Goal: Task Accomplishment & Management: Manage account settings

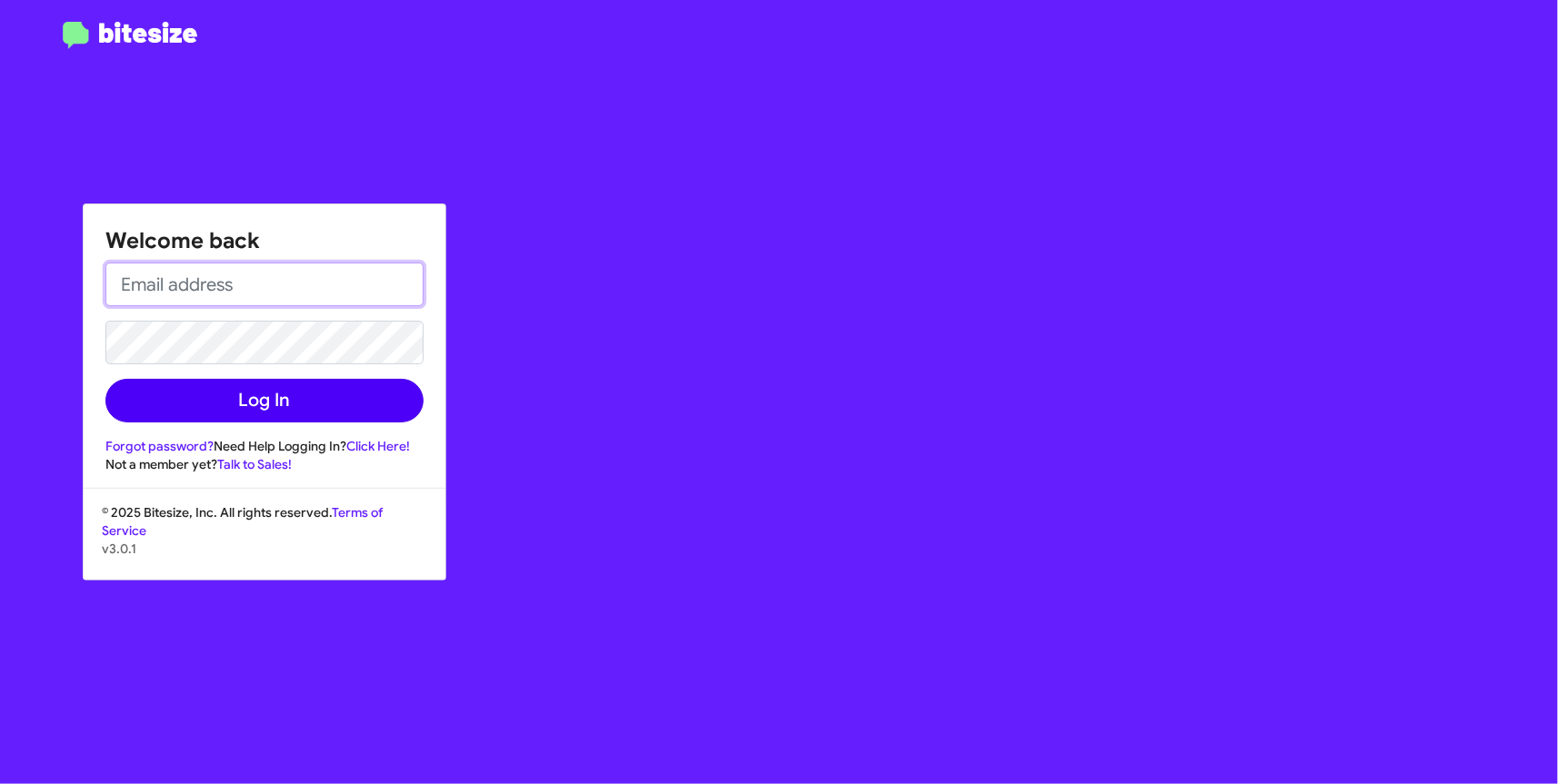
type input "[EMAIL_ADDRESS][DOMAIN_NAME]"
click at [303, 402] on button "Log In" at bounding box center [264, 401] width 318 height 44
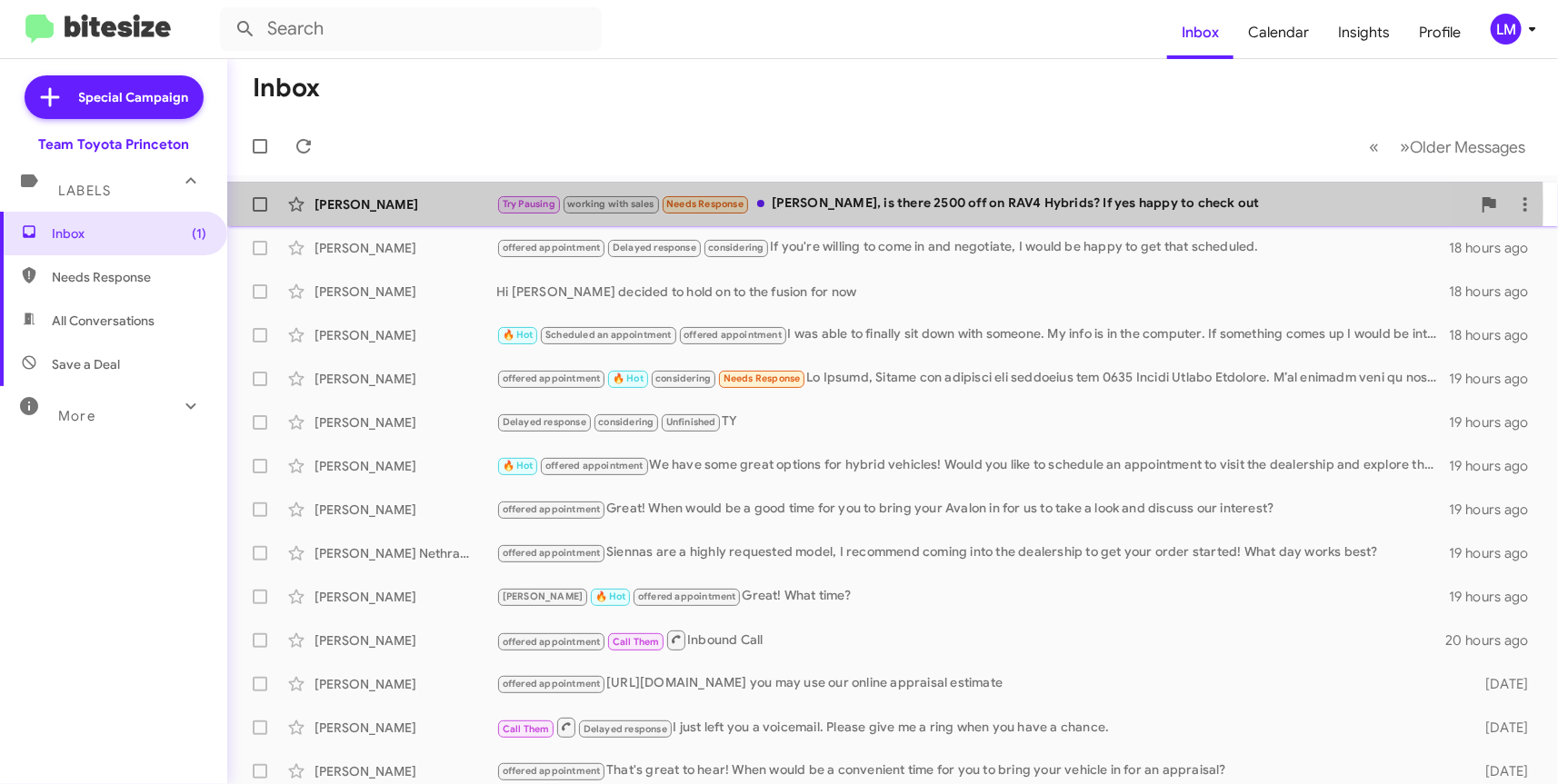
click at [459, 207] on div "[PERSON_NAME]" at bounding box center [405, 204] width 181 height 18
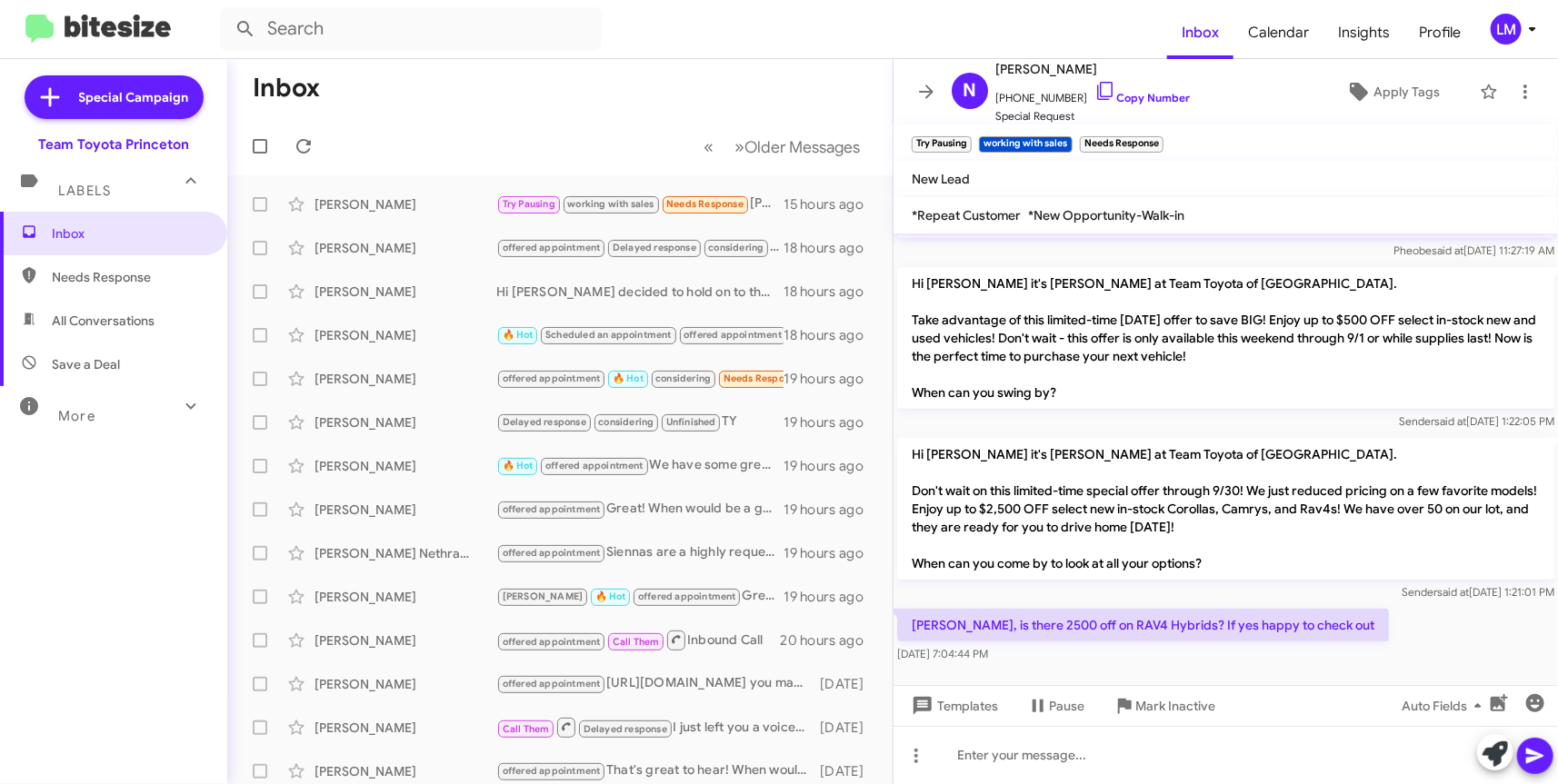
scroll to position [322, 0]
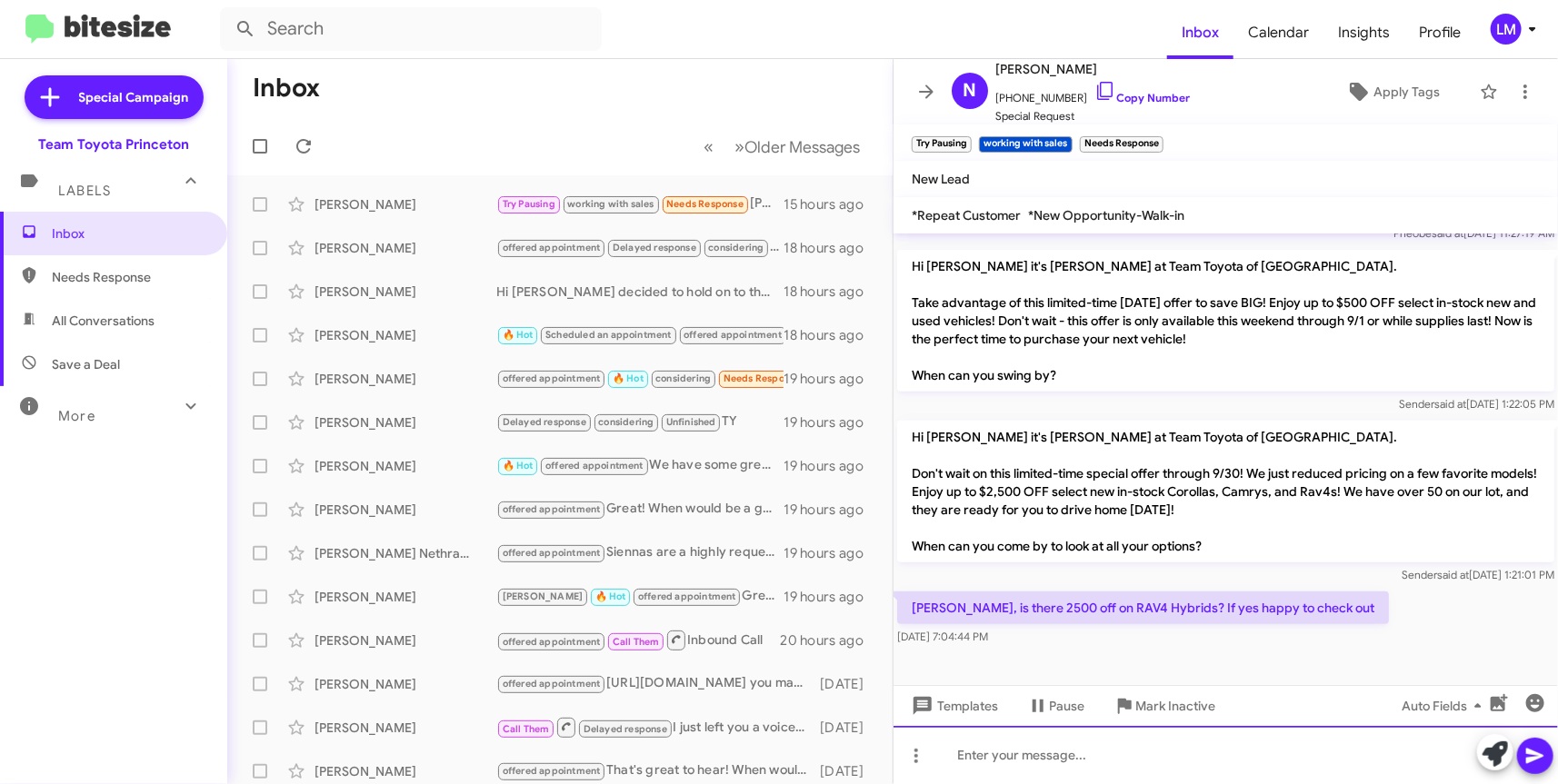
click at [958, 758] on div at bounding box center [1225, 755] width 664 height 58
click at [1502, 752] on icon at bounding box center [1495, 754] width 26 height 25
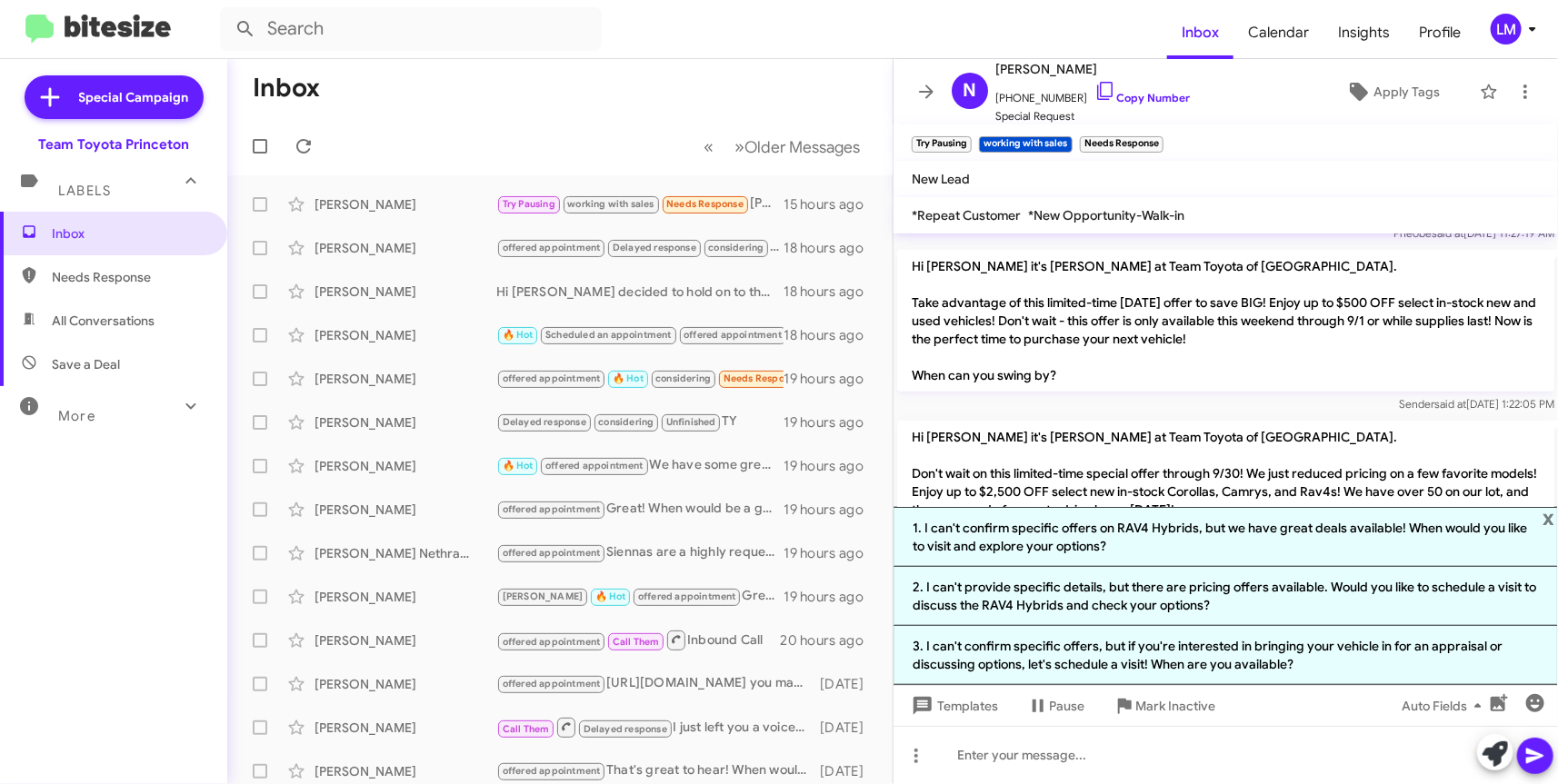
click at [1287, 440] on p "Hi [PERSON_NAME] it's [PERSON_NAME] at Team Toyota of [GEOGRAPHIC_DATA]. Don't …" at bounding box center [1225, 492] width 657 height 142
click at [1547, 513] on span "x" at bounding box center [1548, 518] width 12 height 22
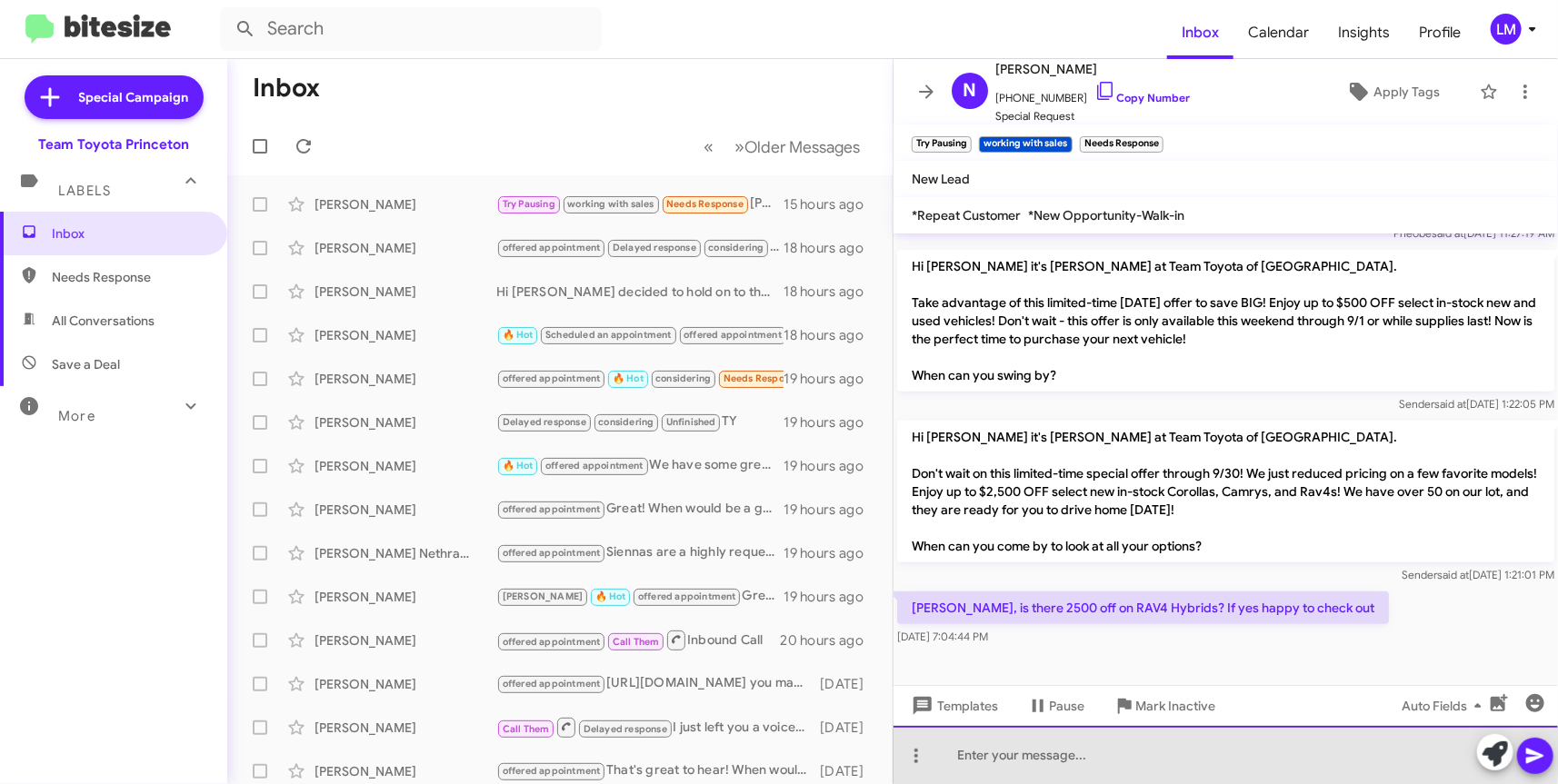
click at [950, 750] on div at bounding box center [1225, 755] width 664 height 58
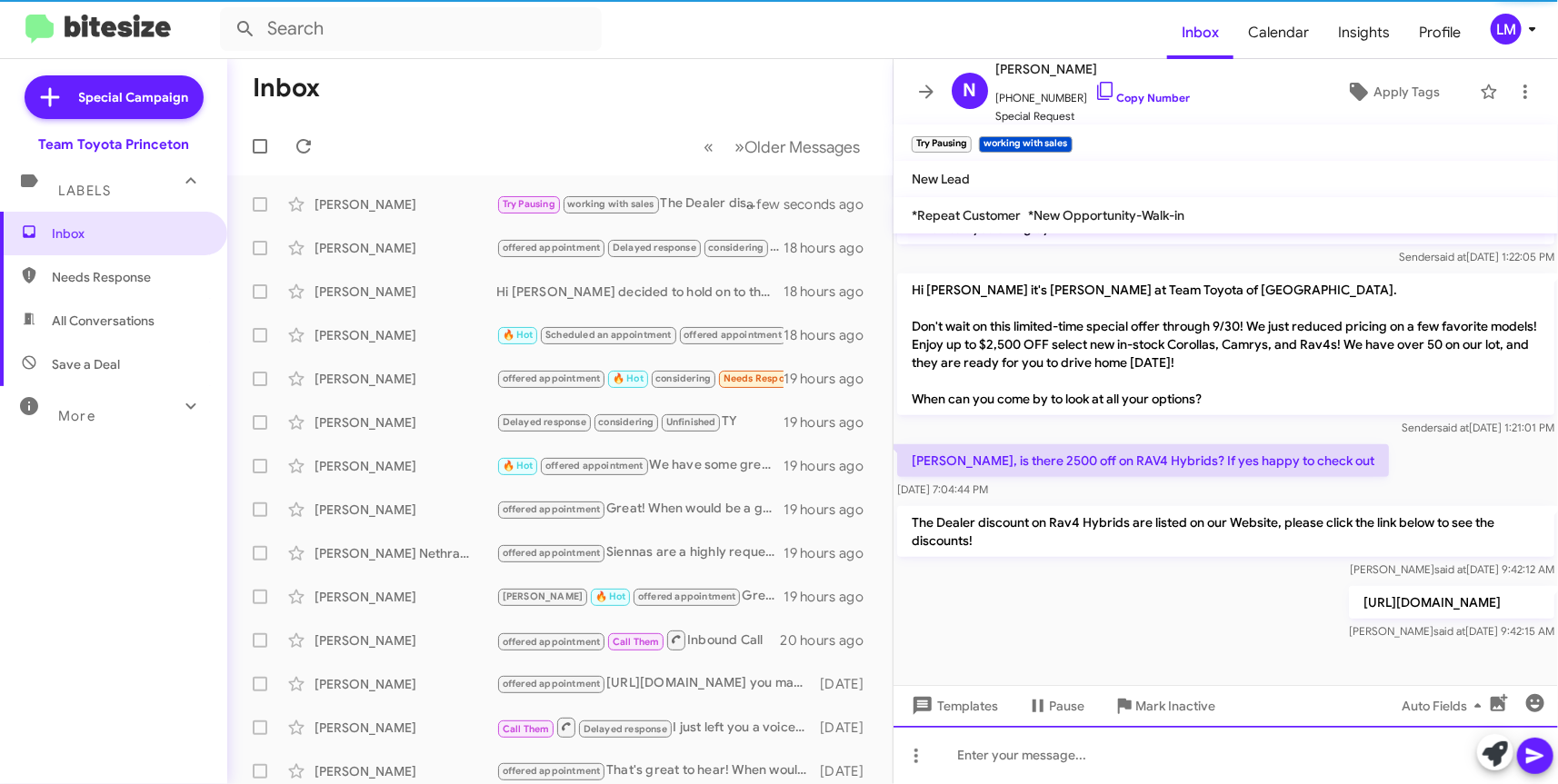
scroll to position [473, 0]
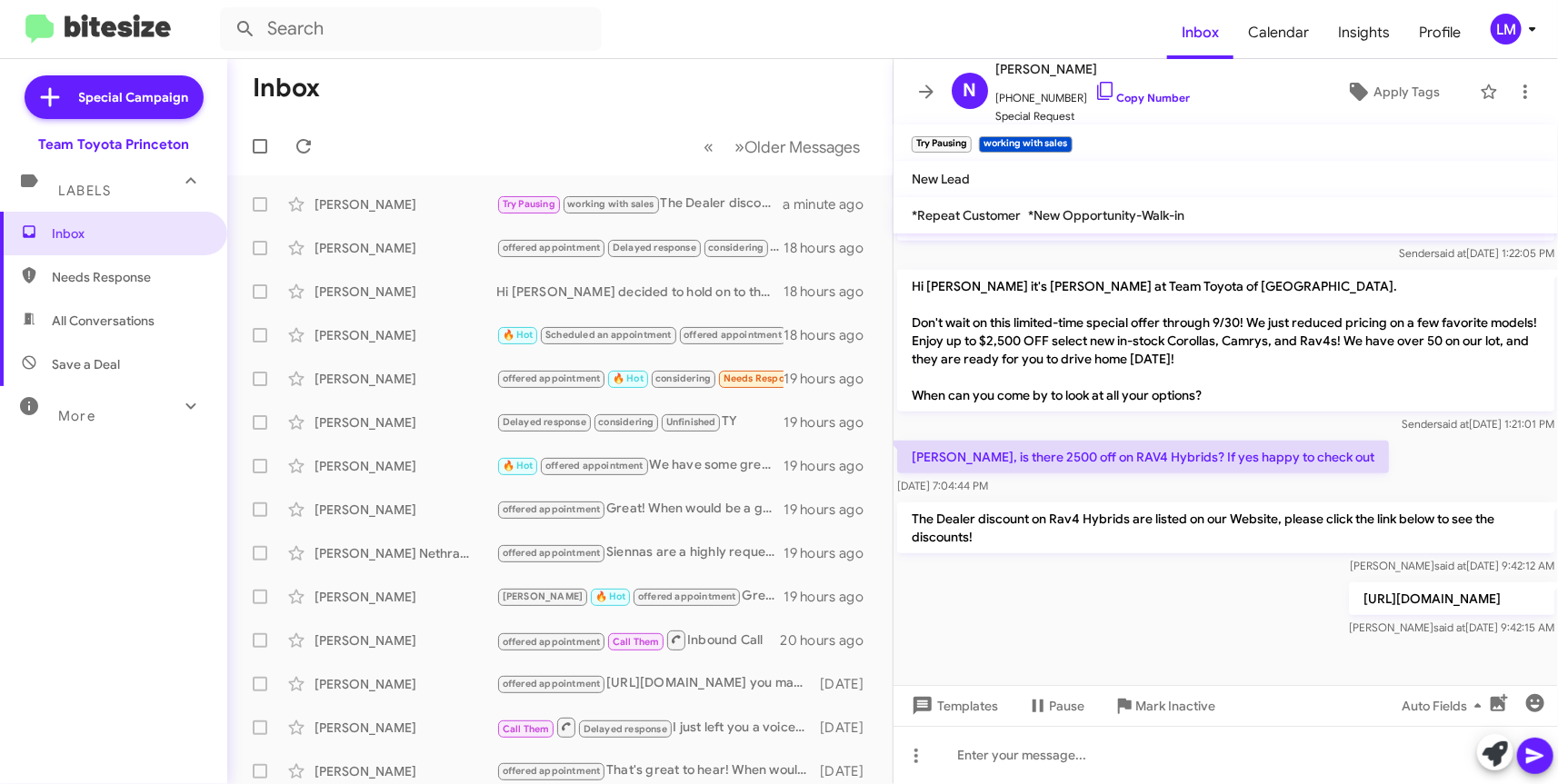
click at [1528, 46] on mat-toolbar "Inbox Calendar Insights Profile LM" at bounding box center [779, 29] width 1558 height 58
click at [1538, 34] on icon at bounding box center [1532, 29] width 22 height 22
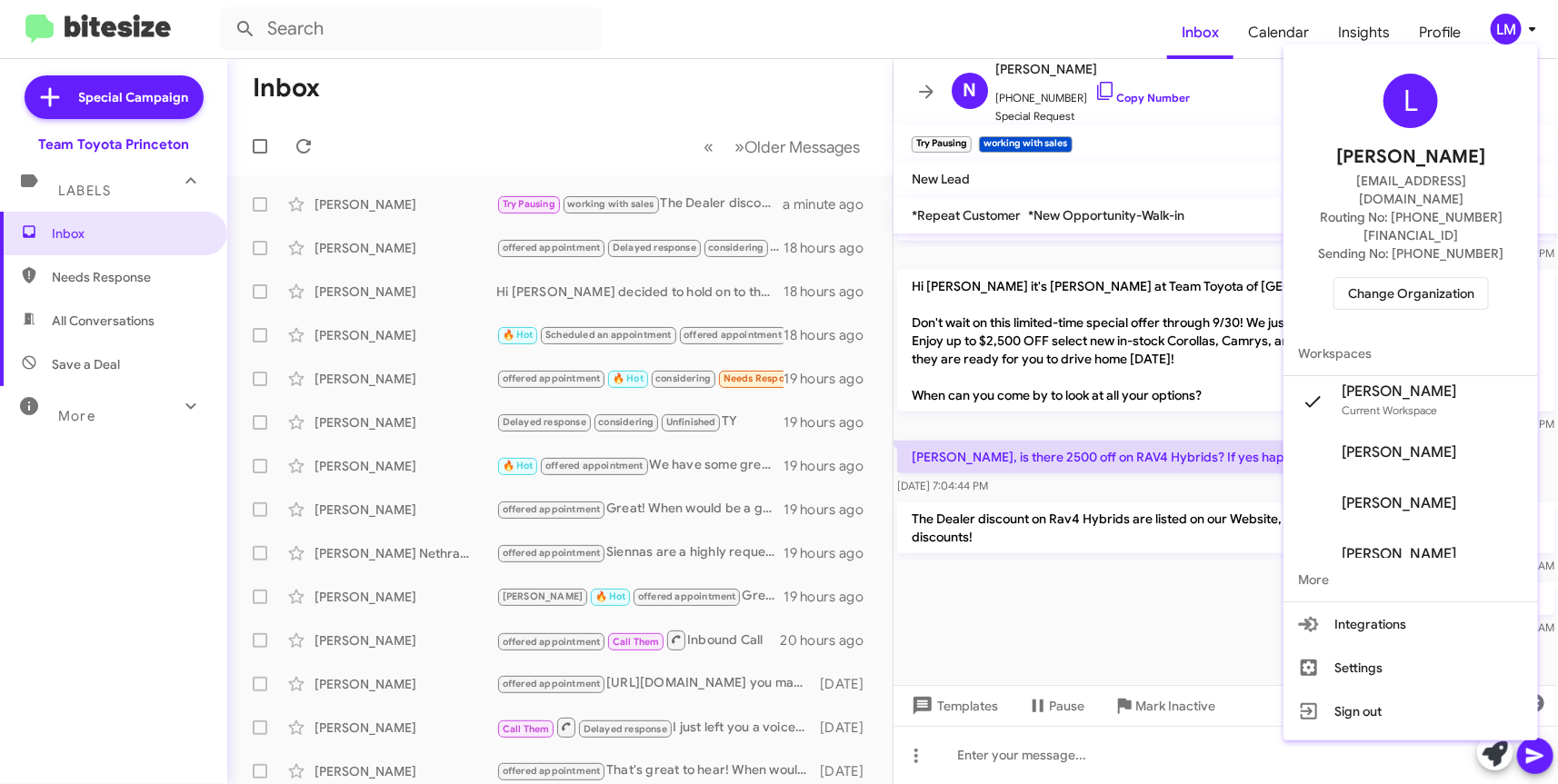
click at [1420, 278] on span "Change Organization" at bounding box center [1410, 293] width 127 height 31
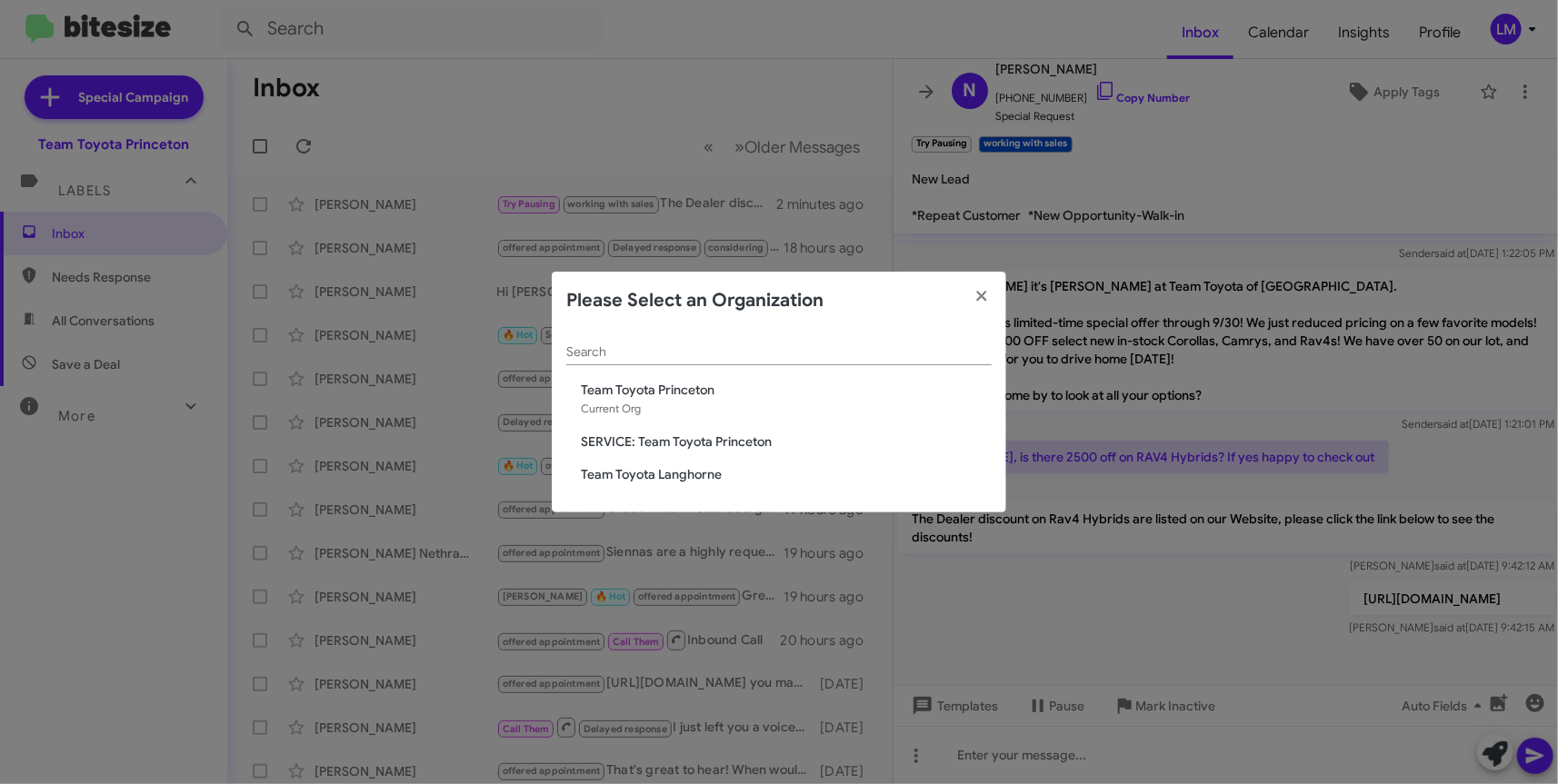
click at [624, 471] on span "Team Toyota Langhorne" at bounding box center [785, 474] width 411 height 18
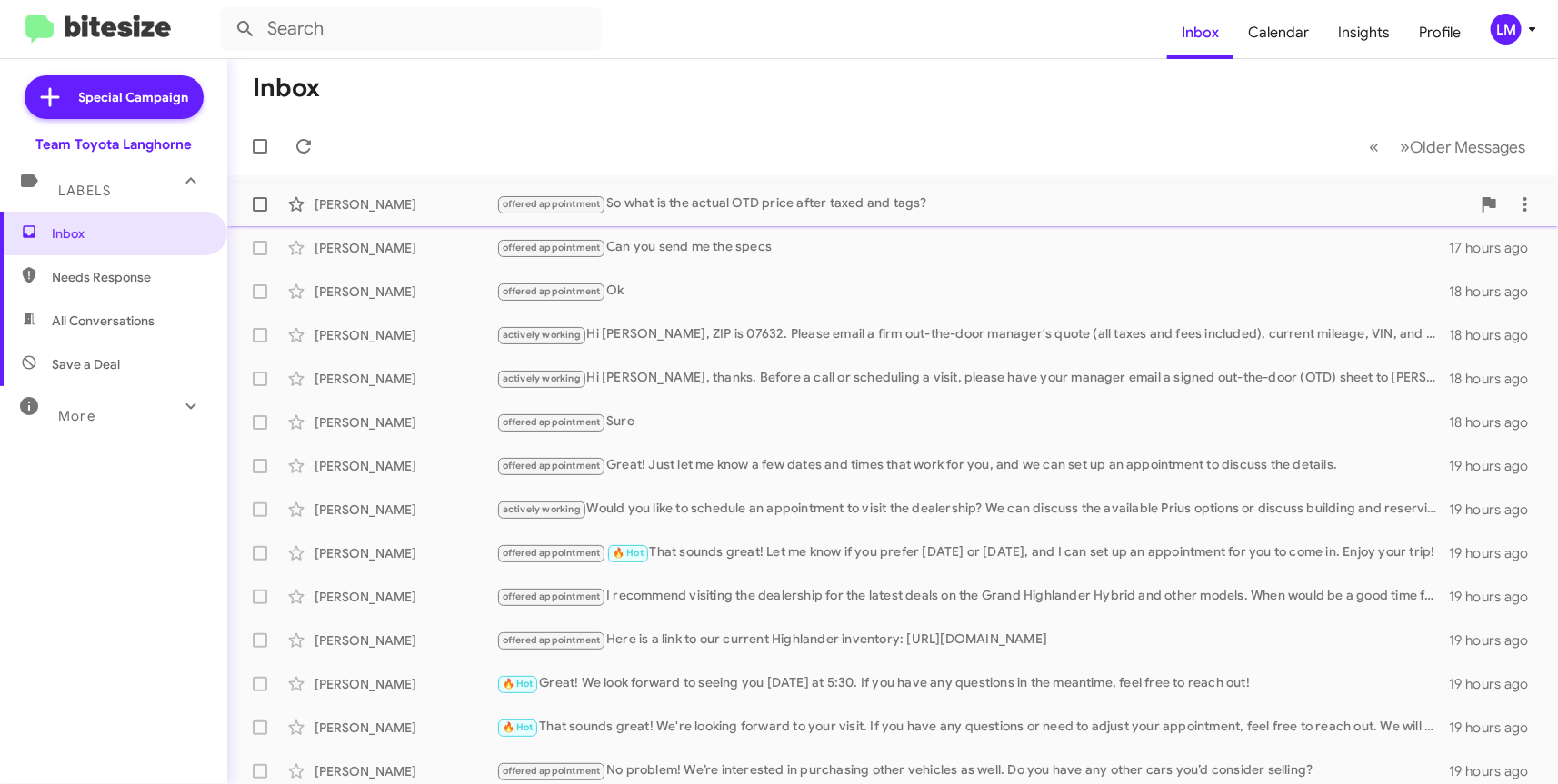
click at [1011, 200] on div "offered appointment So what is the actual OTD price after taxed and tags?" at bounding box center [983, 203] width 974 height 21
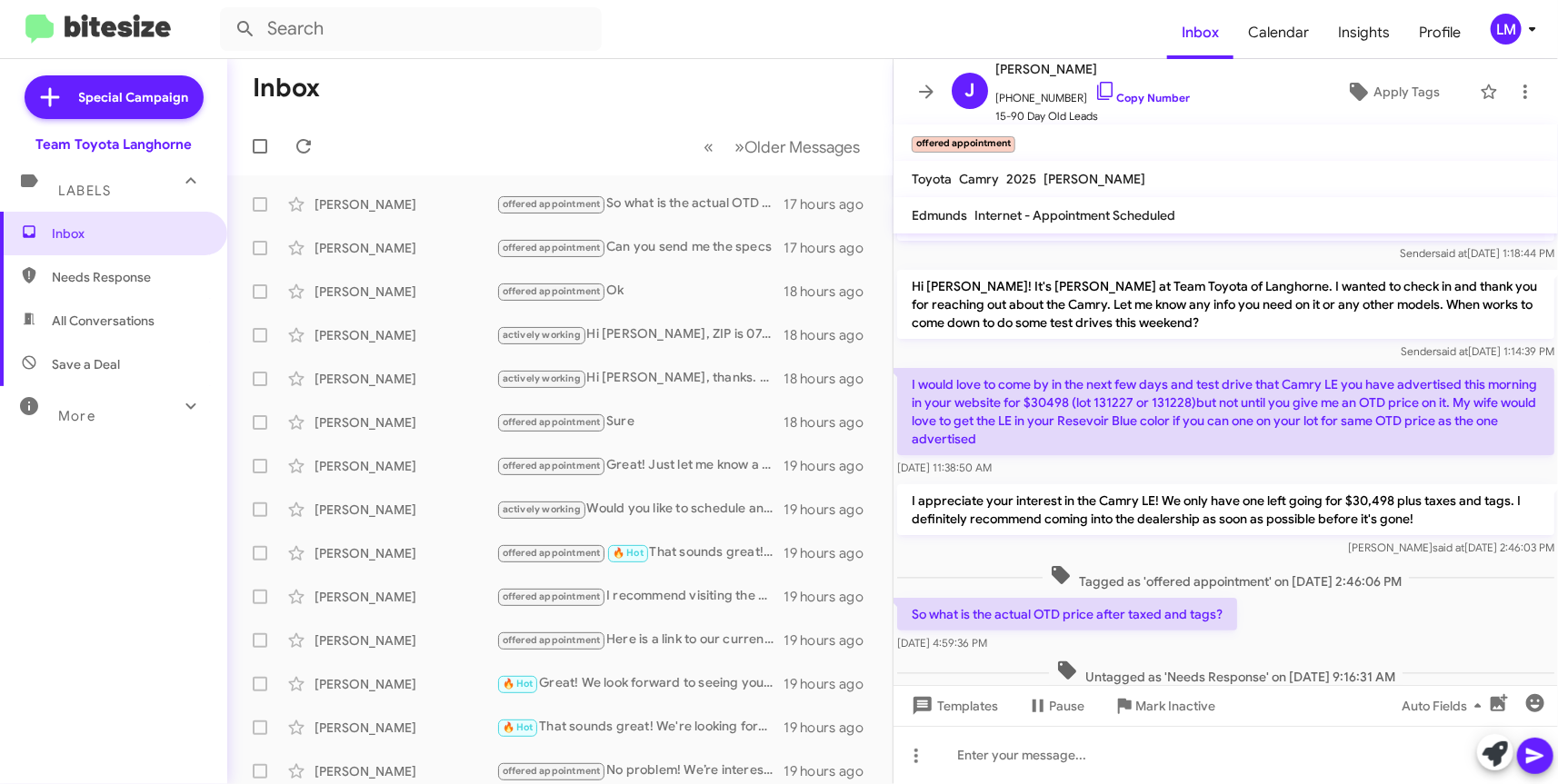
scroll to position [84, 0]
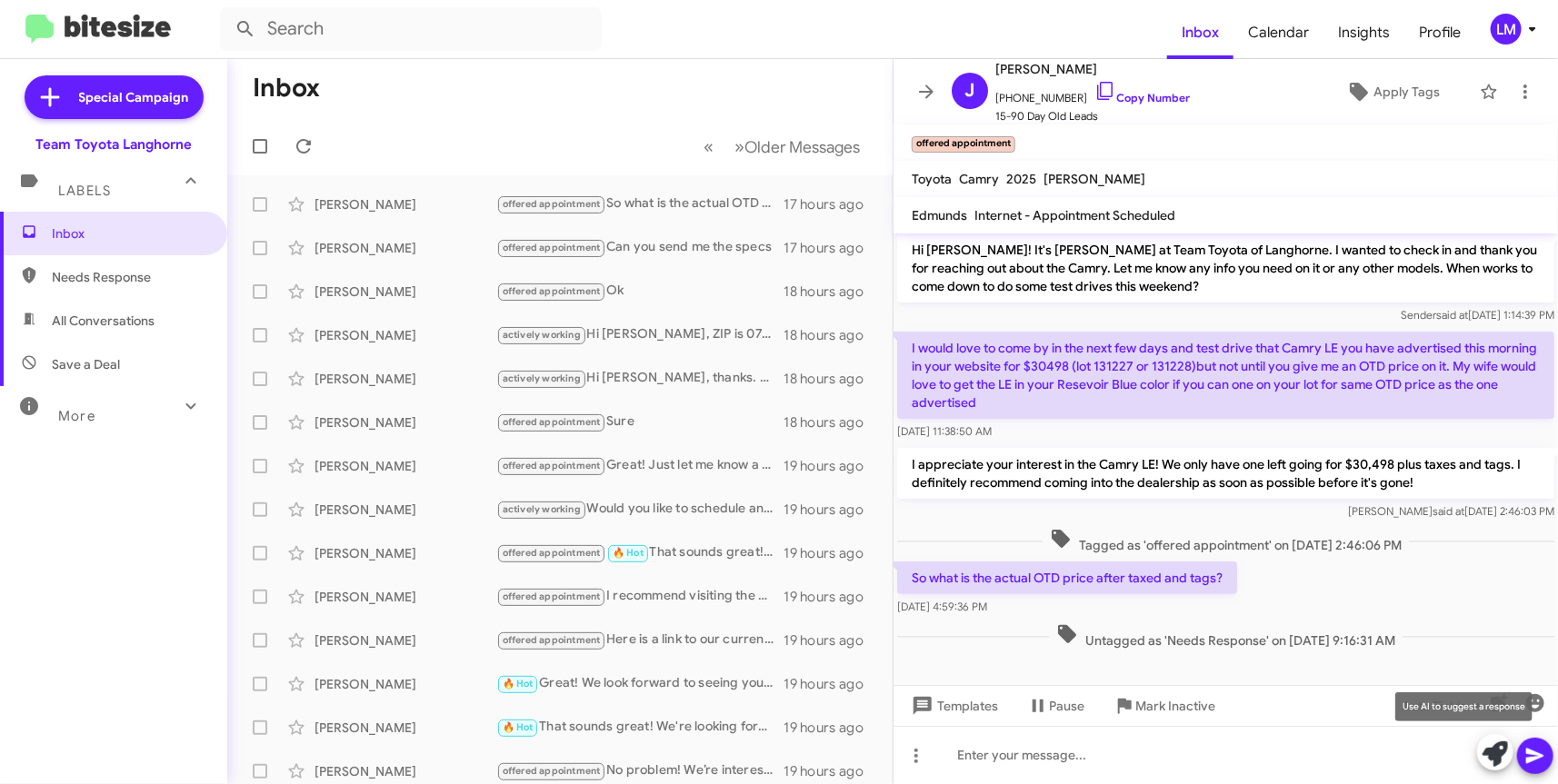
click at [1495, 754] on icon at bounding box center [1495, 754] width 26 height 25
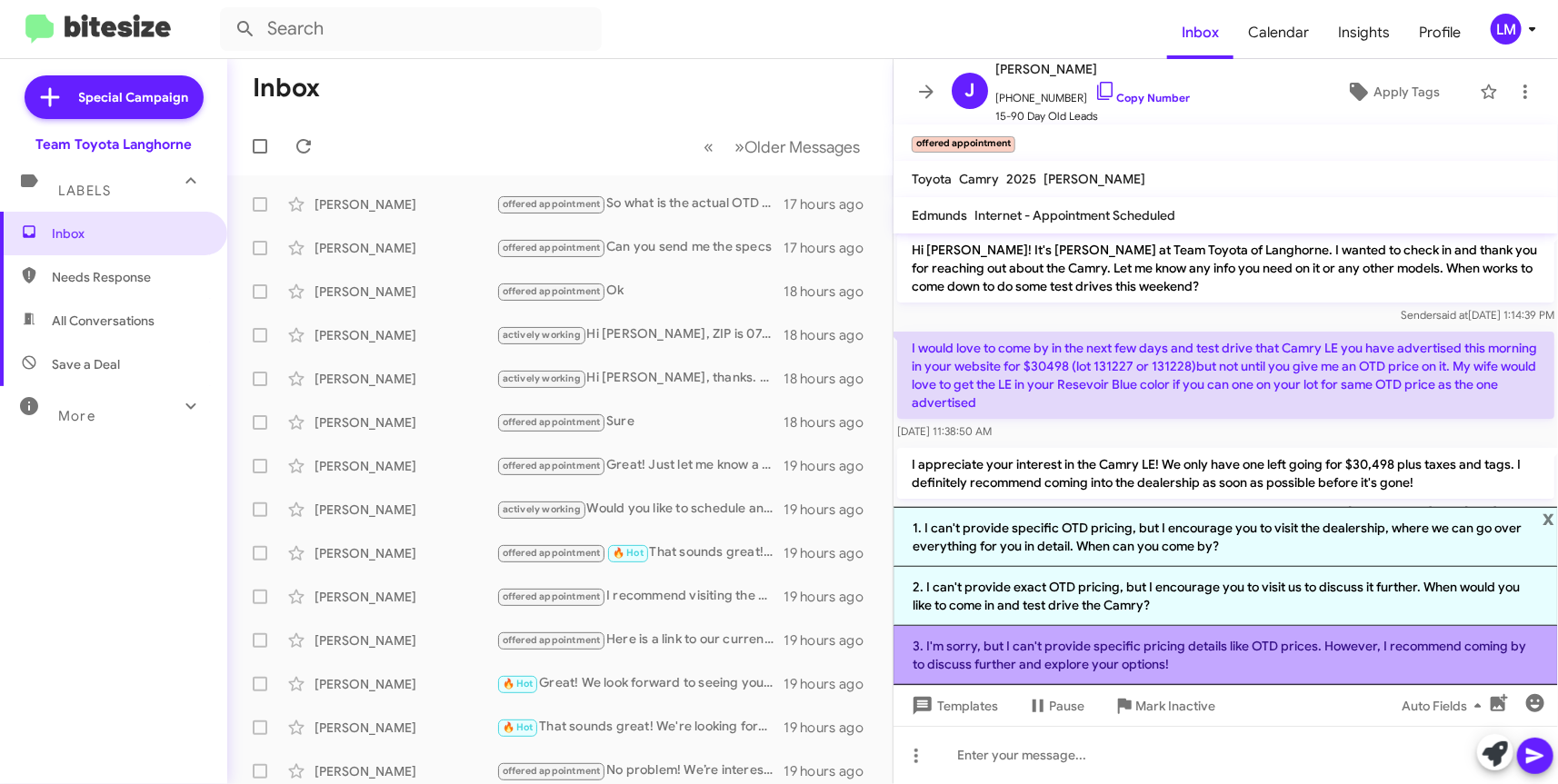
click at [1171, 658] on li "3. I'm sorry, but I can't provide specific pricing details like OTD prices. How…" at bounding box center [1225, 655] width 664 height 59
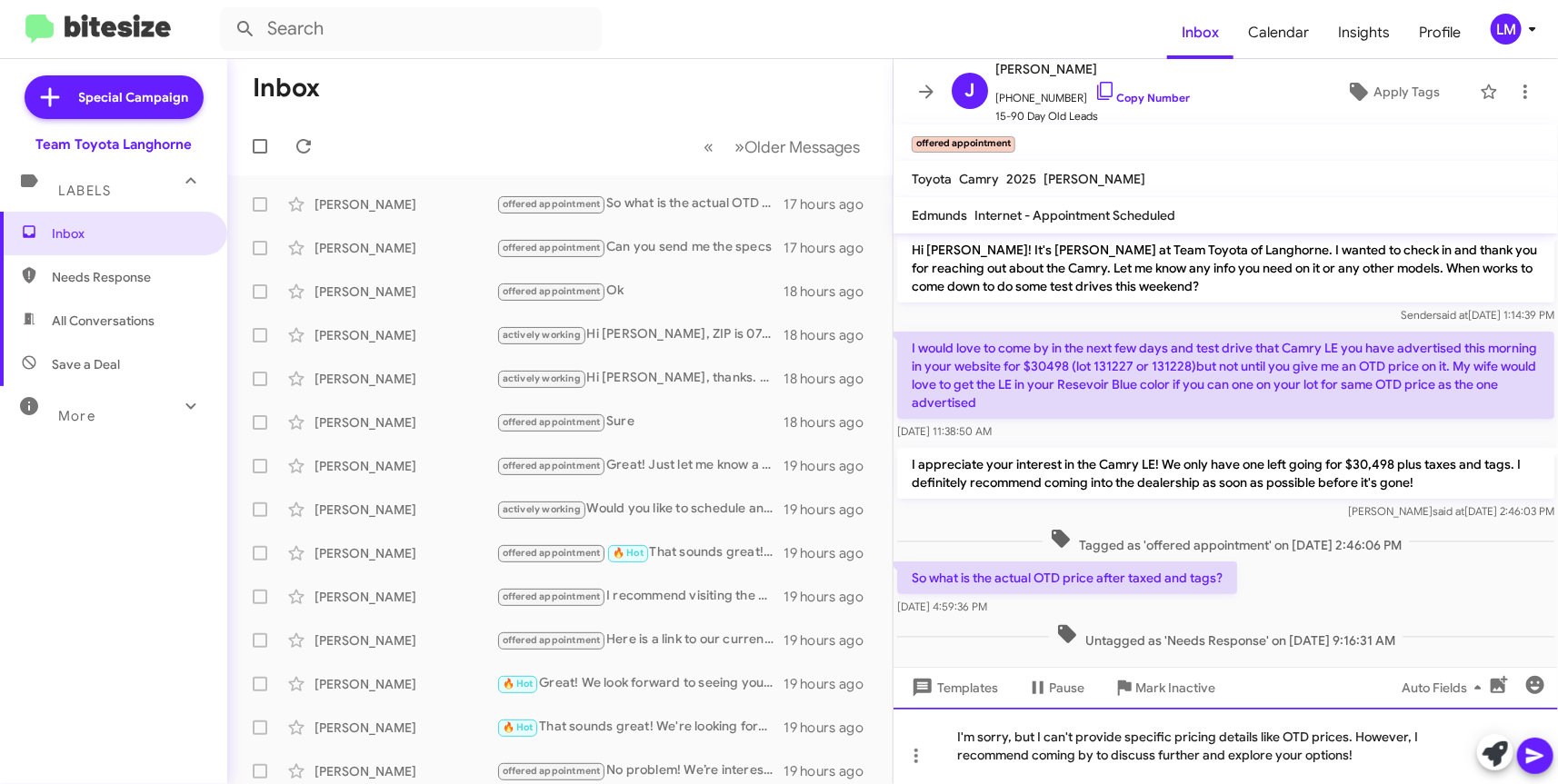
click at [1345, 737] on div "I'm sorry, but I can't provide specific pricing details like OTD prices. Howeve…" at bounding box center [1225, 746] width 664 height 76
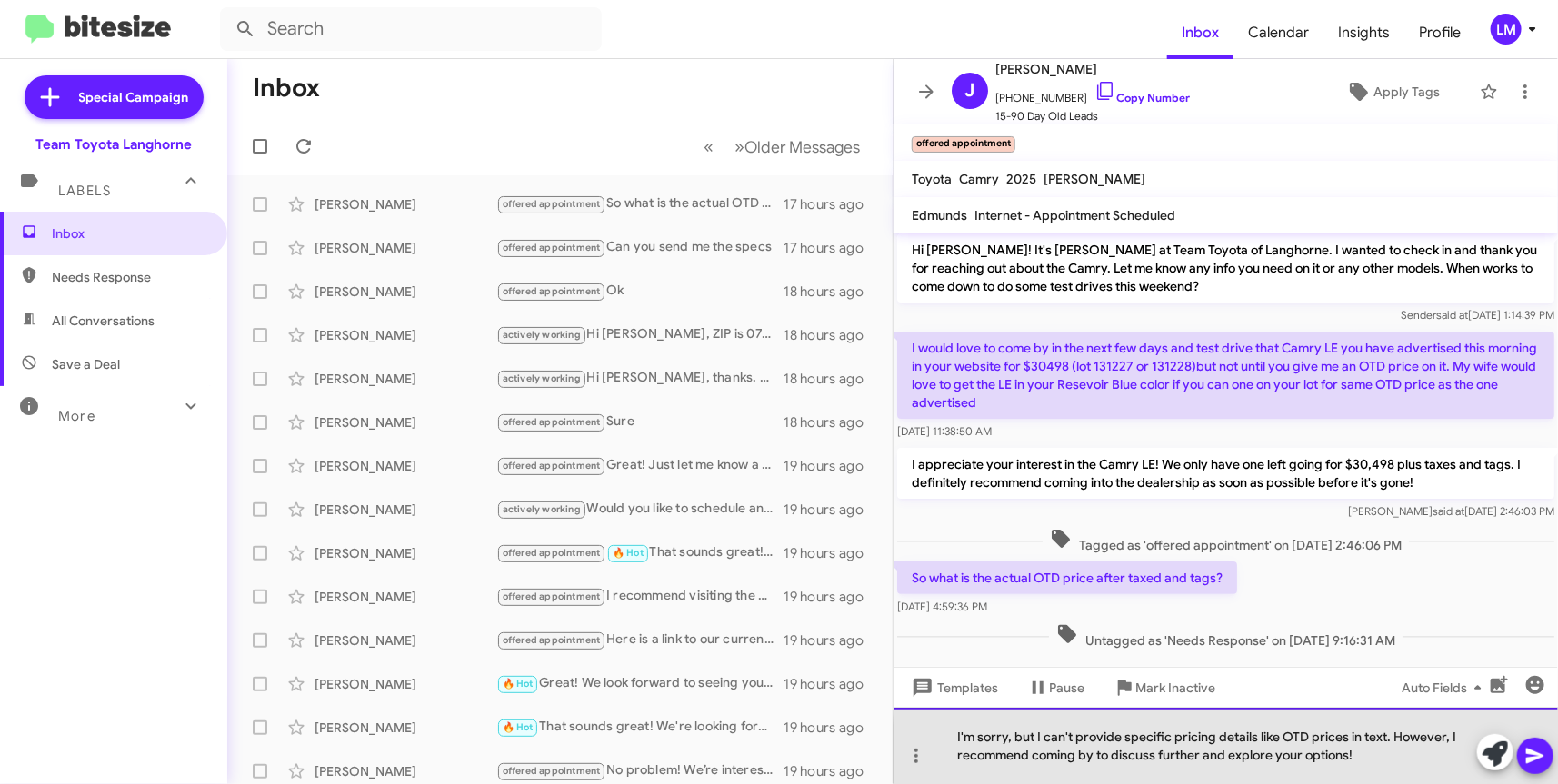
click at [1379, 754] on div "I'm sorry, but I can't provide specific pricing details like OTD prices in text…" at bounding box center [1225, 746] width 664 height 76
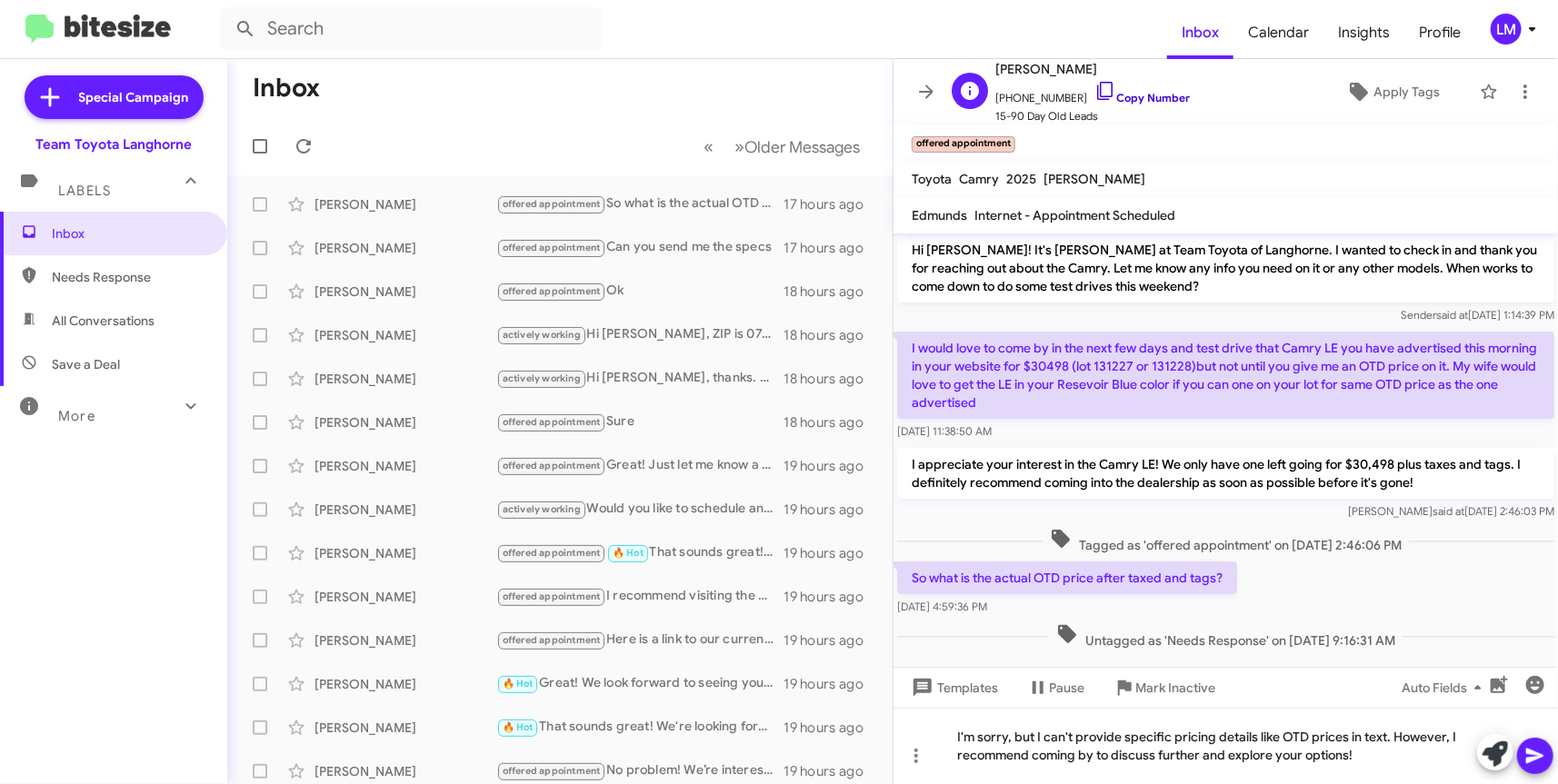
click at [1102, 95] on link "Copy Number" at bounding box center [1142, 97] width 96 height 14
drag, startPoint x: 1385, startPoint y: 765, endPoint x: 849, endPoint y: 594, distance: 562.6
click at [838, 623] on div "Inbox « Previous » Next Older Messages John Mccourt offered appointment So what…" at bounding box center [892, 422] width 1330 height 725
click at [957, 734] on div "I'm sorry, but I can't provide specific pricing details like OTD prices in text…" at bounding box center [1225, 746] width 664 height 76
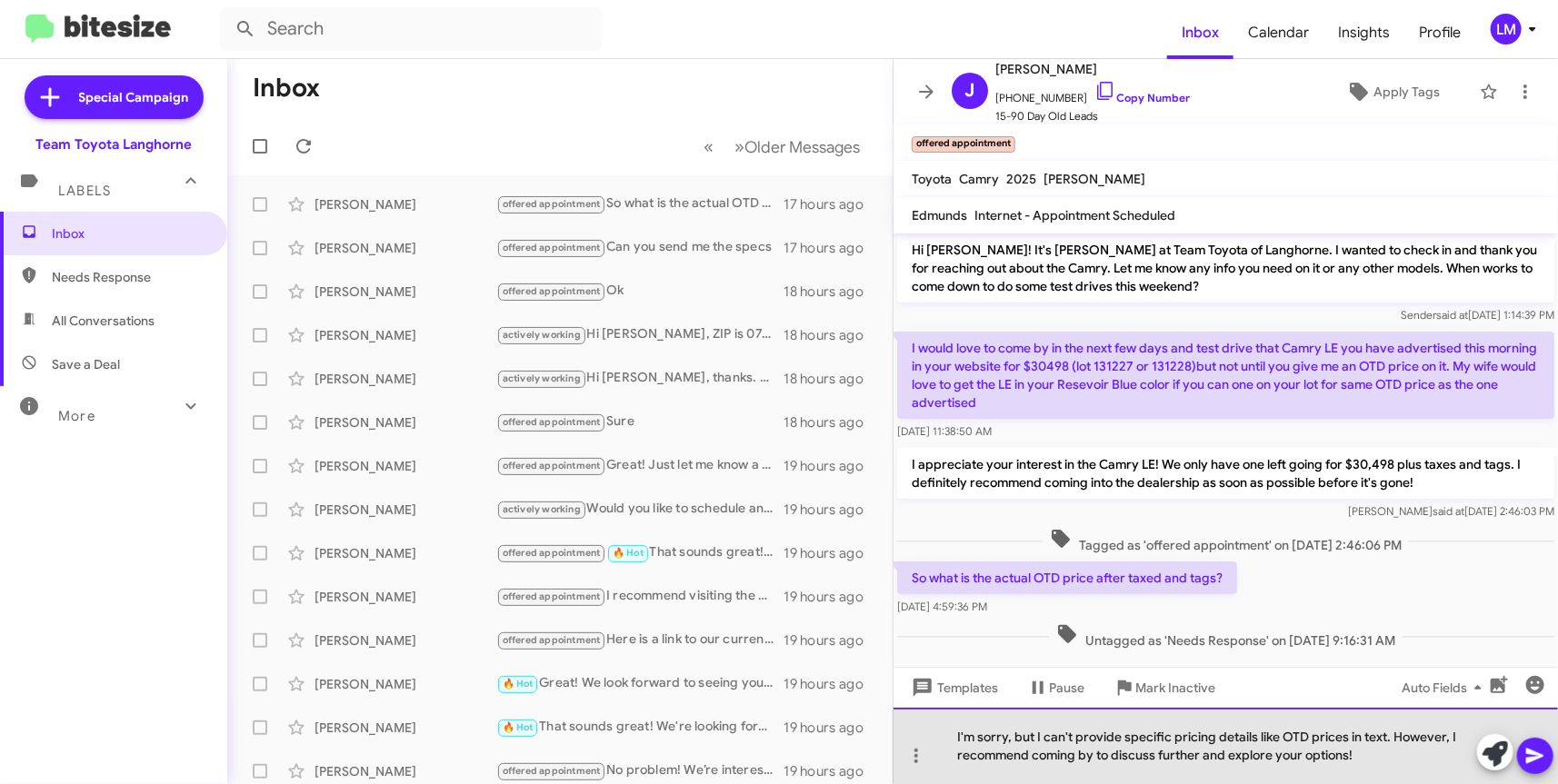
drag, startPoint x: 955, startPoint y: 737, endPoint x: 1471, endPoint y: 778, distance: 517.6
click at [1471, 778] on div "I'm sorry, but I can't provide specific pricing details like OTD prices in text…" at bounding box center [1225, 746] width 664 height 76
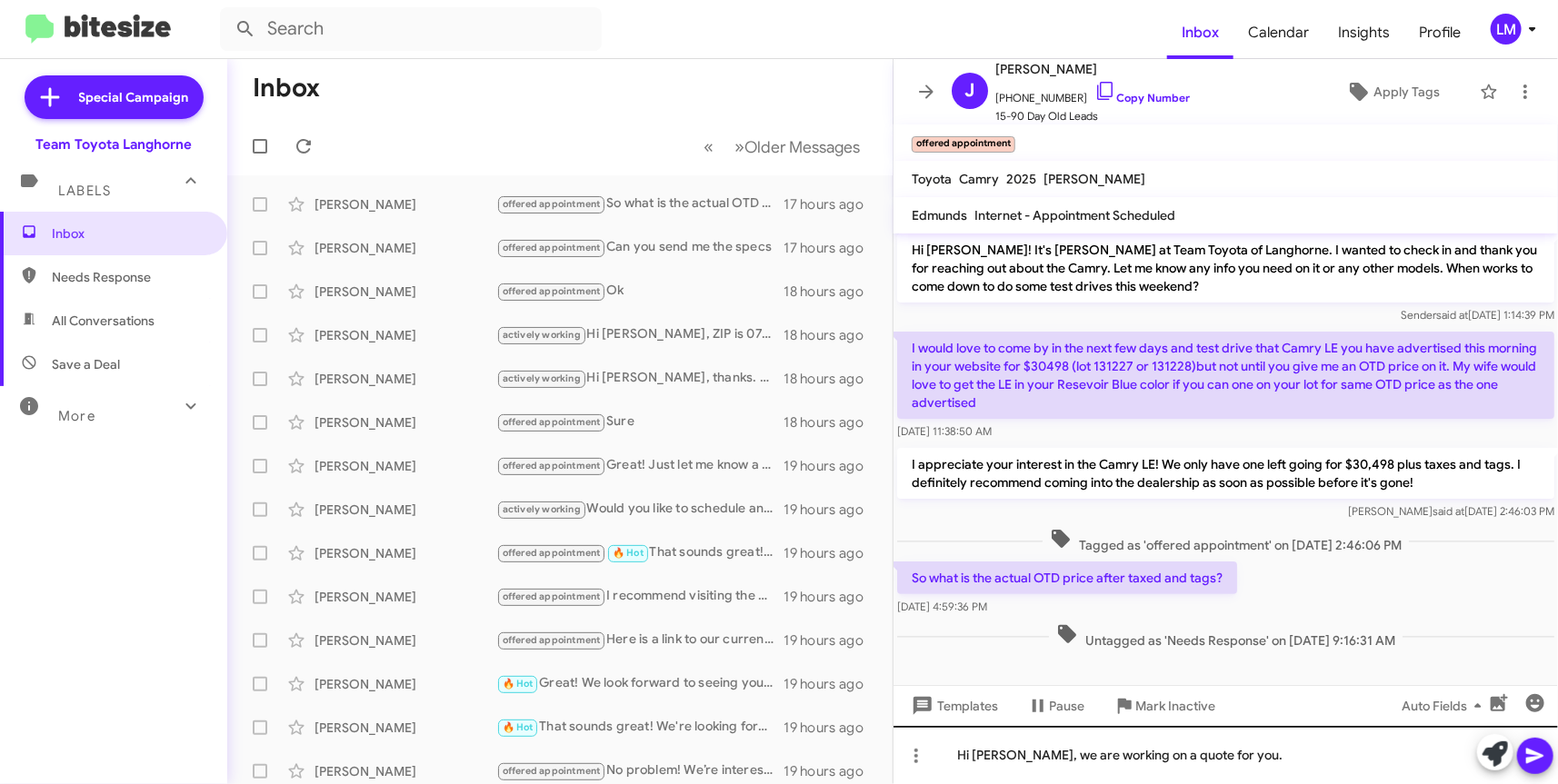
drag, startPoint x: 1540, startPoint y: 759, endPoint x: 1235, endPoint y: 756, distance: 305.0
click at [1235, 756] on div "Hi John, we are working on a quote for you." at bounding box center [1225, 755] width 664 height 58
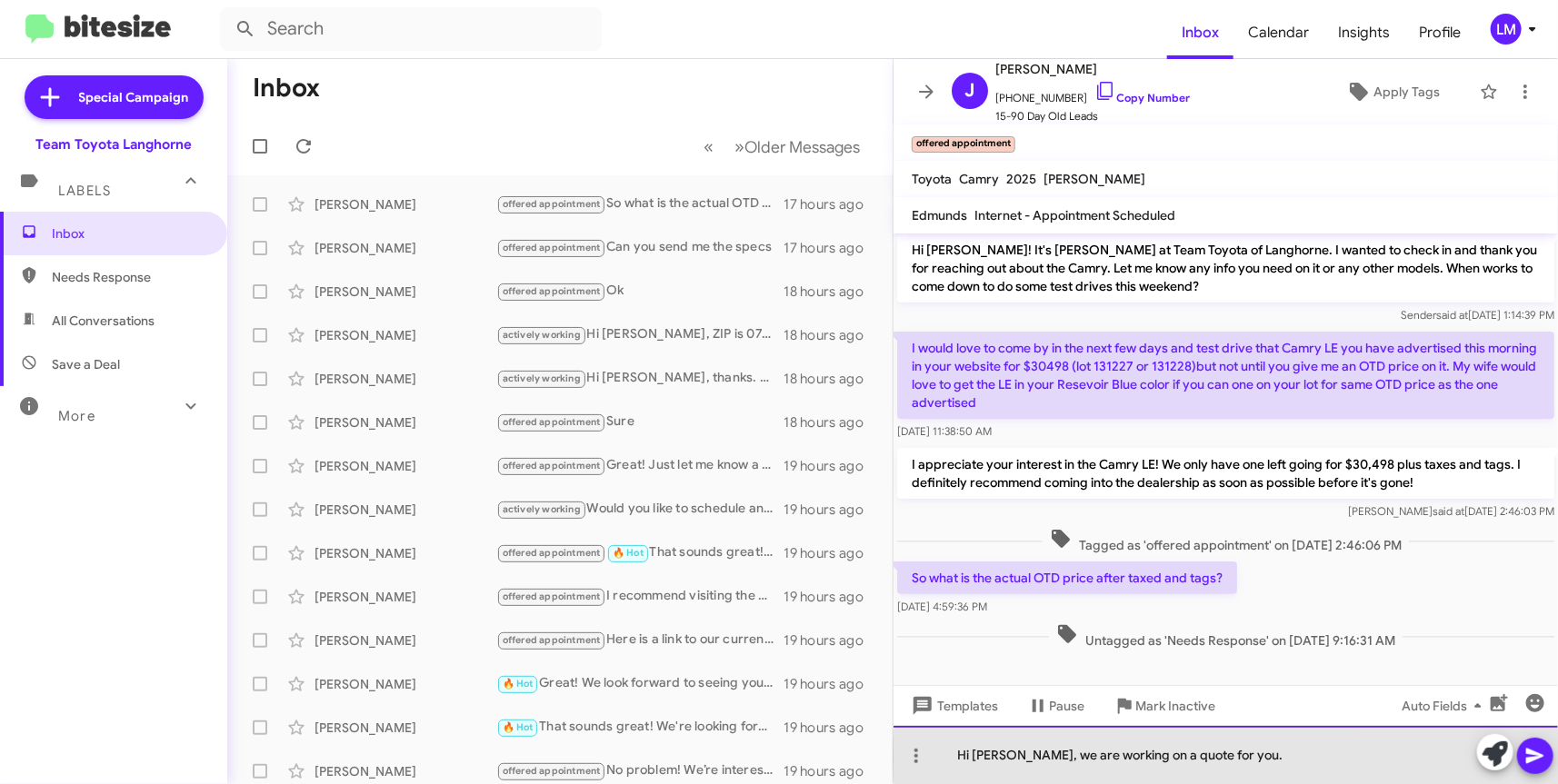
click at [1239, 757] on div "Hi John, we are working on a quote for you." at bounding box center [1225, 755] width 664 height 58
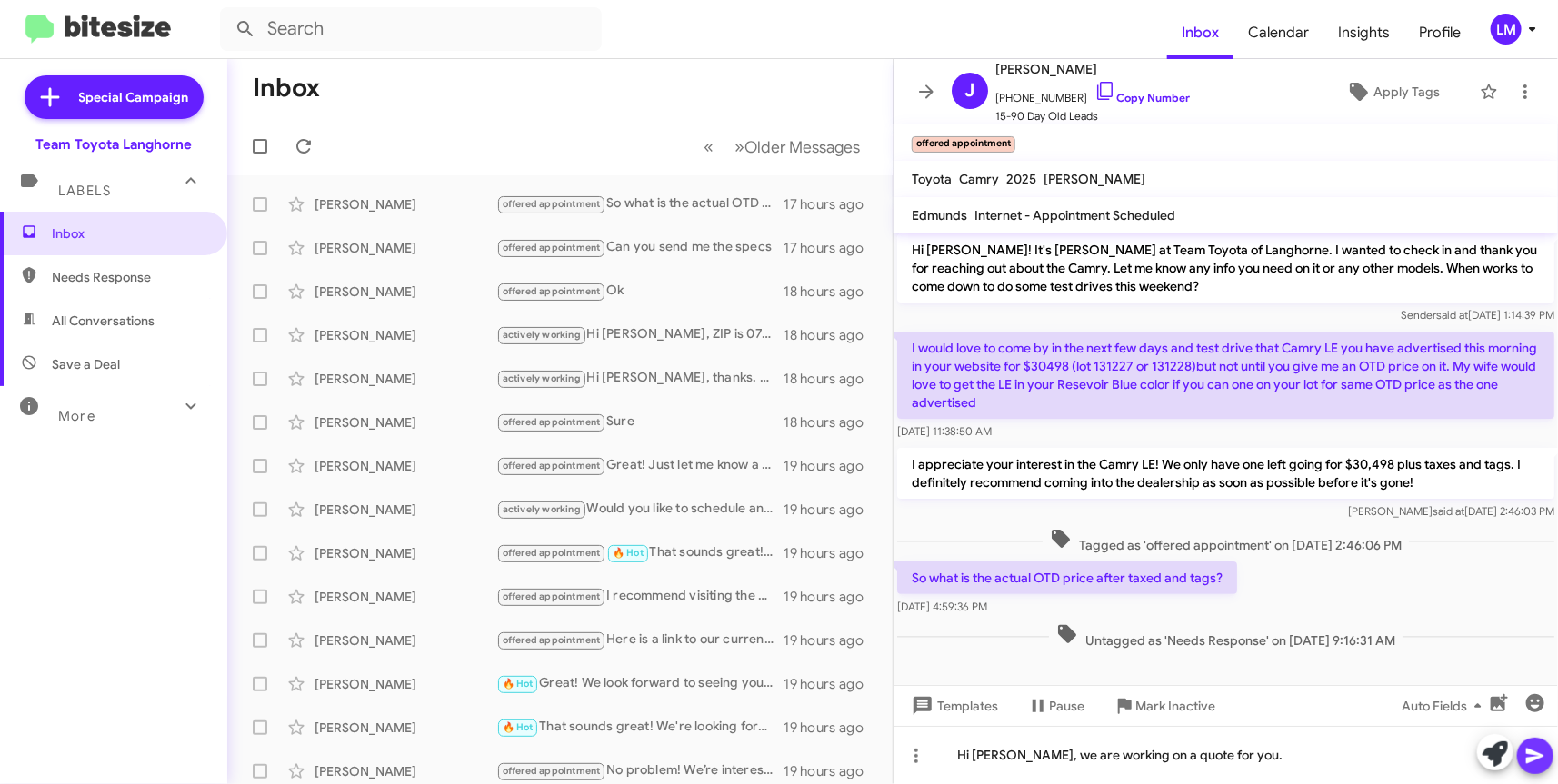
click at [1528, 758] on icon at bounding box center [1534, 756] width 17 height 15
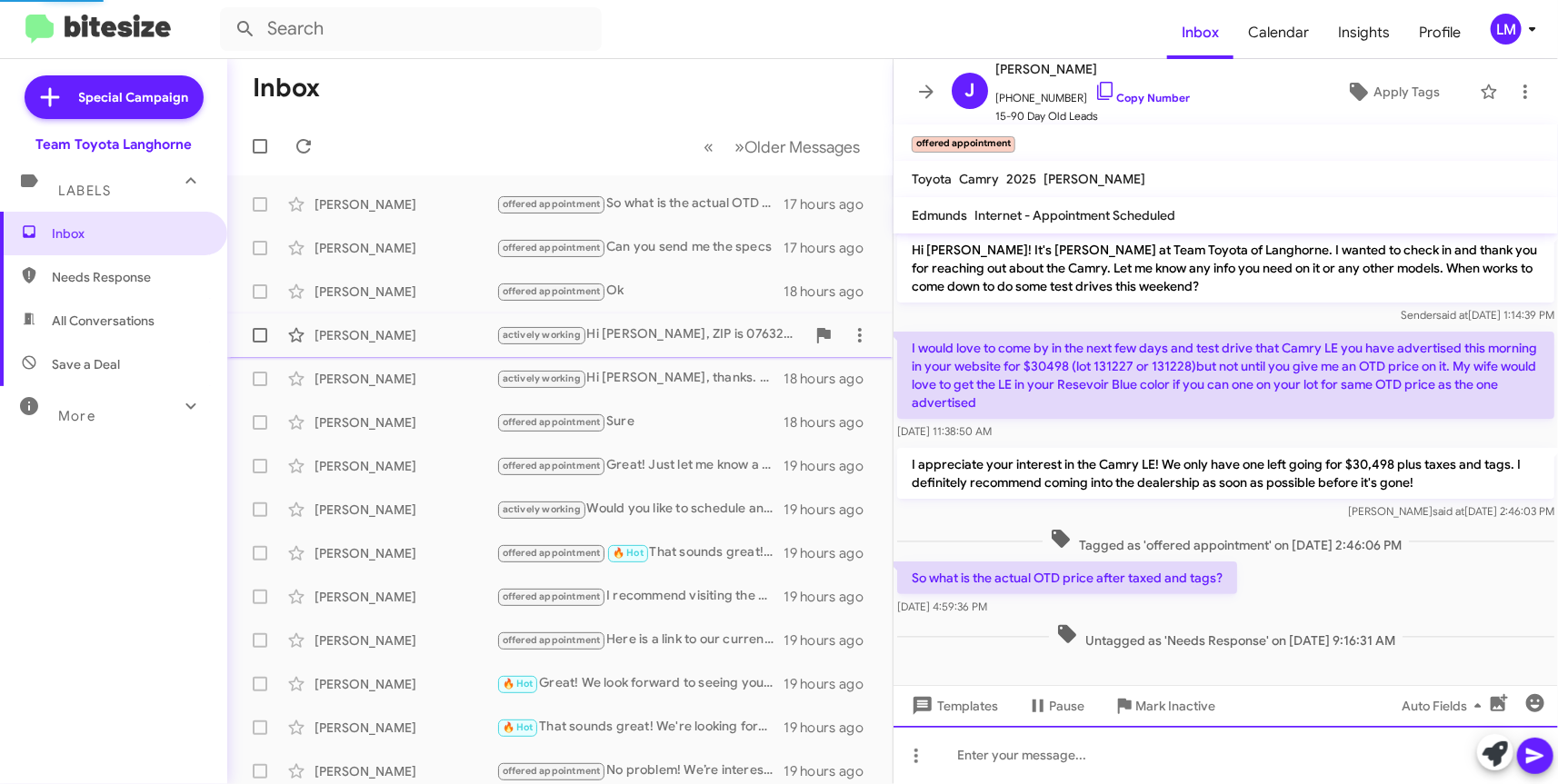
scroll to position [150, 0]
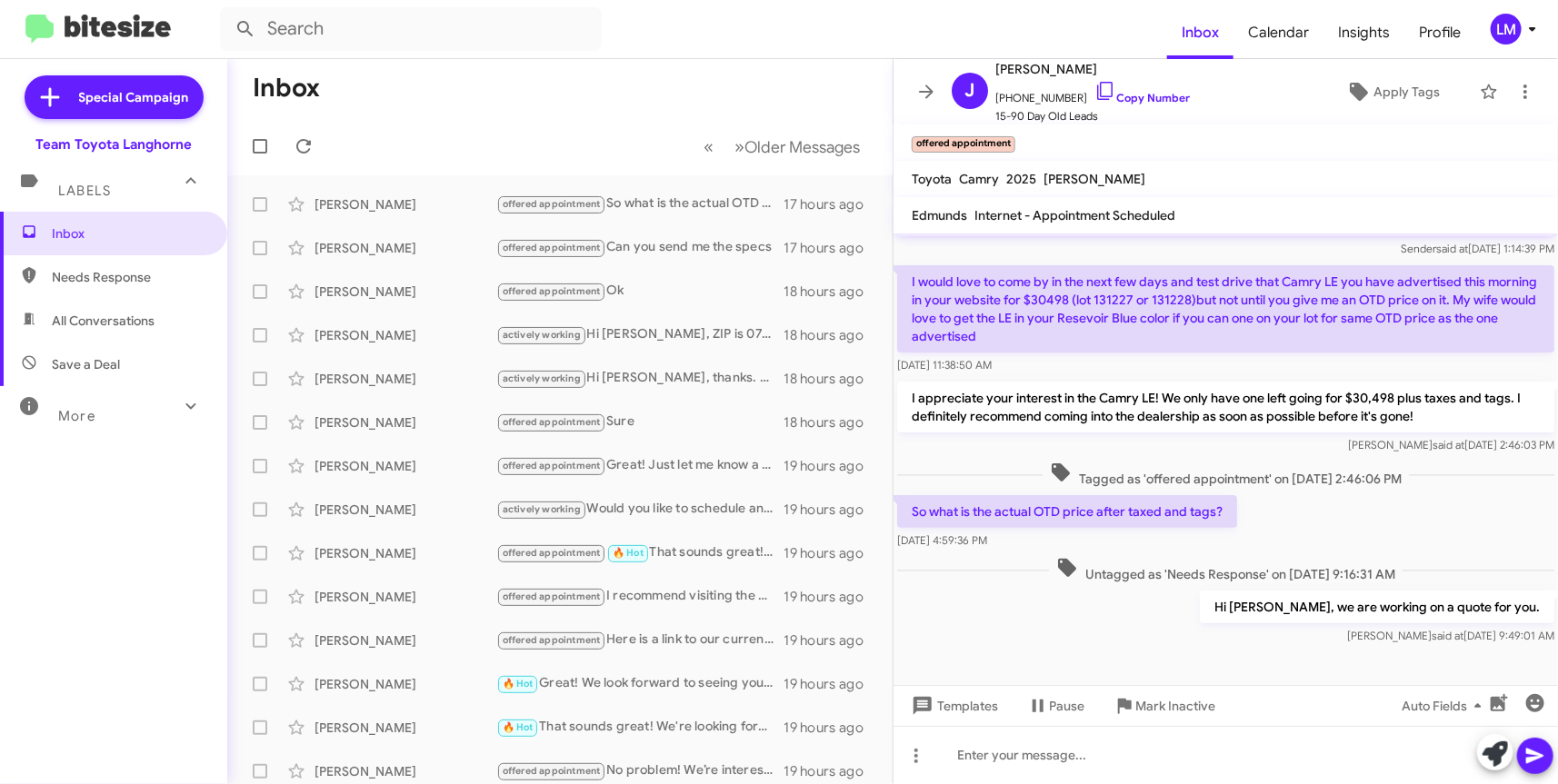
click at [497, 117] on mat-toolbar-row "« Previous » Next Older Messages" at bounding box center [559, 147] width 665 height 58
click at [1536, 33] on icon at bounding box center [1532, 29] width 22 height 22
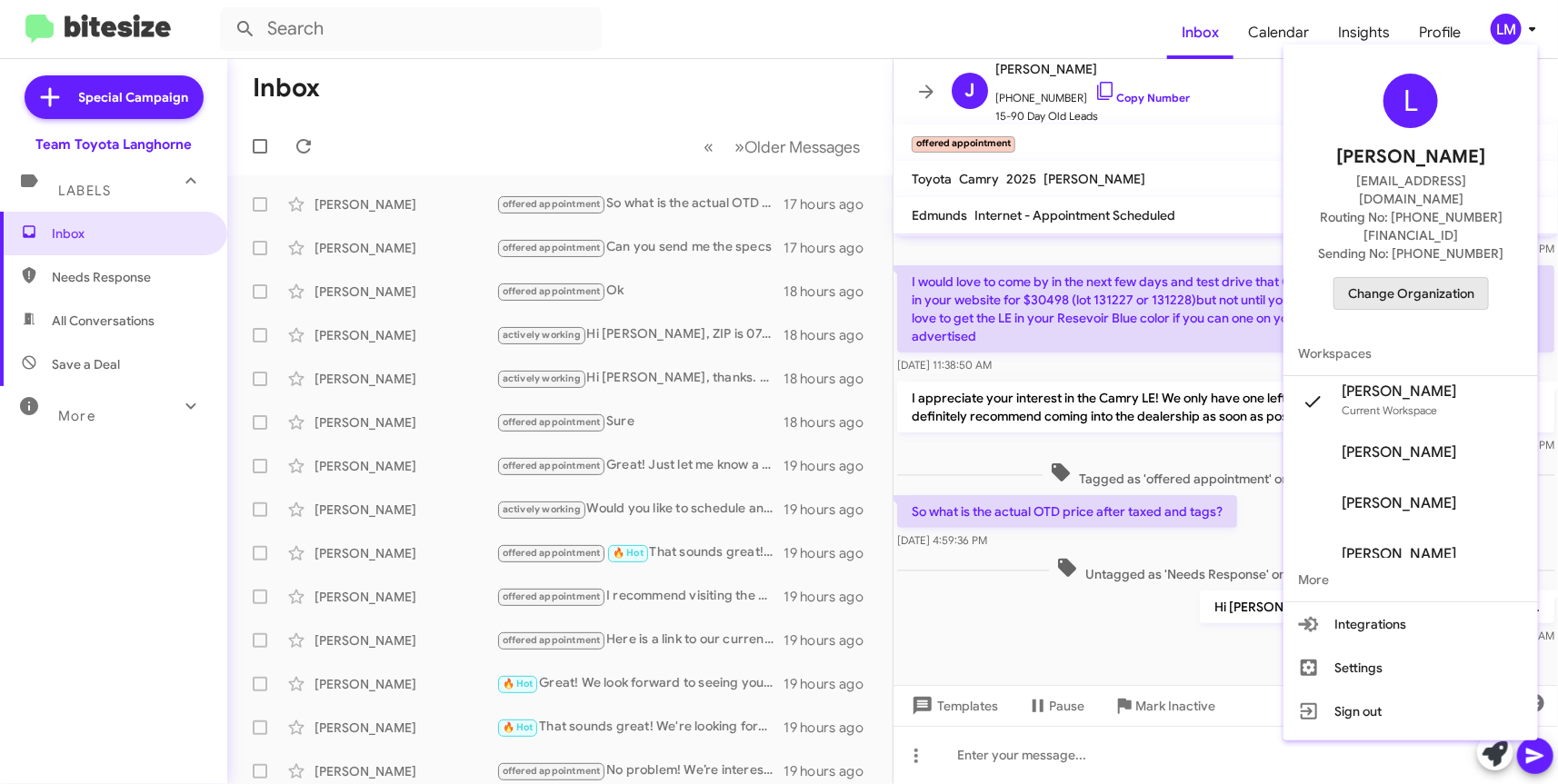
click at [1422, 278] on span "Change Organization" at bounding box center [1410, 293] width 127 height 31
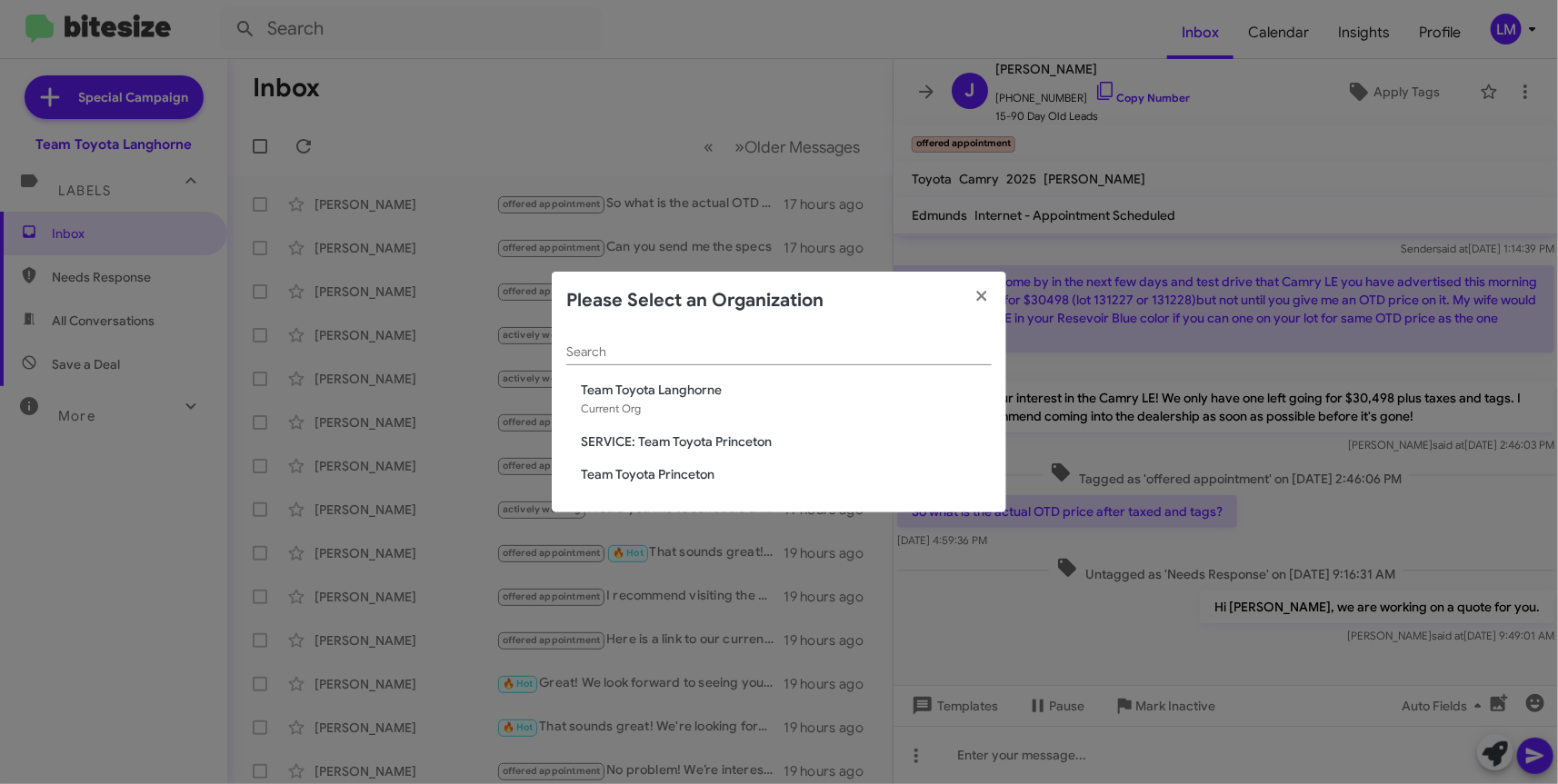
click at [672, 468] on span "Team Toyota Princeton" at bounding box center [785, 474] width 411 height 18
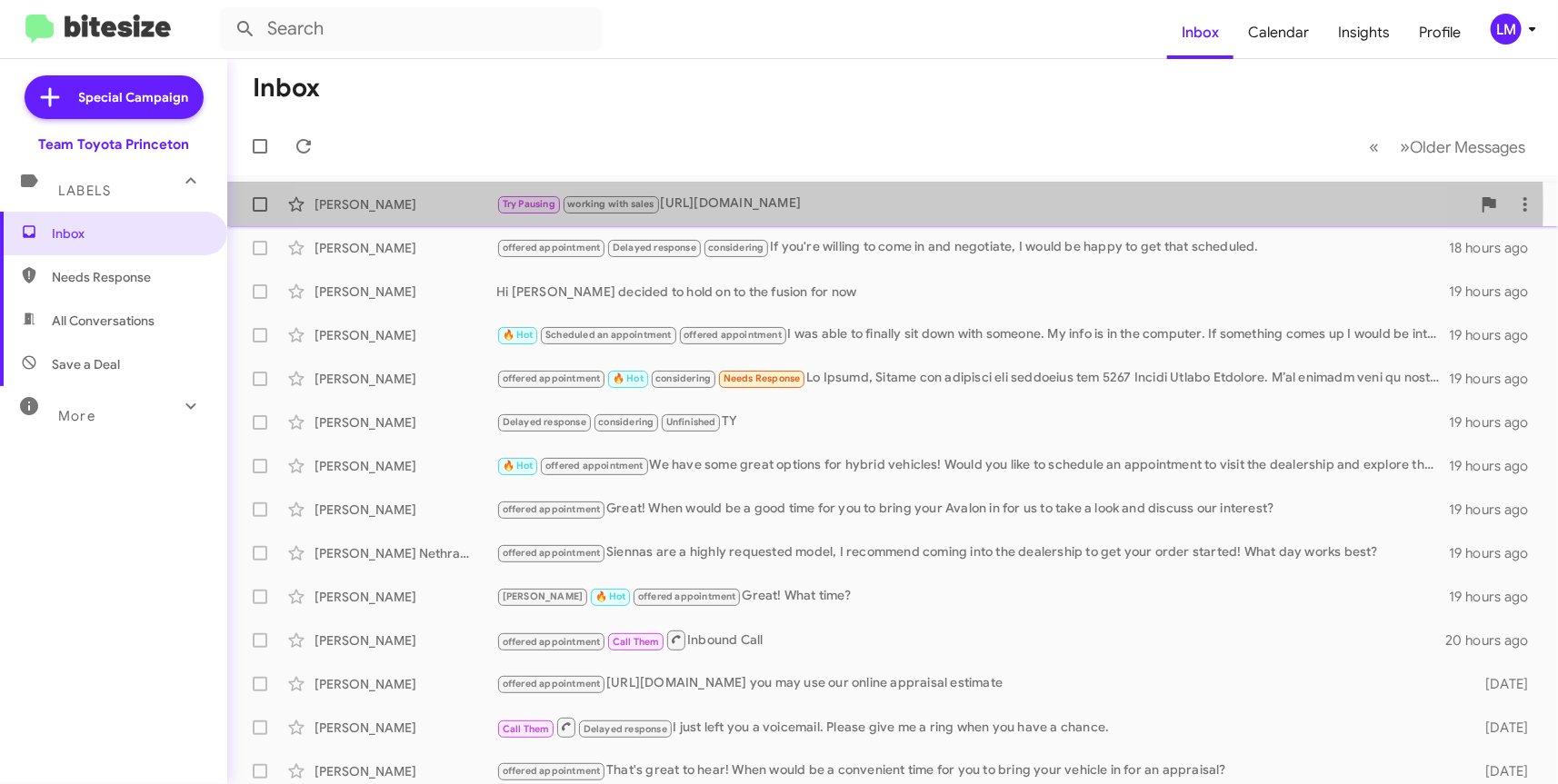
click at [803, 203] on div "Try Pausing working with sales [URL][DOMAIN_NAME]" at bounding box center [983, 203] width 974 height 21
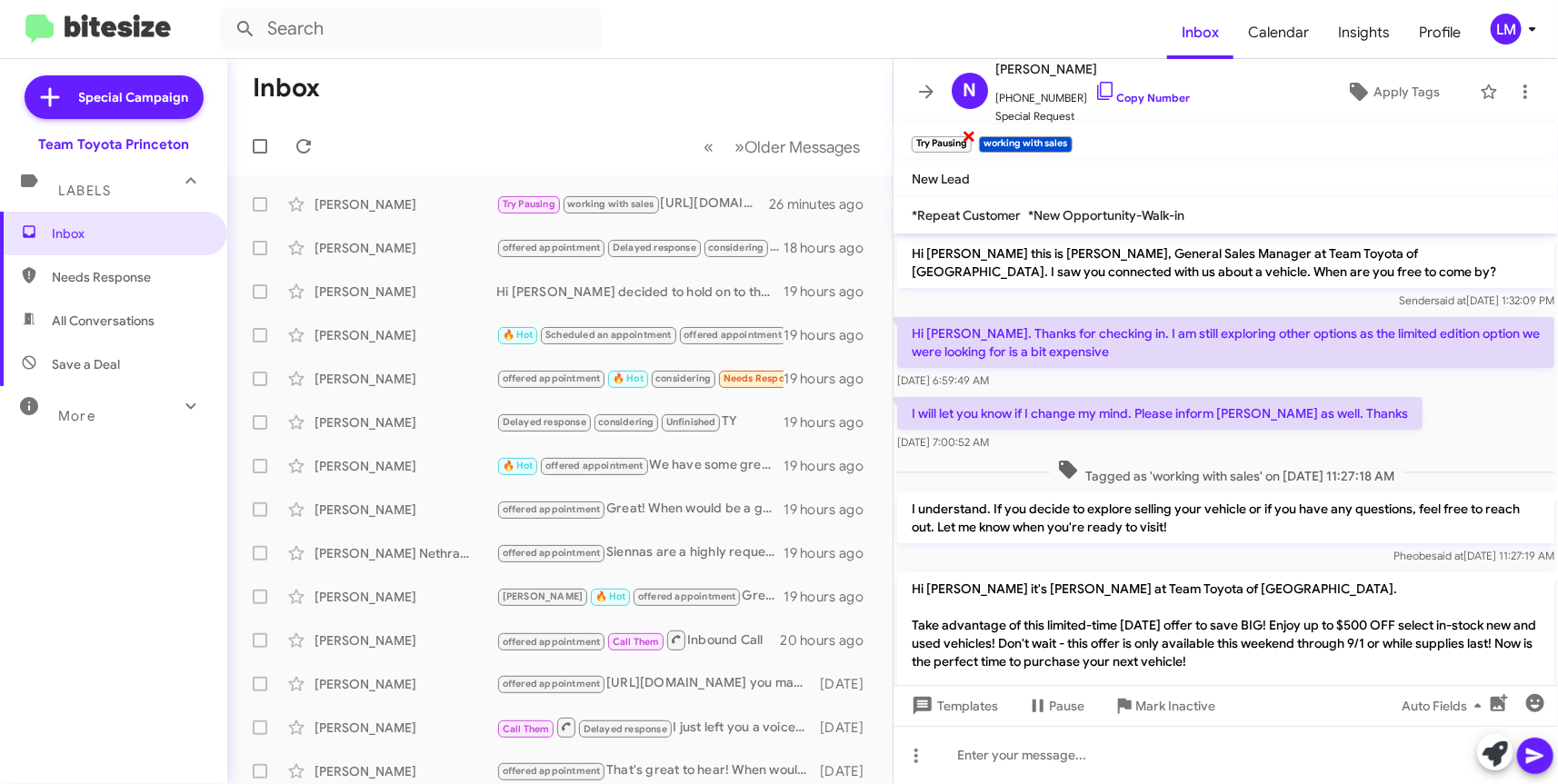
click at [968, 140] on span "×" at bounding box center [969, 136] width 15 height 22
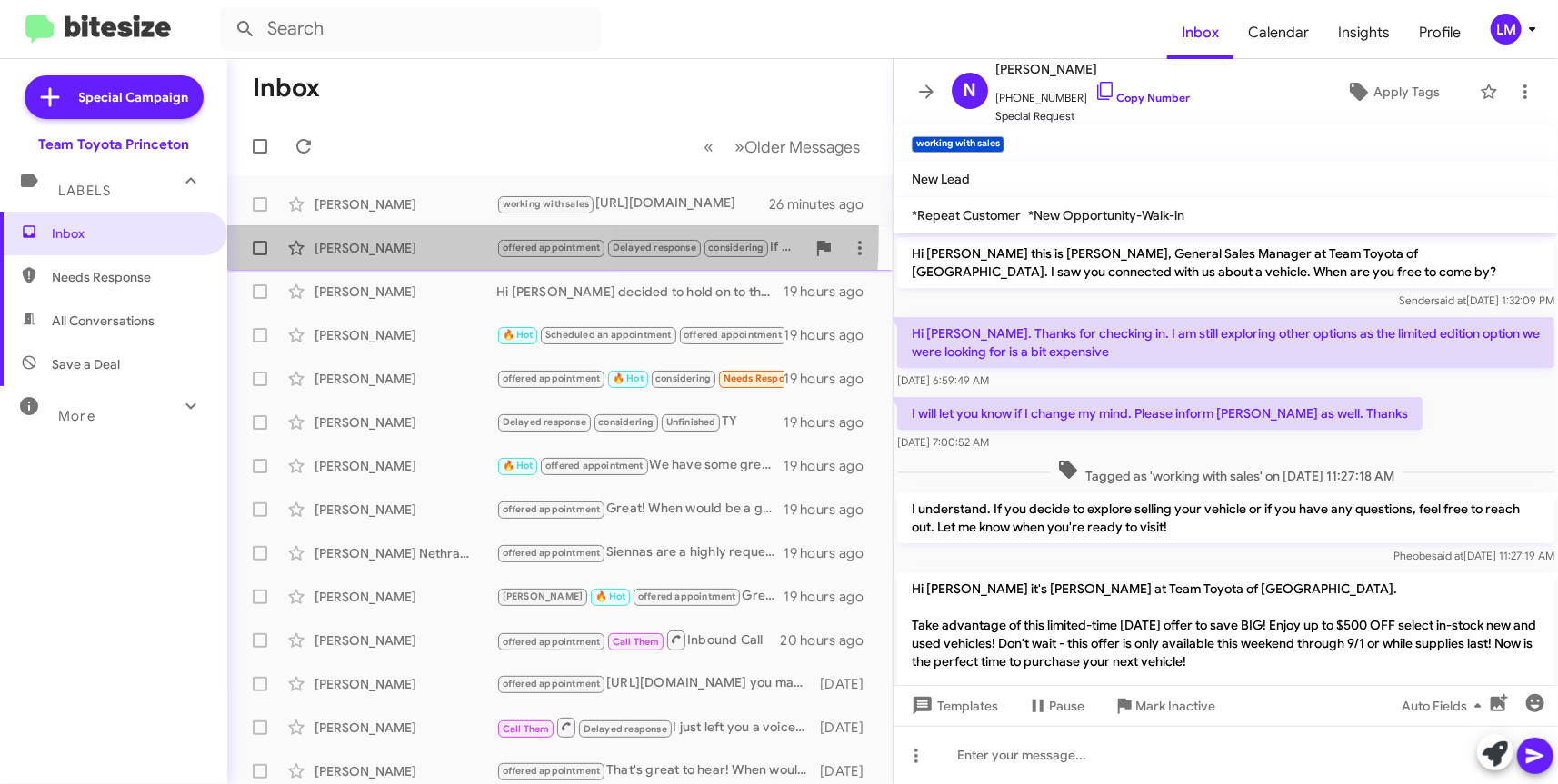
drag, startPoint x: 400, startPoint y: 236, endPoint x: 464, endPoint y: 243, distance: 64.4
click at [400, 237] on div "Saurabh Todkar offered appointment Delayed response considering If you're willi…" at bounding box center [559, 248] width 636 height 36
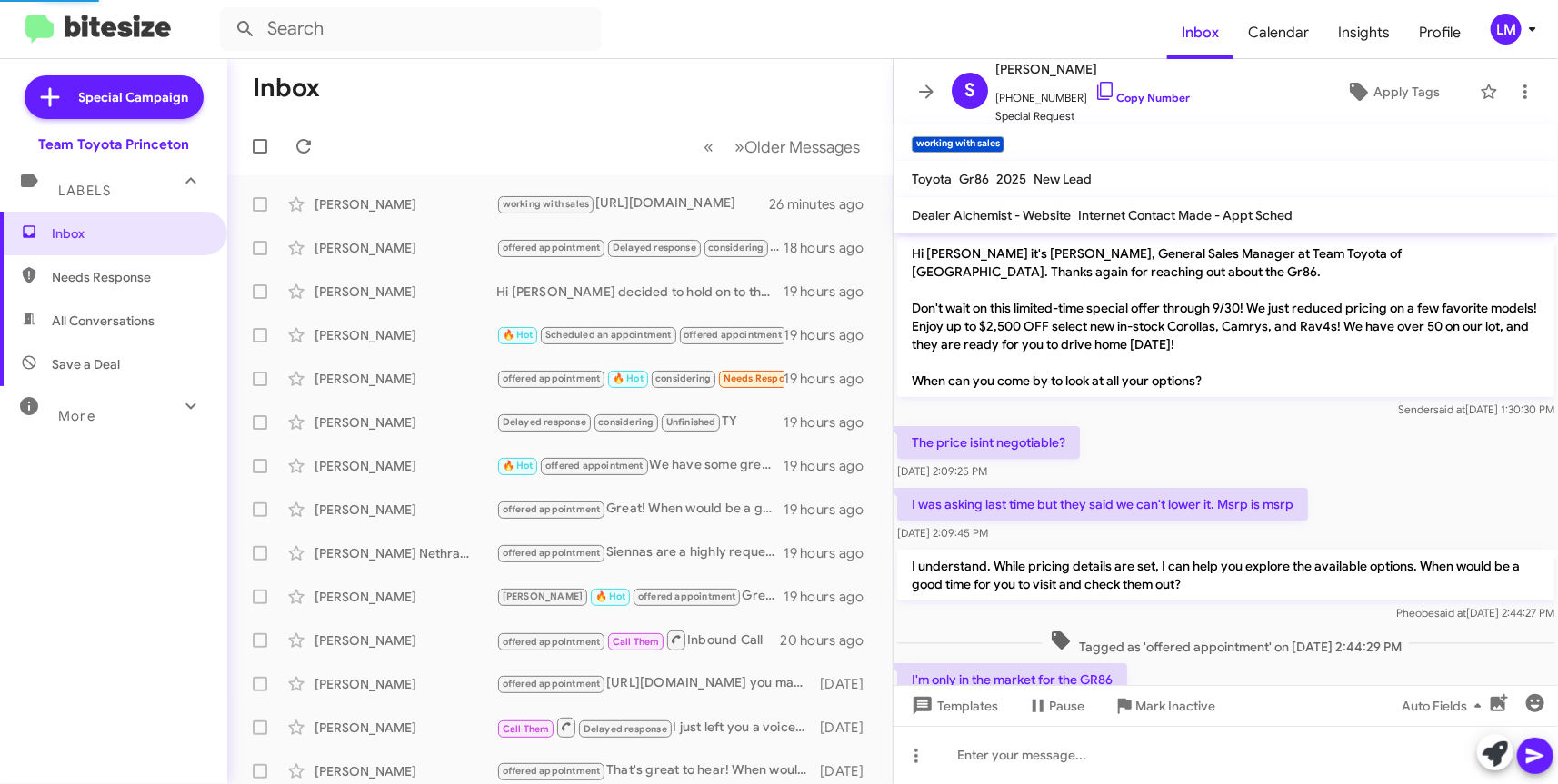
scroll to position [622, 0]
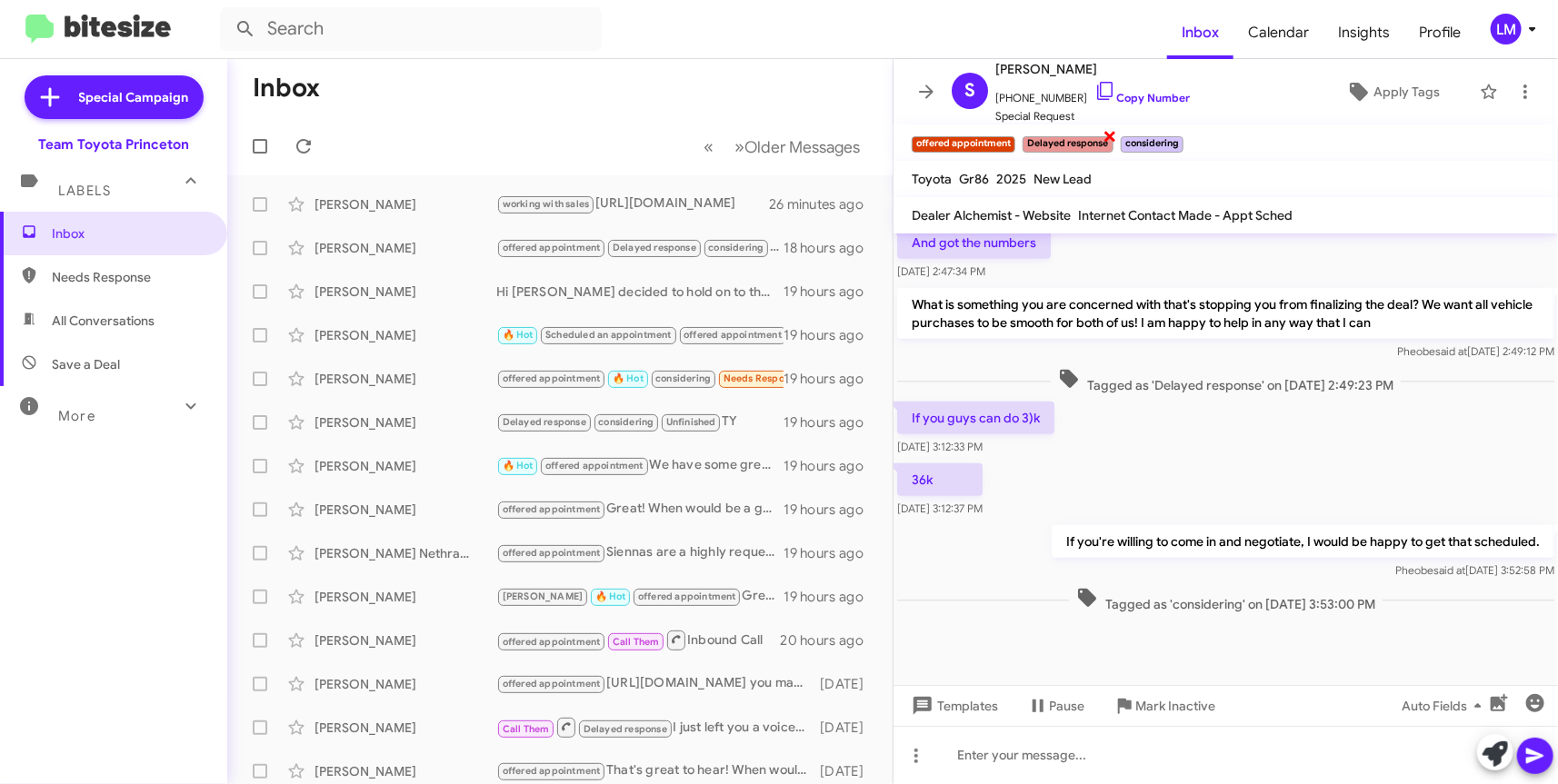
click at [1110, 132] on span "×" at bounding box center [1111, 136] width 15 height 22
click at [1131, 95] on link "Copy Number" at bounding box center [1142, 97] width 96 height 14
click at [455, 387] on div "[PERSON_NAME]" at bounding box center [405, 379] width 181 height 18
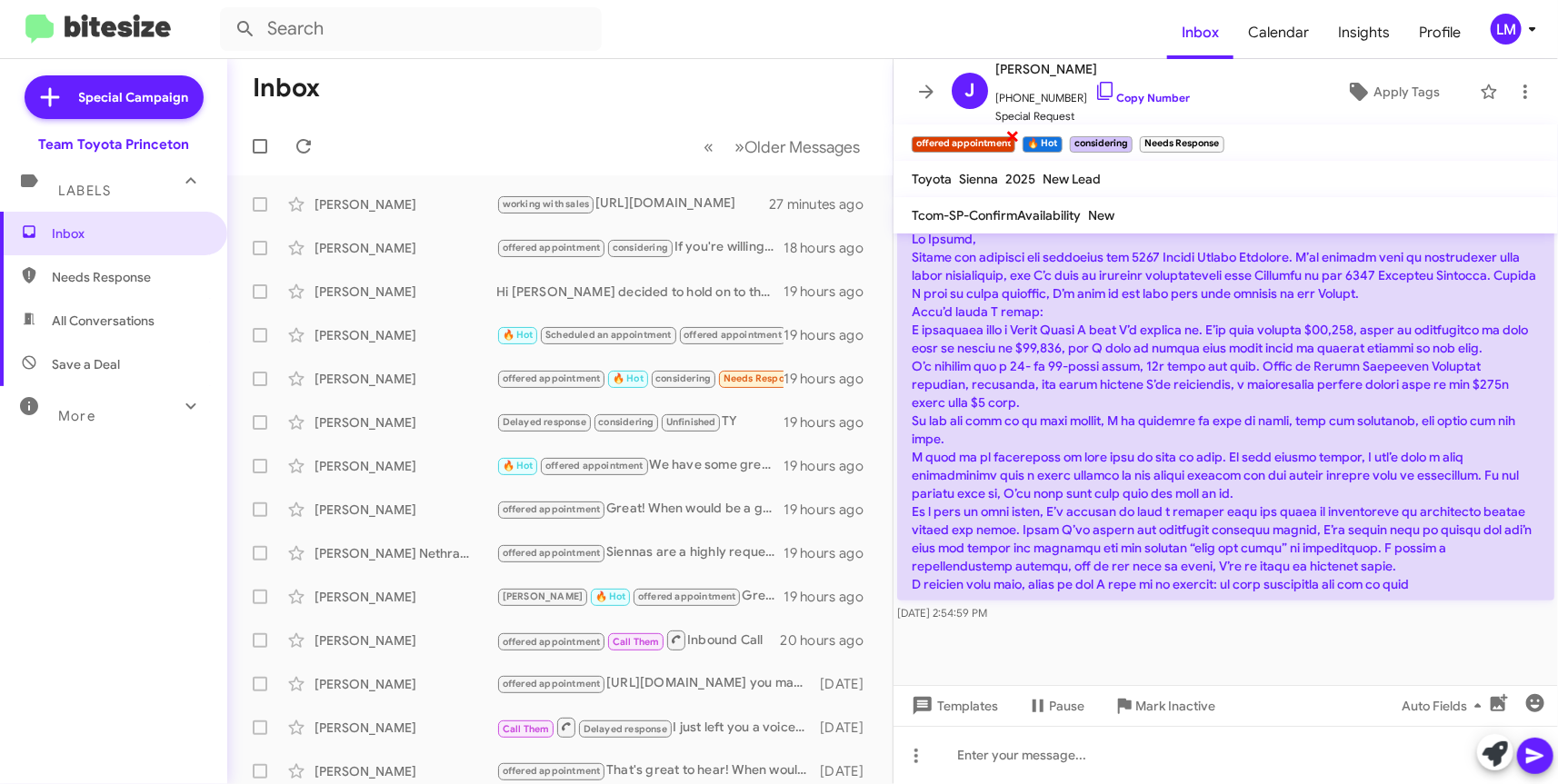
click at [1010, 138] on span "×" at bounding box center [1012, 136] width 15 height 22
click at [1122, 101] on link "Copy Number" at bounding box center [1142, 97] width 96 height 14
click at [1129, 96] on link "Copy Number" at bounding box center [1142, 97] width 96 height 14
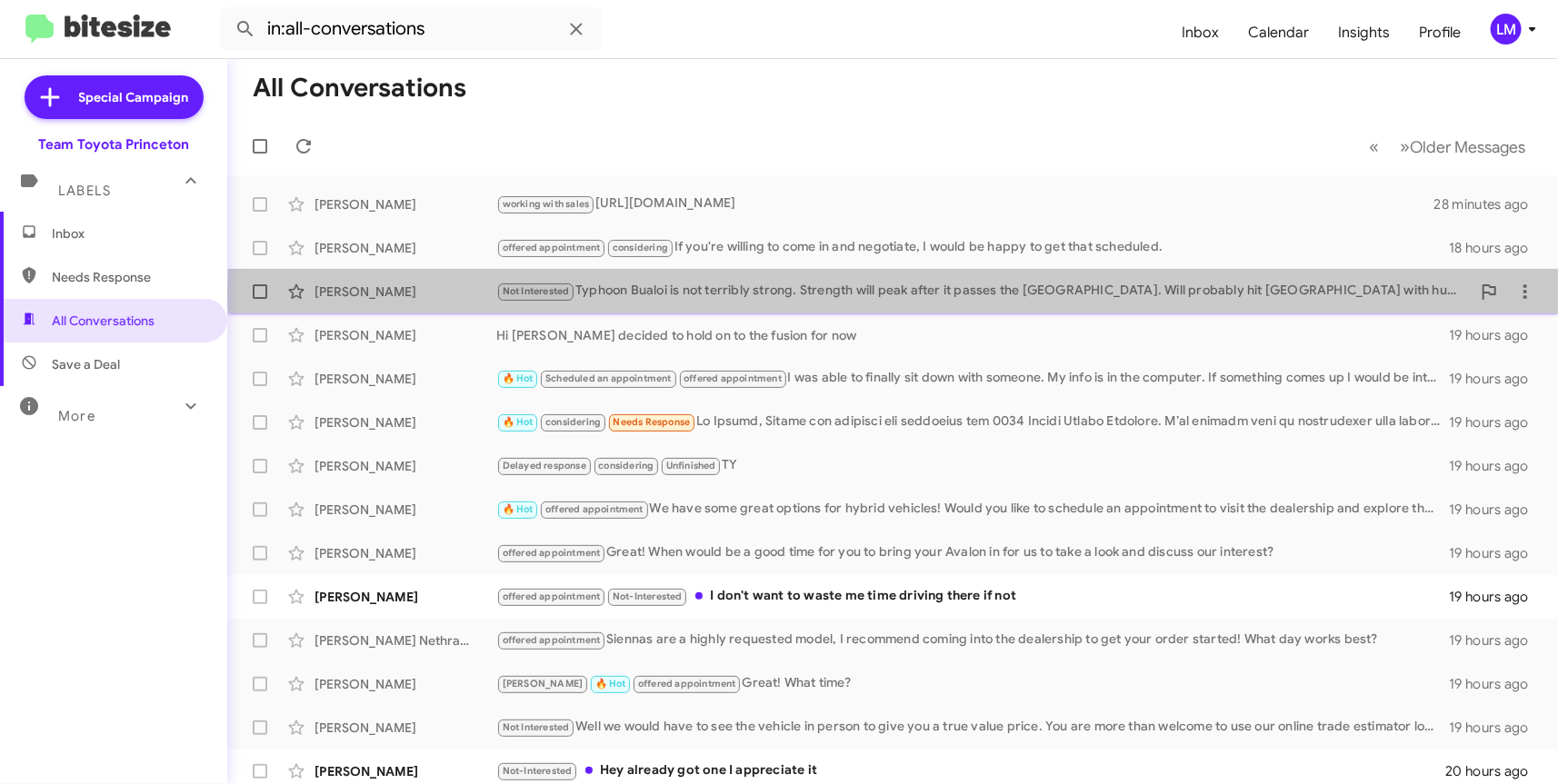
click at [908, 290] on div "Not Interested Typhoon Bualoi is not terribly strong. Strength will peak after …" at bounding box center [983, 290] width 974 height 21
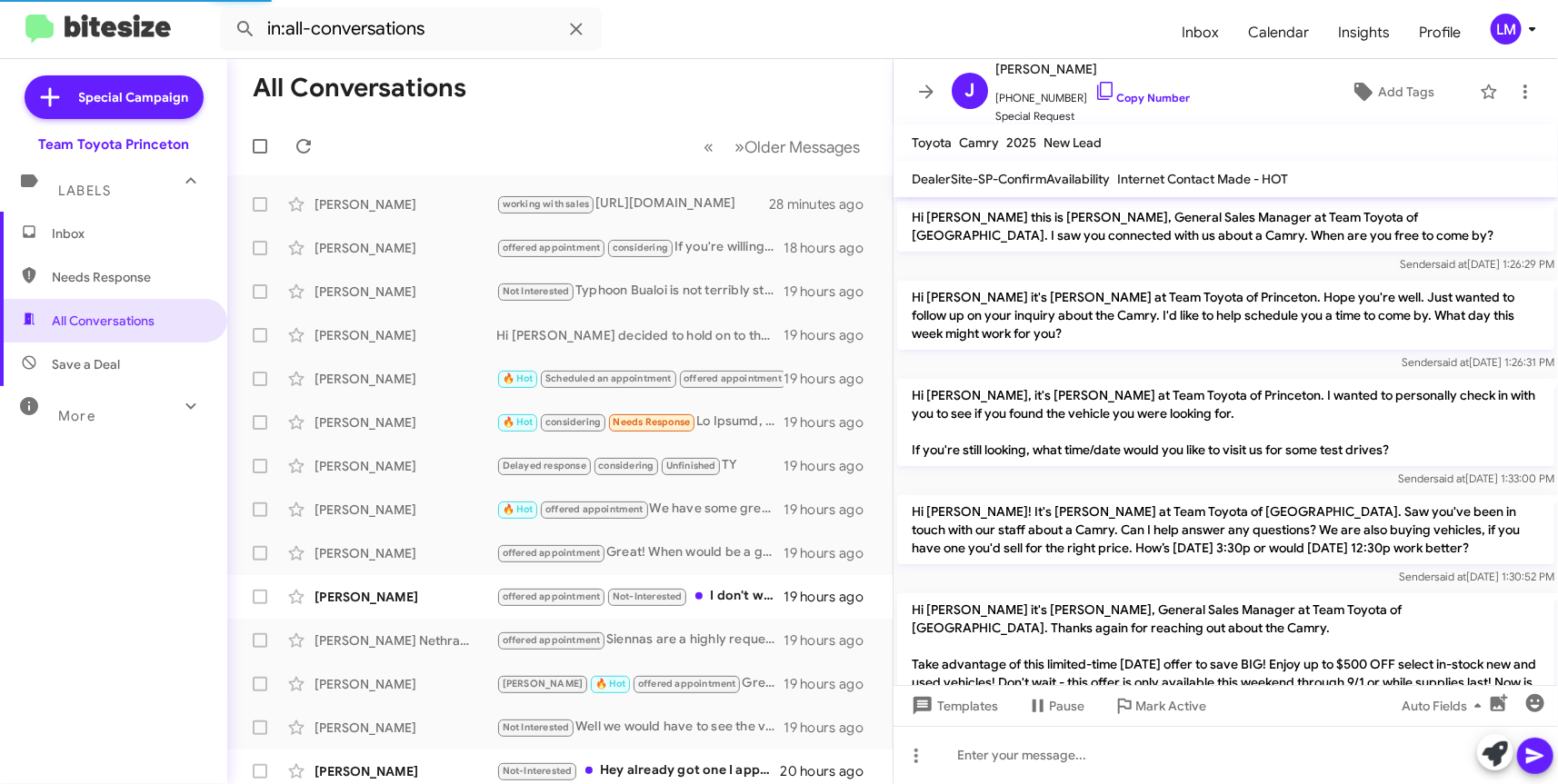
scroll to position [776, 0]
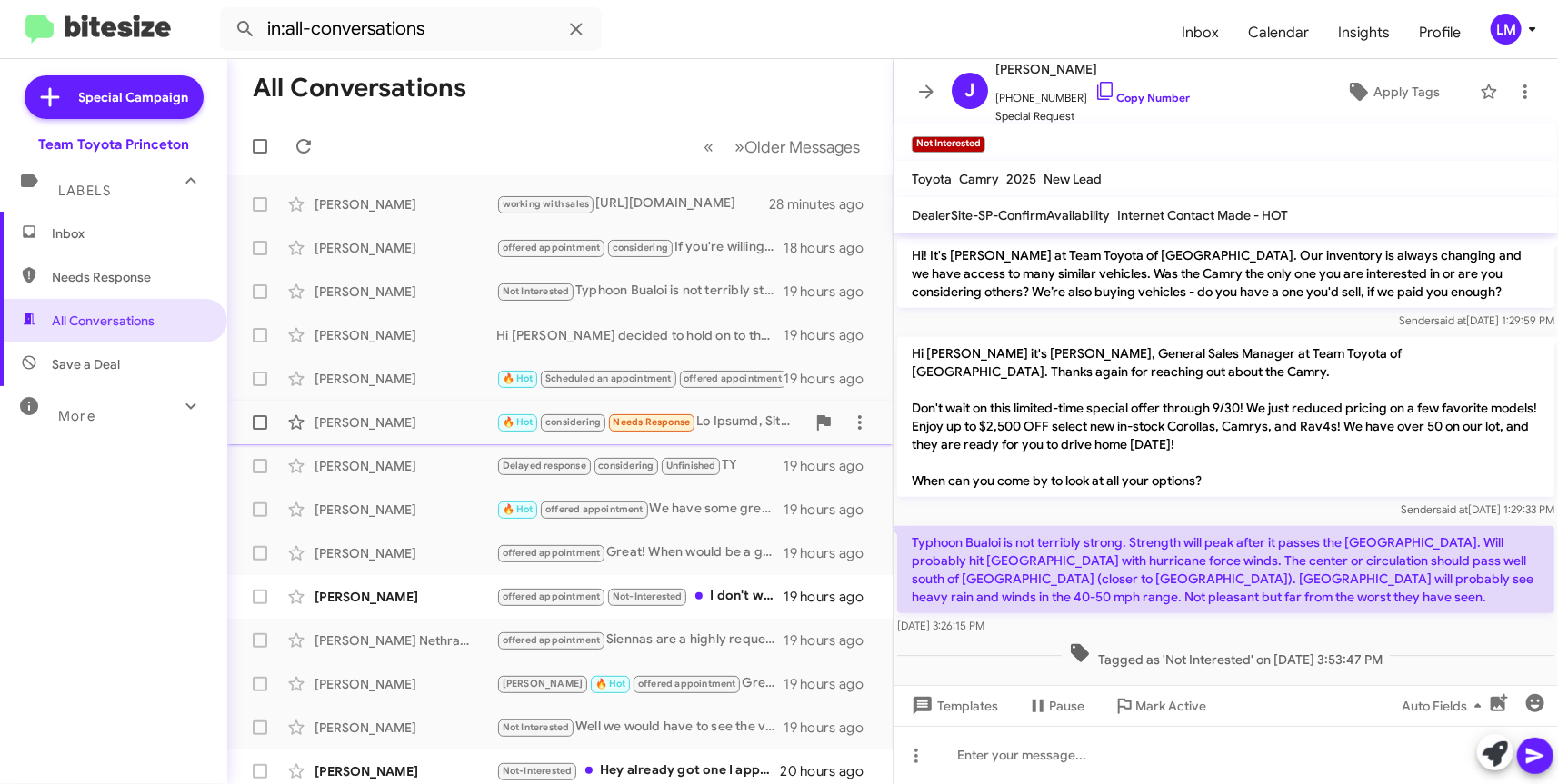
click at [385, 427] on div "[PERSON_NAME]" at bounding box center [405, 423] width 181 height 18
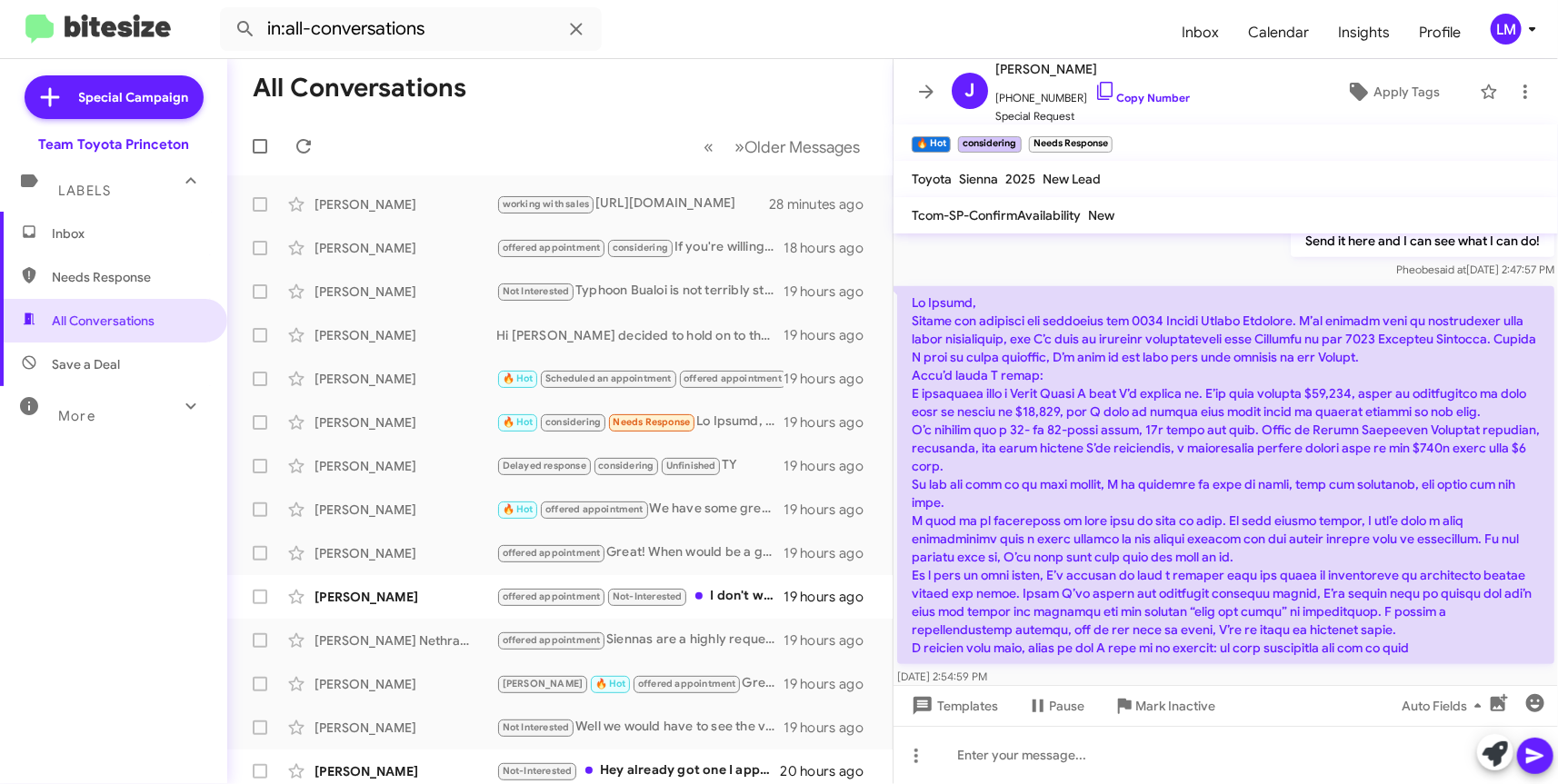
scroll to position [882, 0]
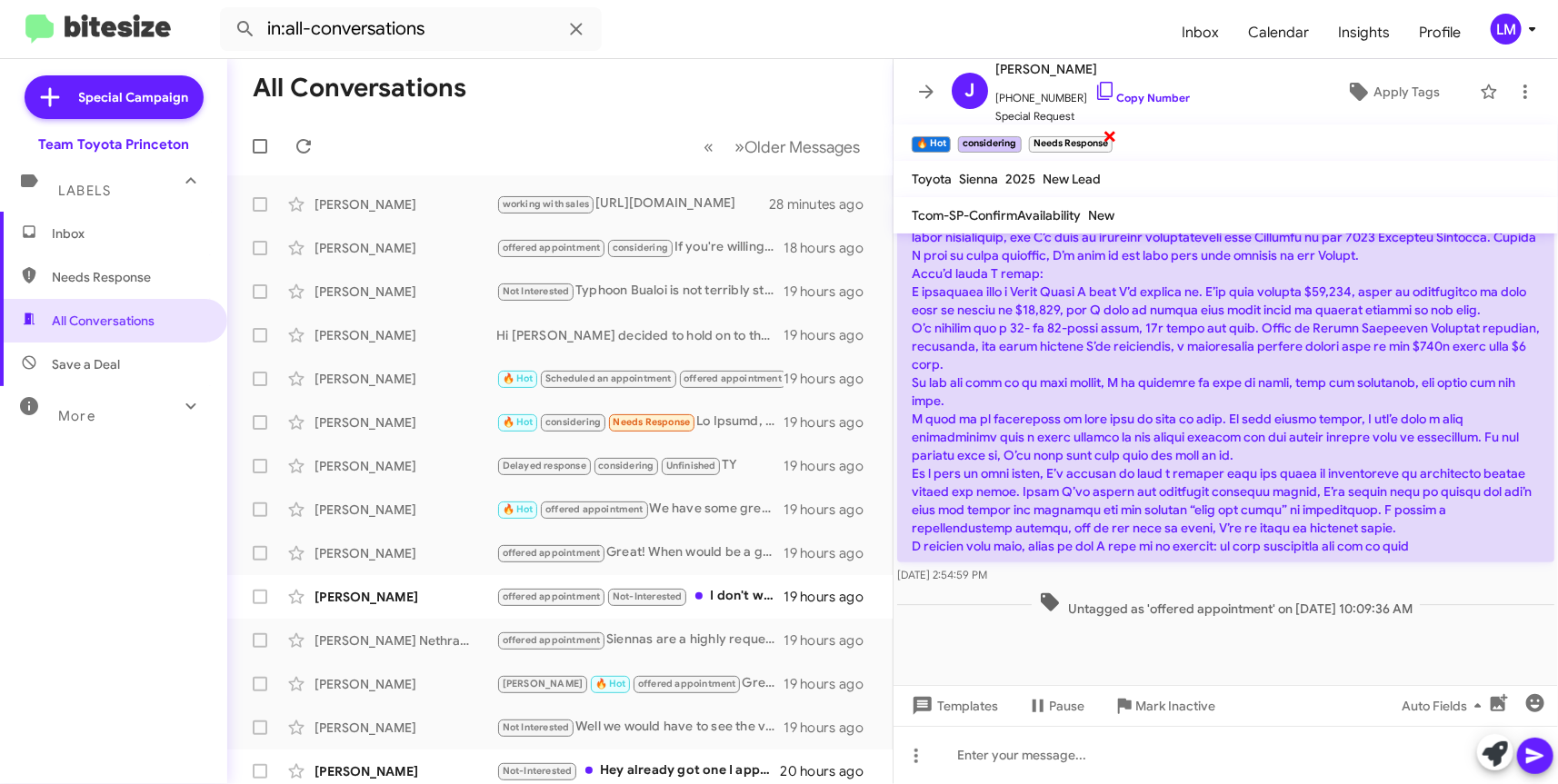
click at [1106, 139] on span "×" at bounding box center [1110, 136] width 15 height 22
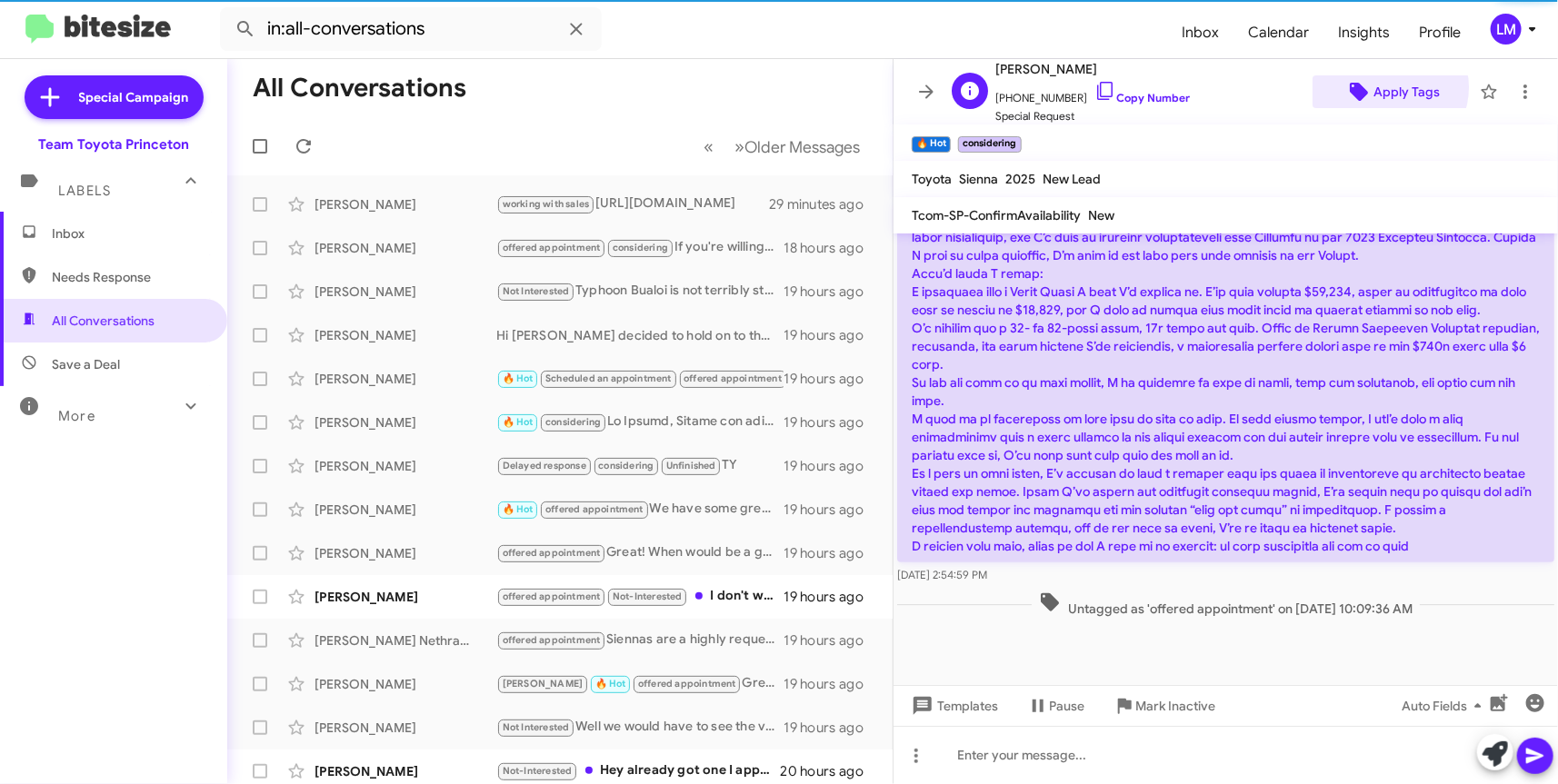
click at [1377, 87] on span "Apply Tags" at bounding box center [1406, 92] width 67 height 33
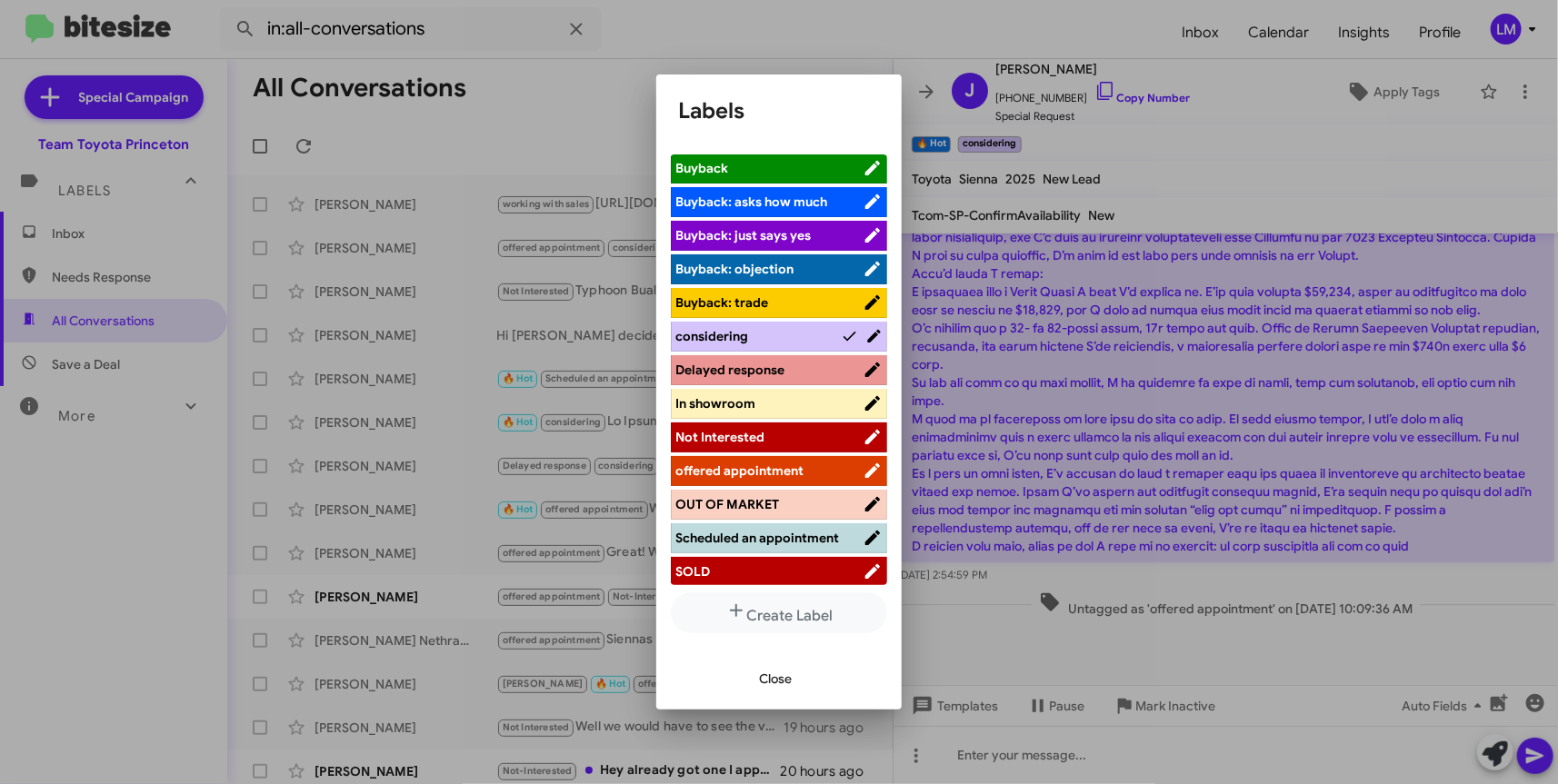
scroll to position [209, 0]
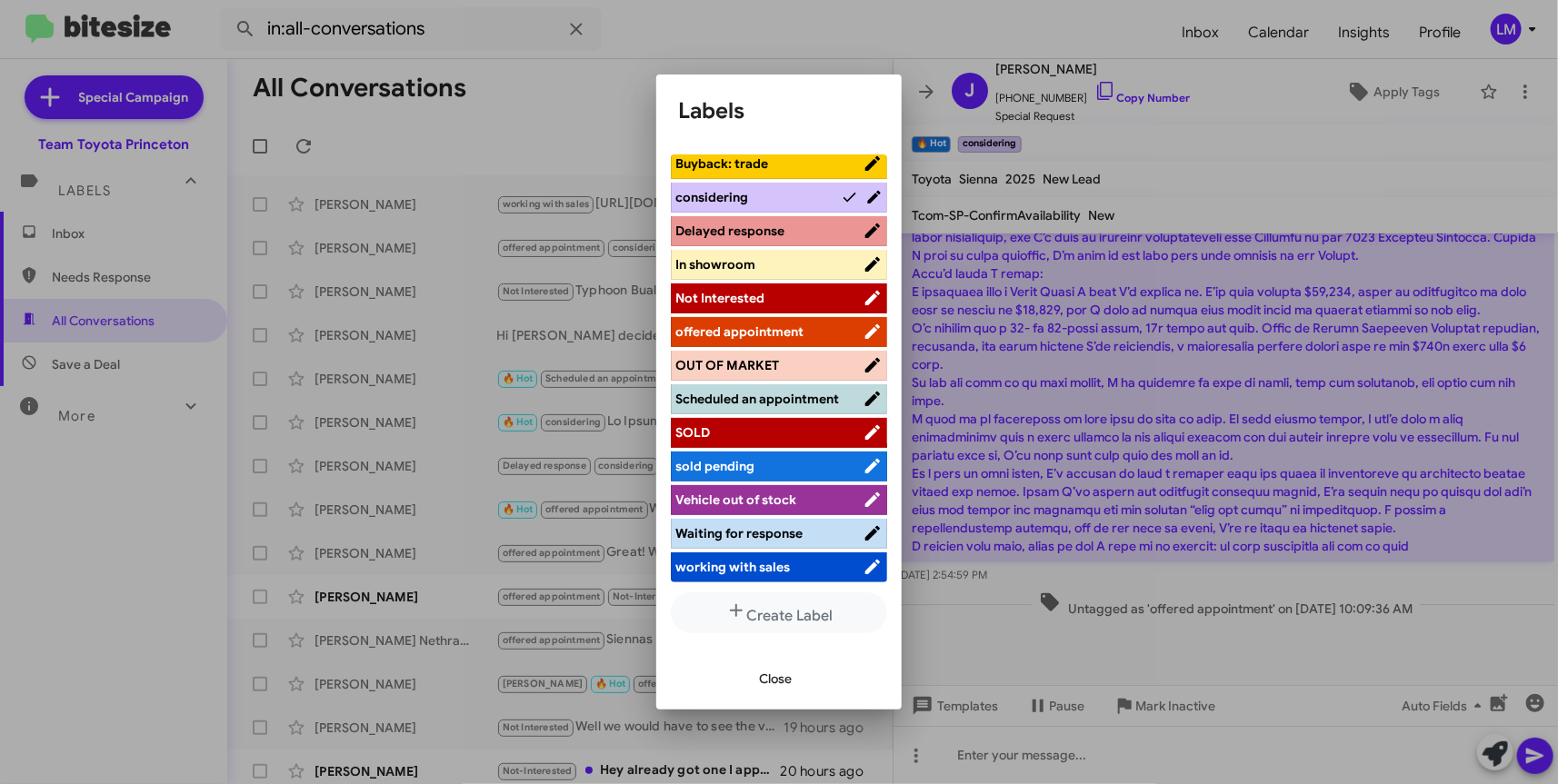
click at [753, 565] on span "working with sales" at bounding box center [733, 566] width 115 height 16
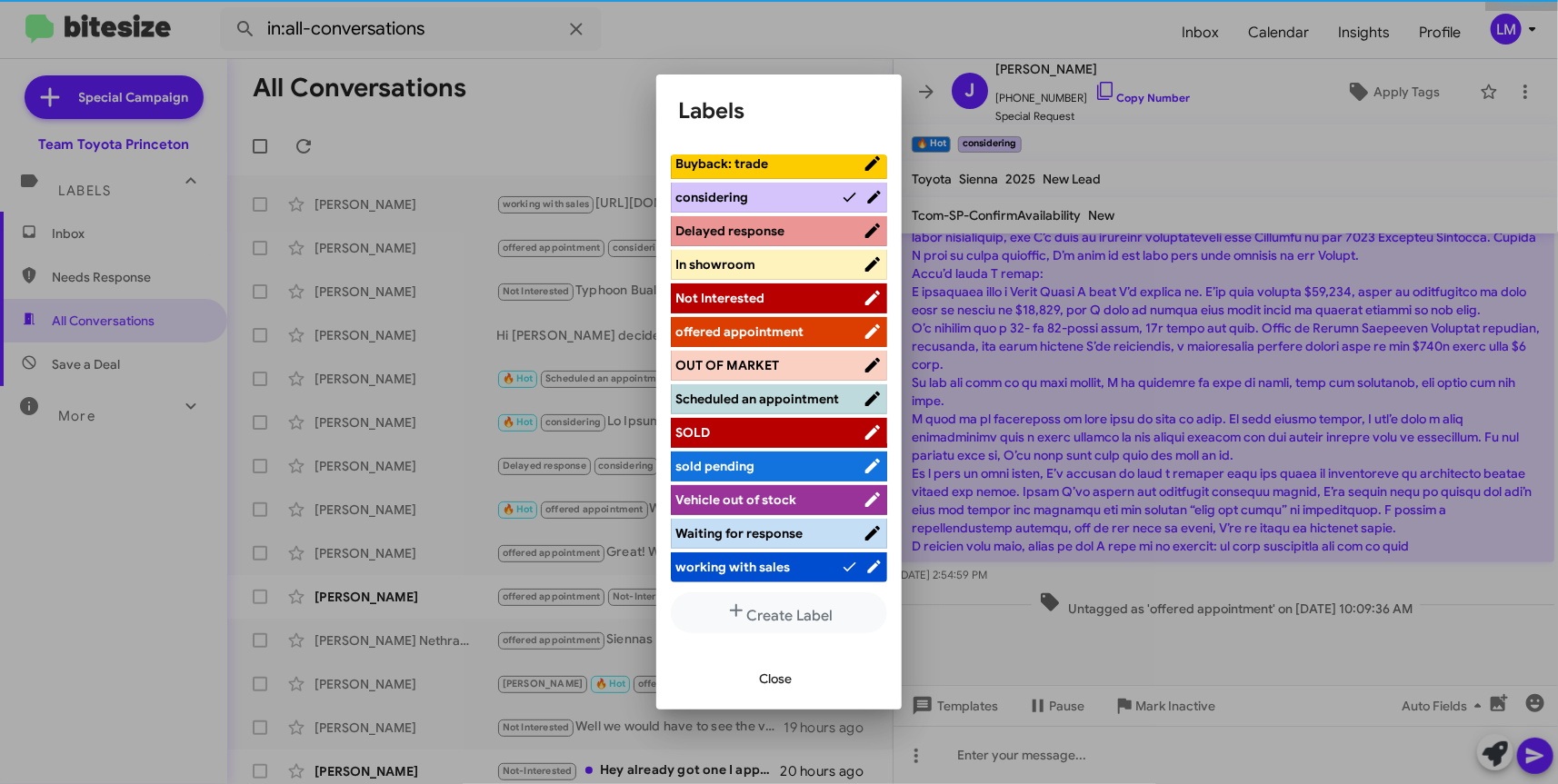
click at [774, 669] on span "Close" at bounding box center [775, 678] width 33 height 33
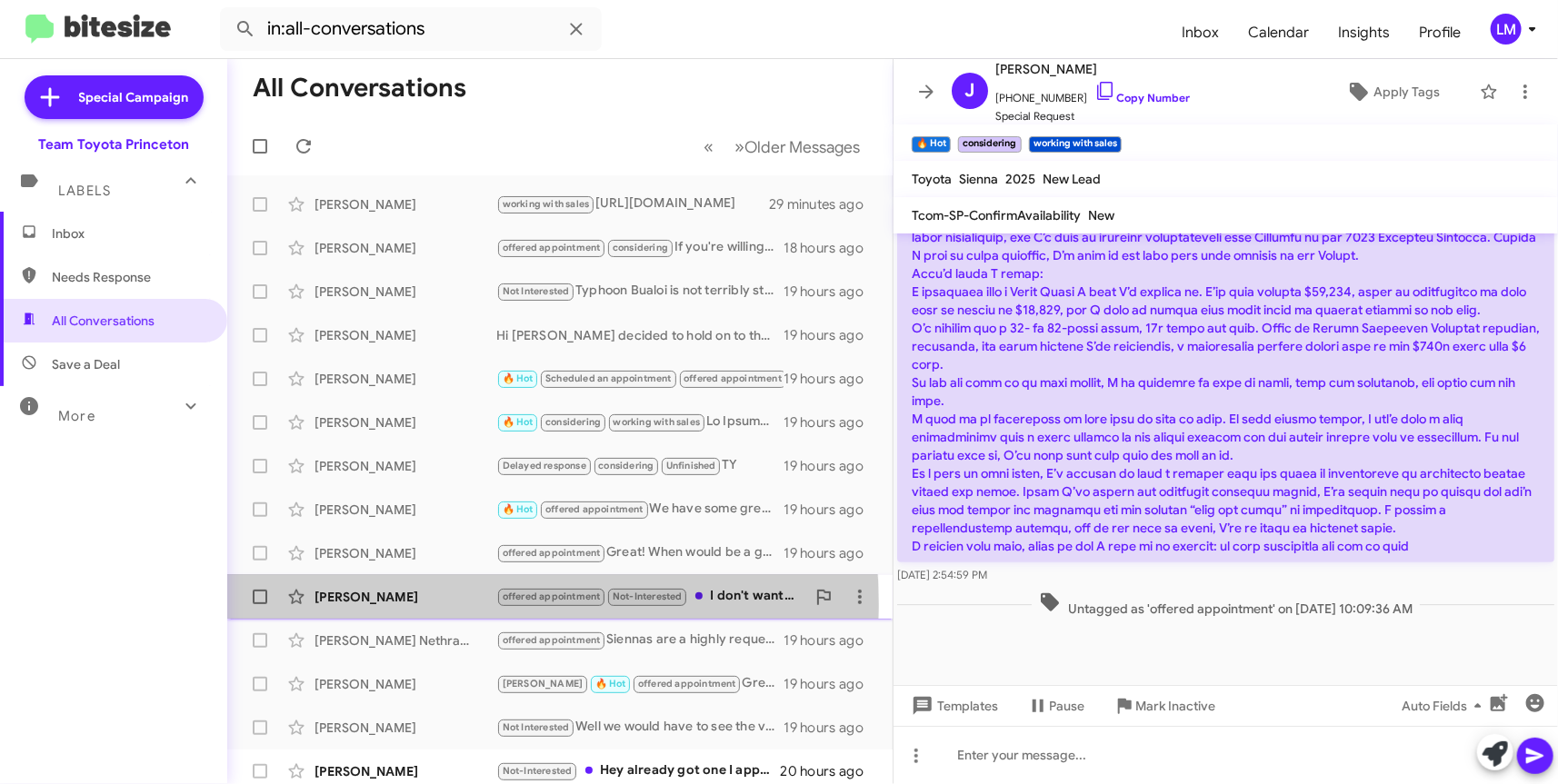
click at [423, 604] on div "Maura Elam" at bounding box center [405, 596] width 181 height 18
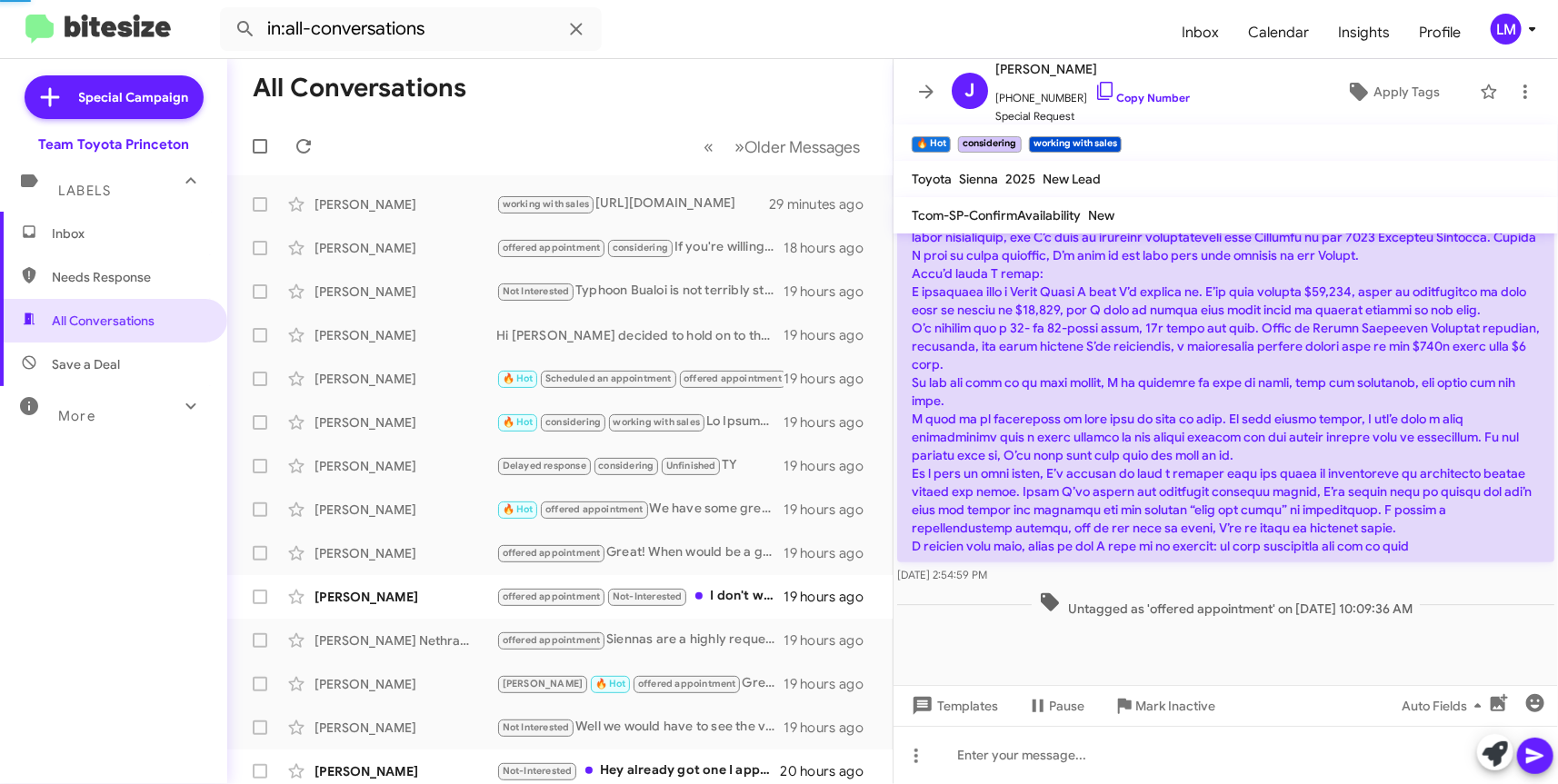
scroll to position [102, 0]
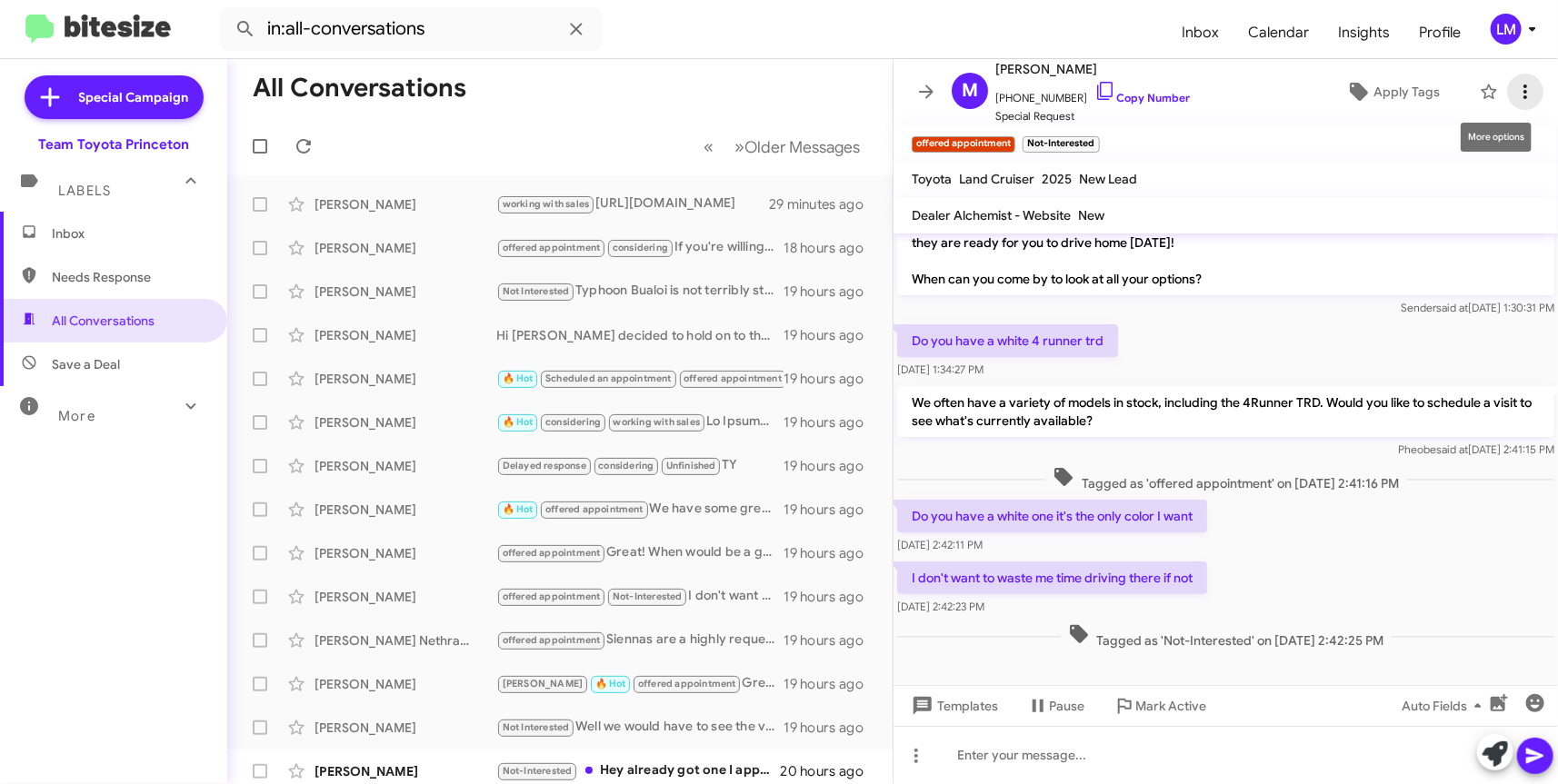
click at [1514, 88] on icon at bounding box center [1525, 92] width 22 height 22
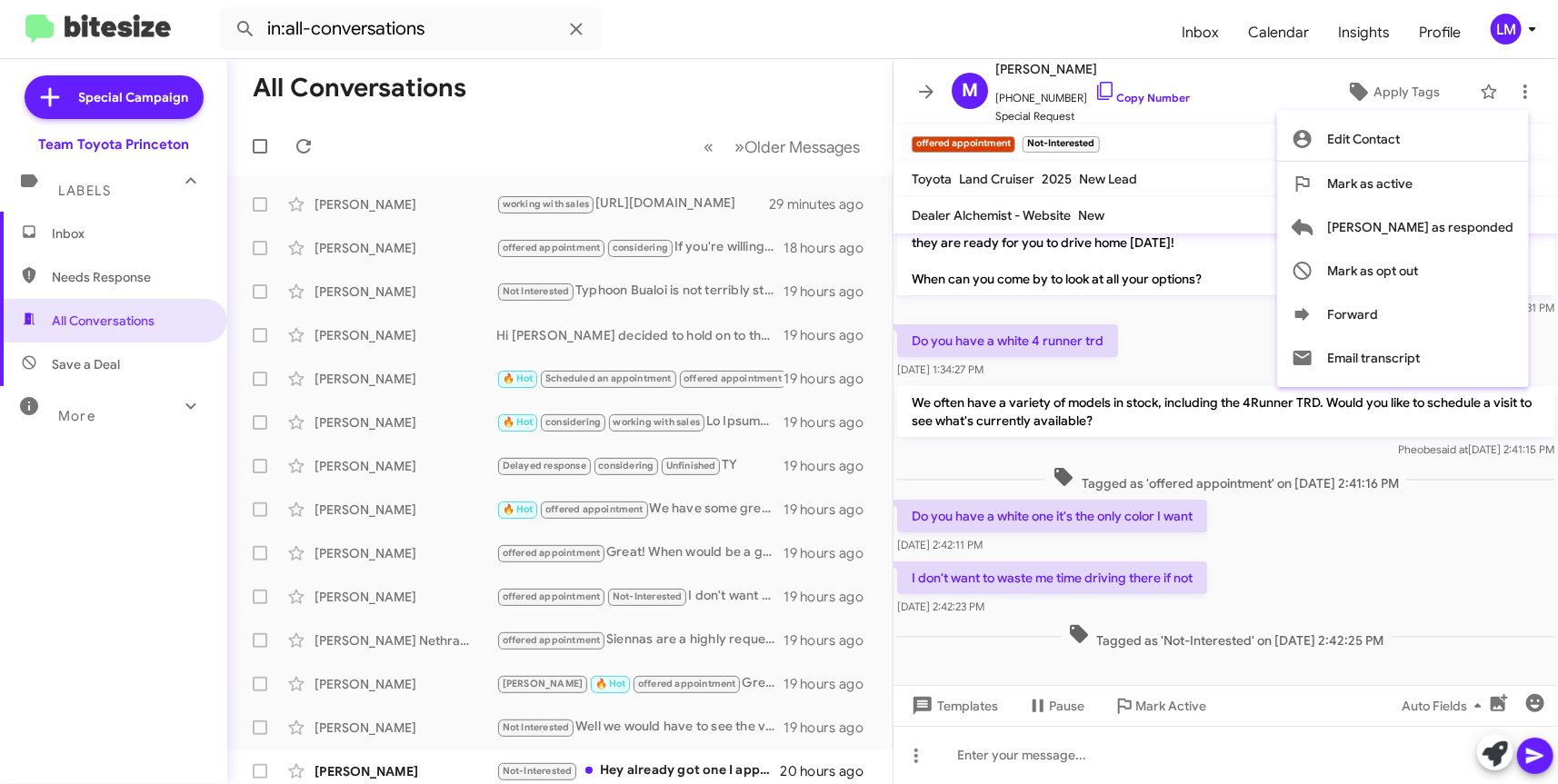
click at [1011, 137] on div at bounding box center [779, 392] width 1558 height 784
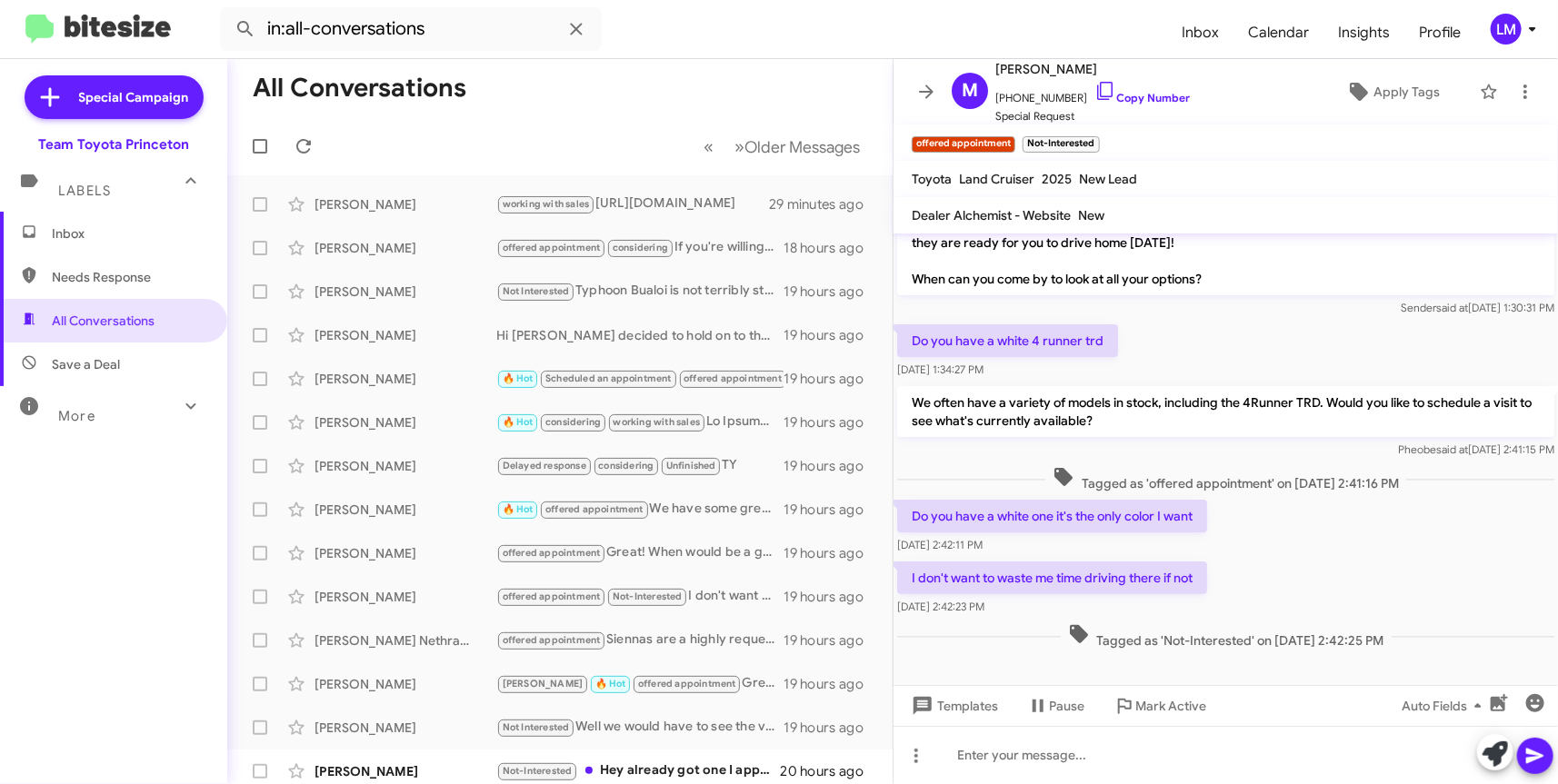
click at [1011, 137] on span "×" at bounding box center [1010, 136] width 11 height 22
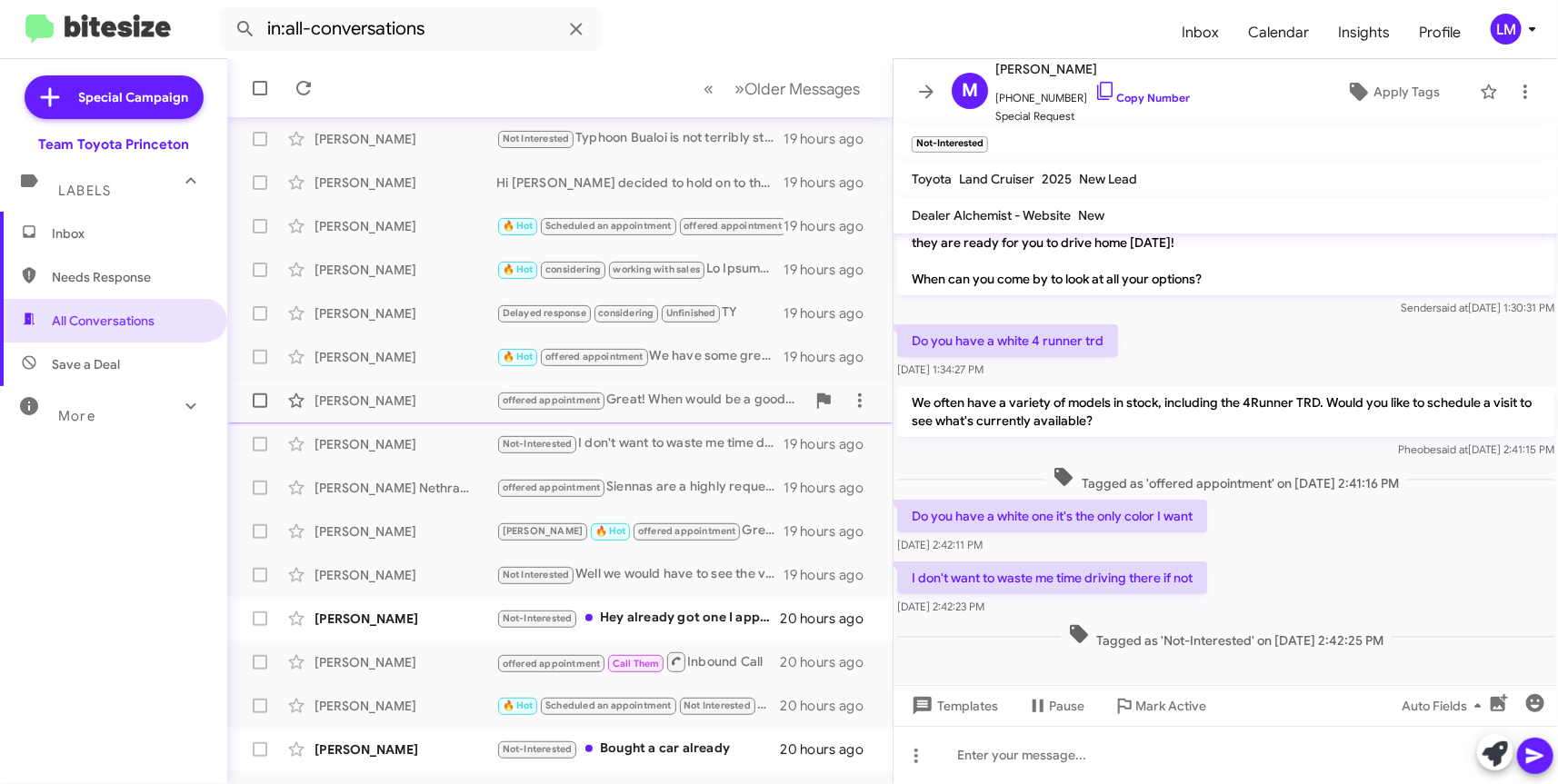
scroll to position [201, 0]
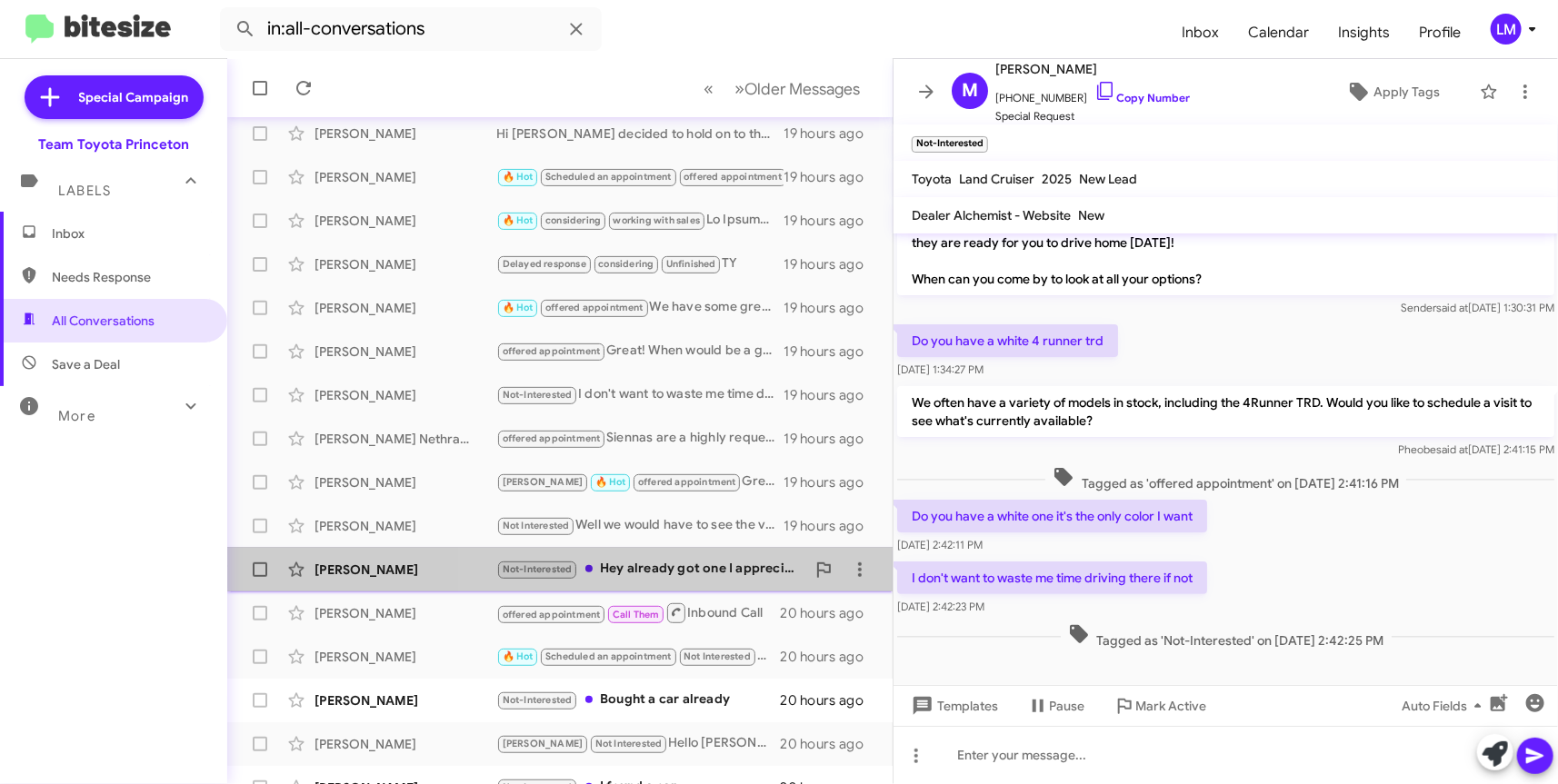
click at [689, 565] on div "Not-Interested Hey already got one I appreciate it" at bounding box center [651, 568] width 309 height 21
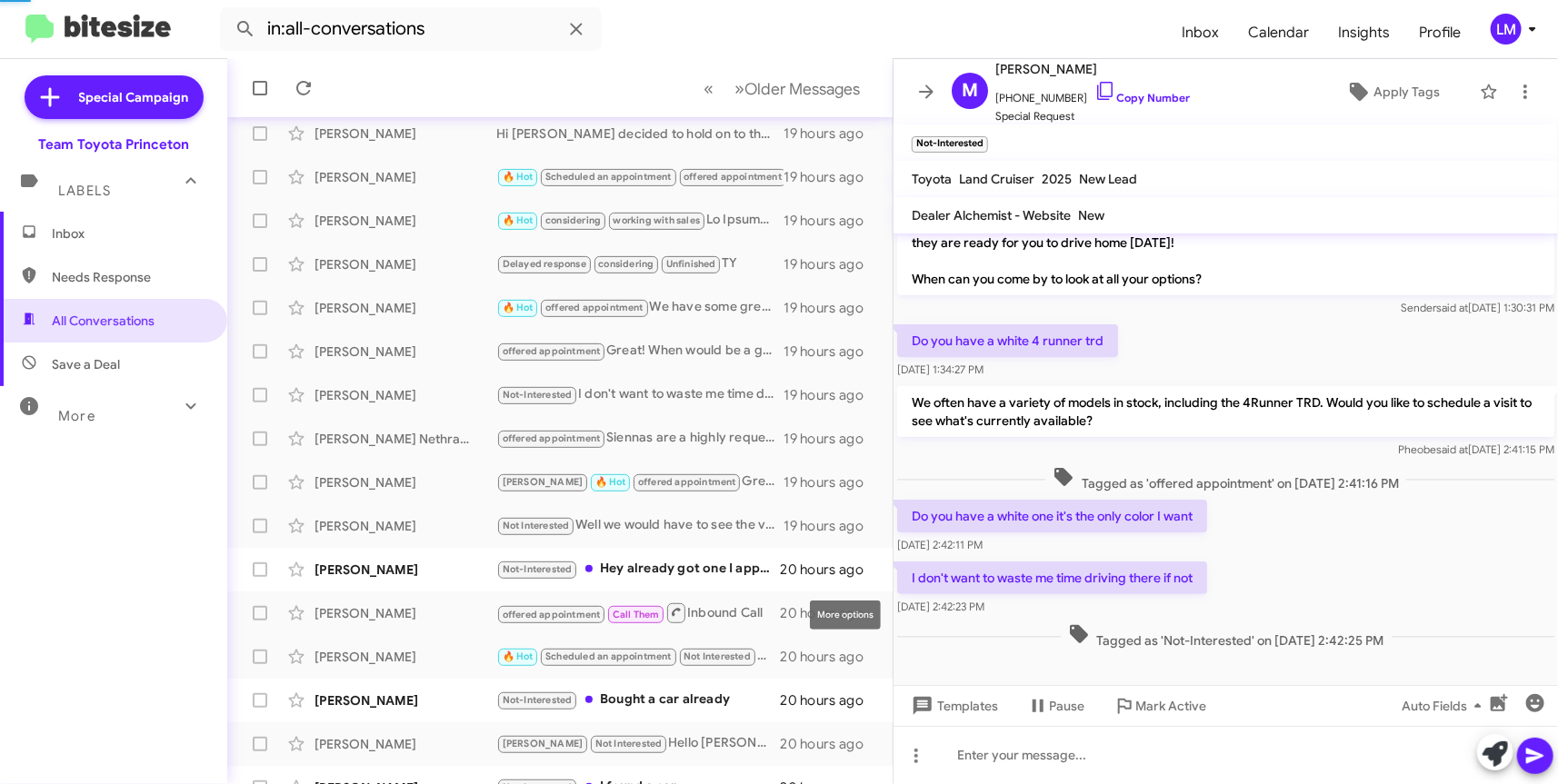
scroll to position [15, 0]
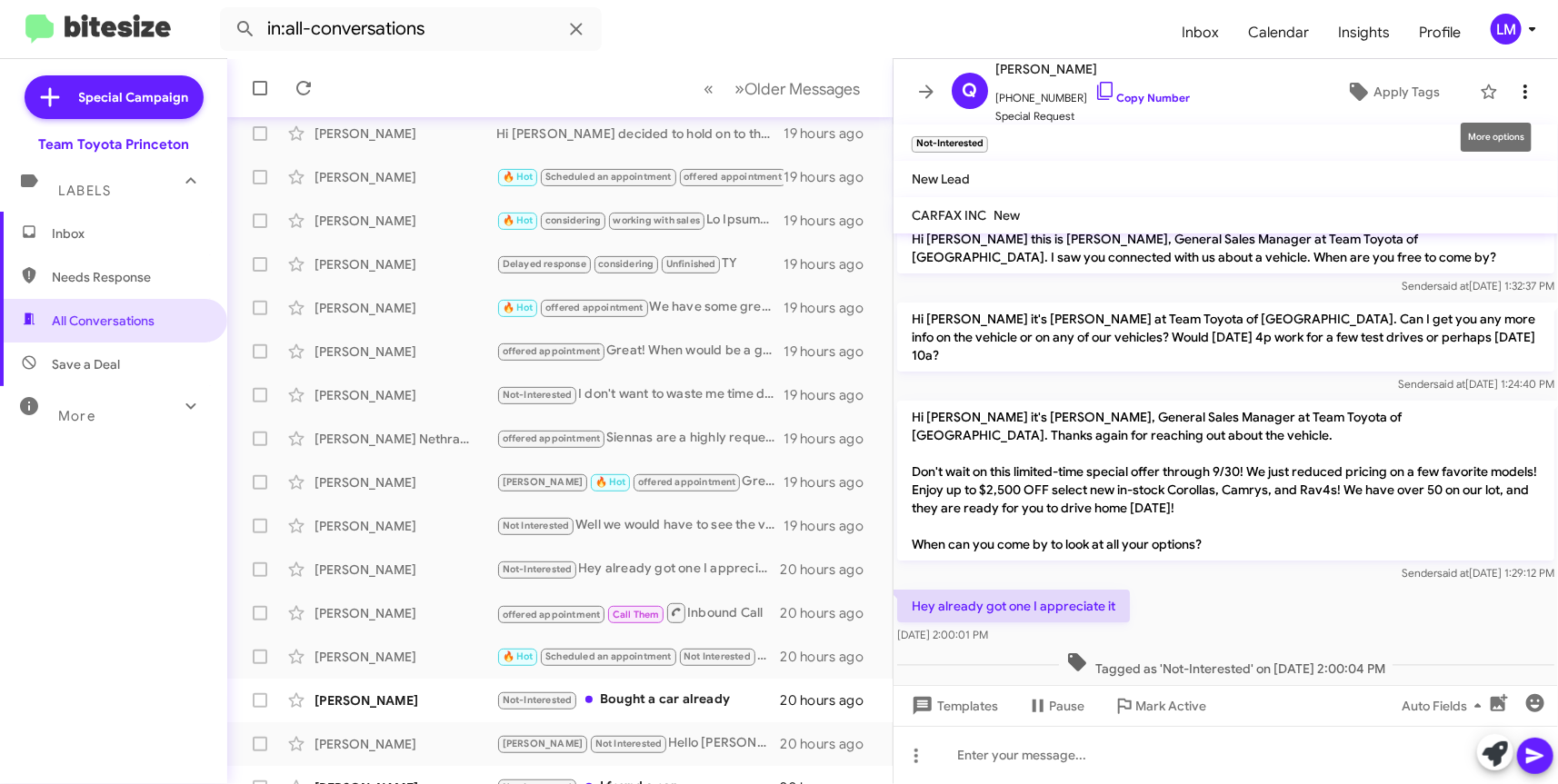
click at [1514, 87] on icon at bounding box center [1525, 92] width 22 height 22
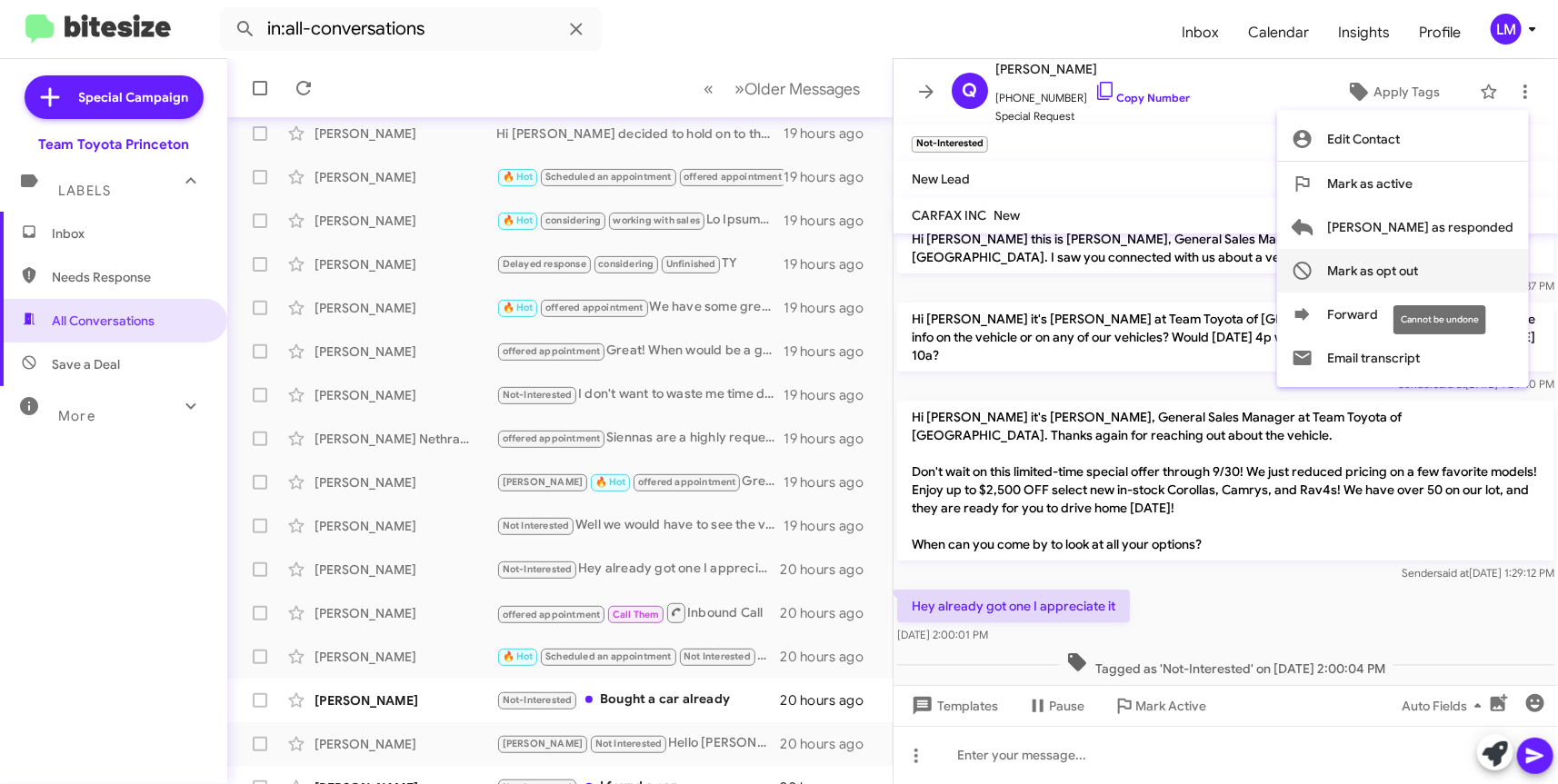
click at [1419, 275] on span "Mark as opt out" at bounding box center [1373, 270] width 91 height 44
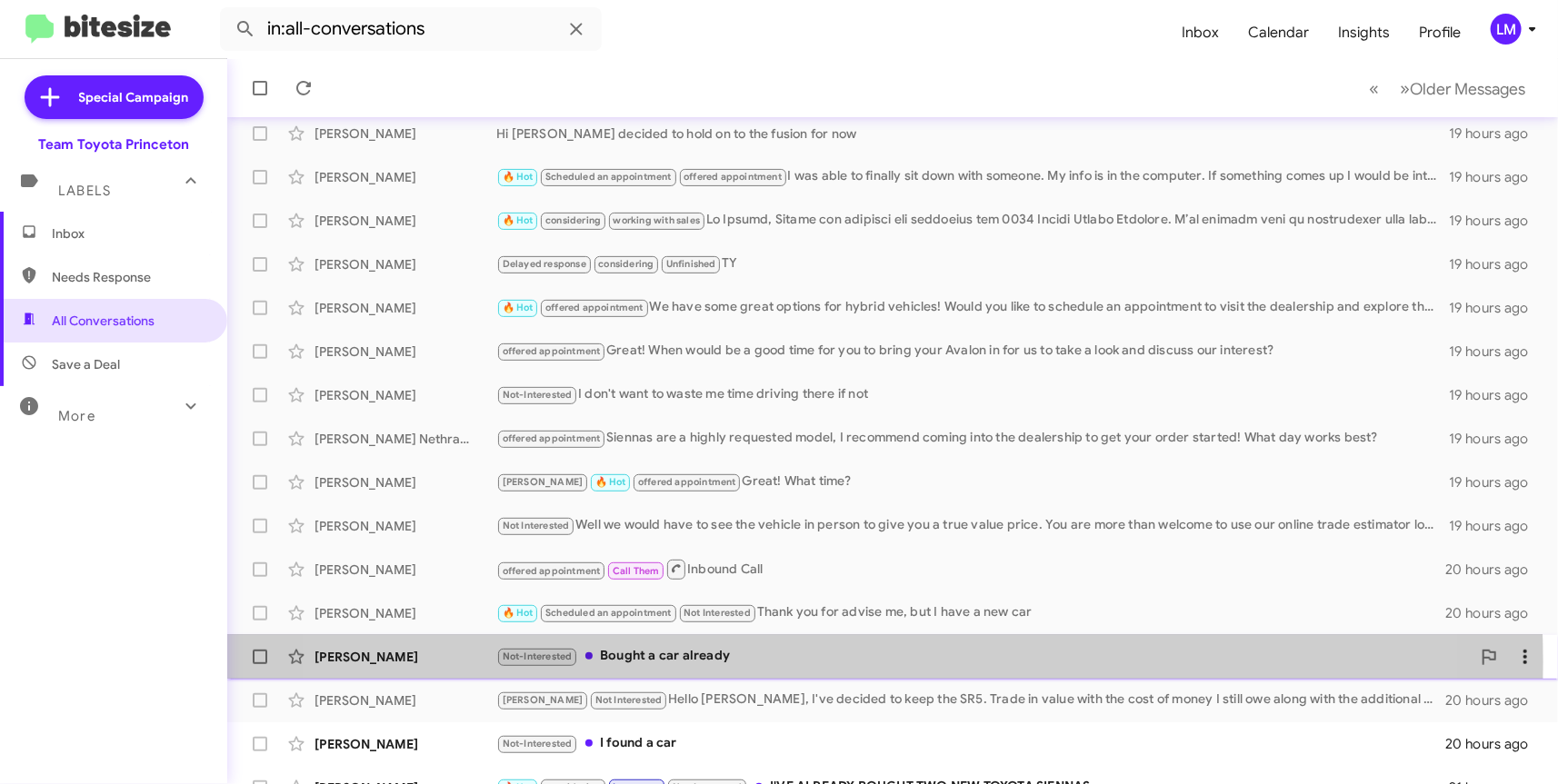
drag, startPoint x: 807, startPoint y: 661, endPoint x: 830, endPoint y: 667, distance: 23.8
click at [807, 661] on div "Not-Interested Bought a car already" at bounding box center [983, 656] width 974 height 21
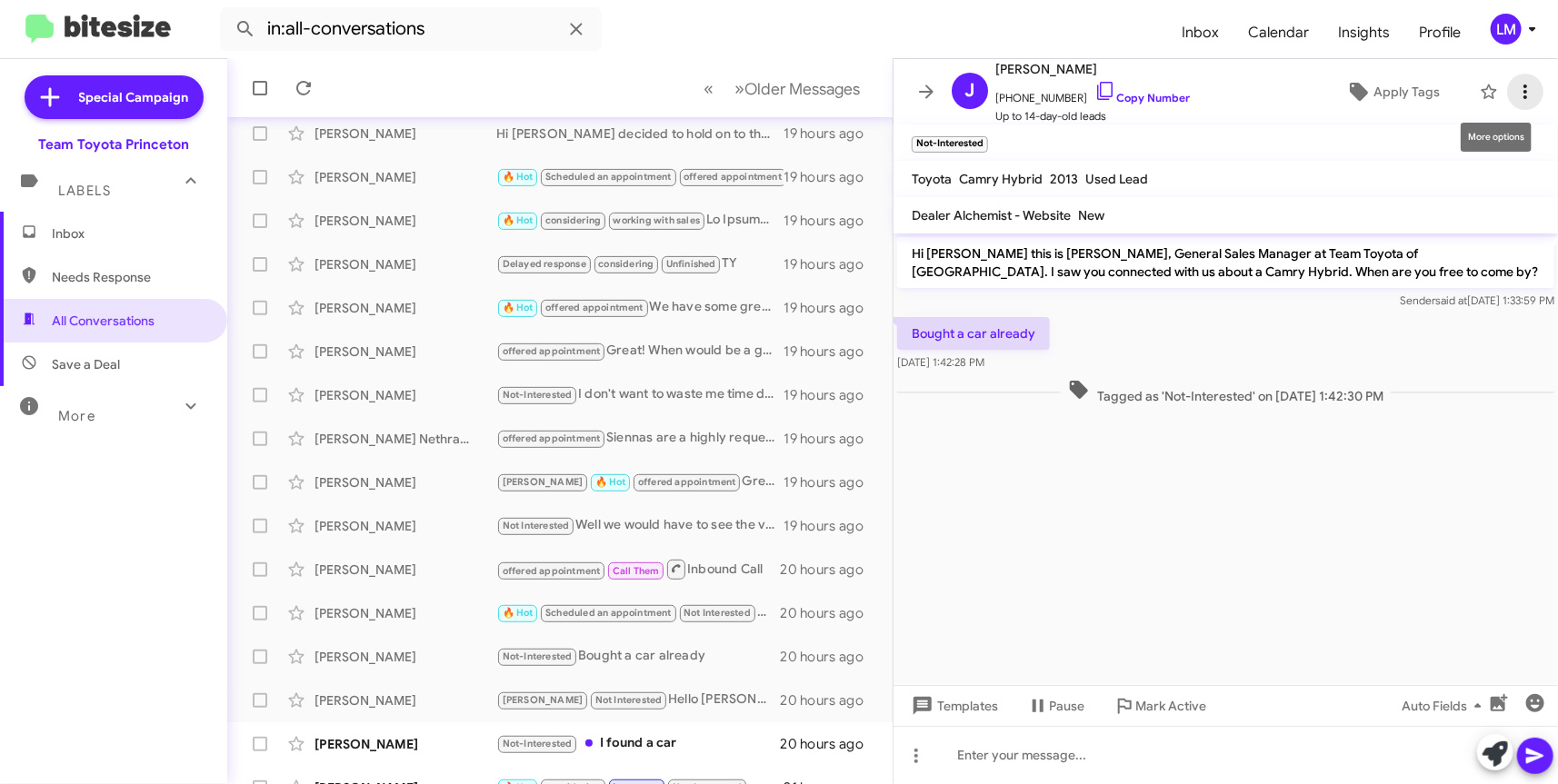
click at [1523, 97] on icon at bounding box center [1525, 92] width 4 height 15
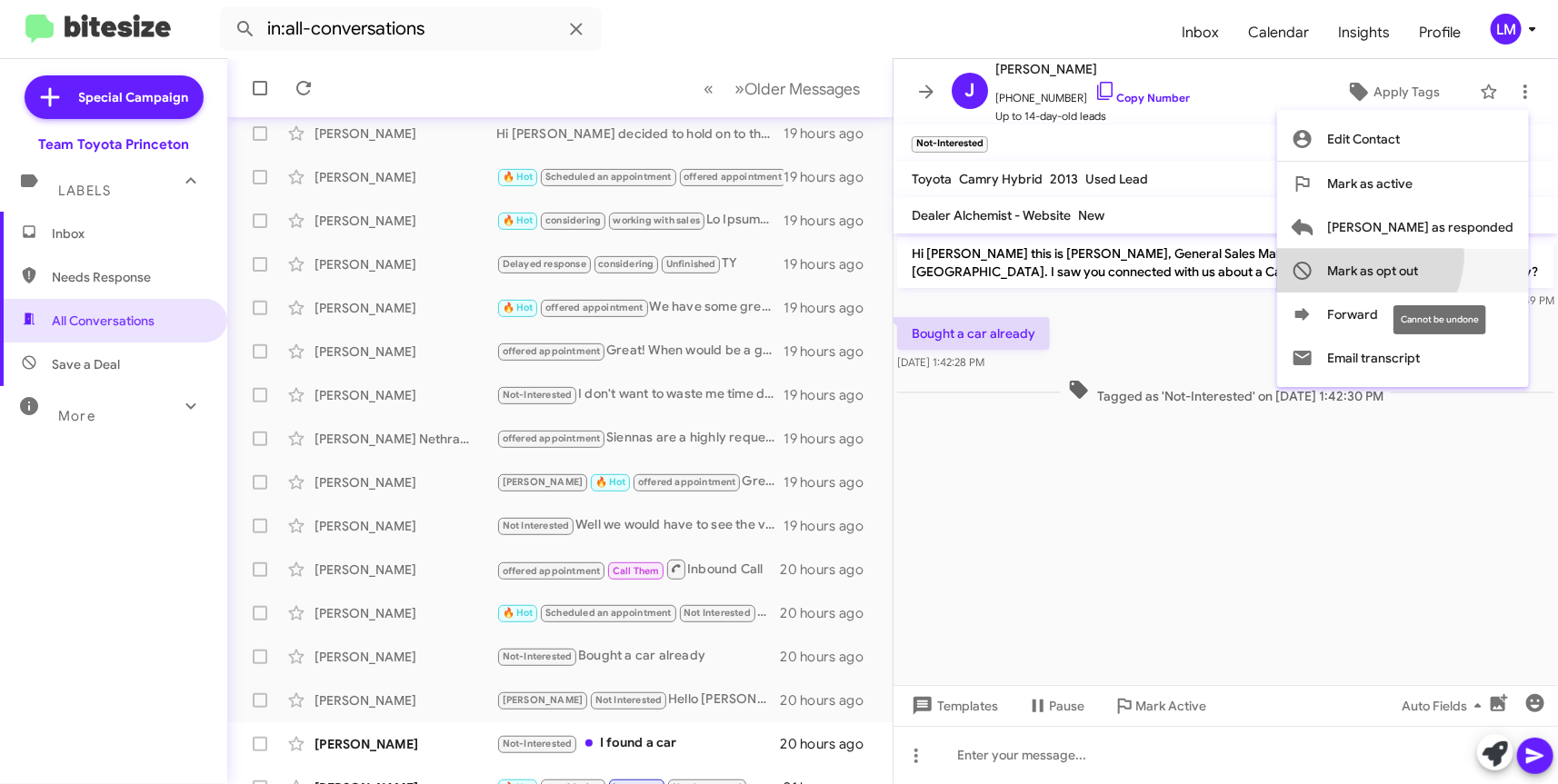
click at [1419, 256] on span "Mark as opt out" at bounding box center [1373, 270] width 91 height 44
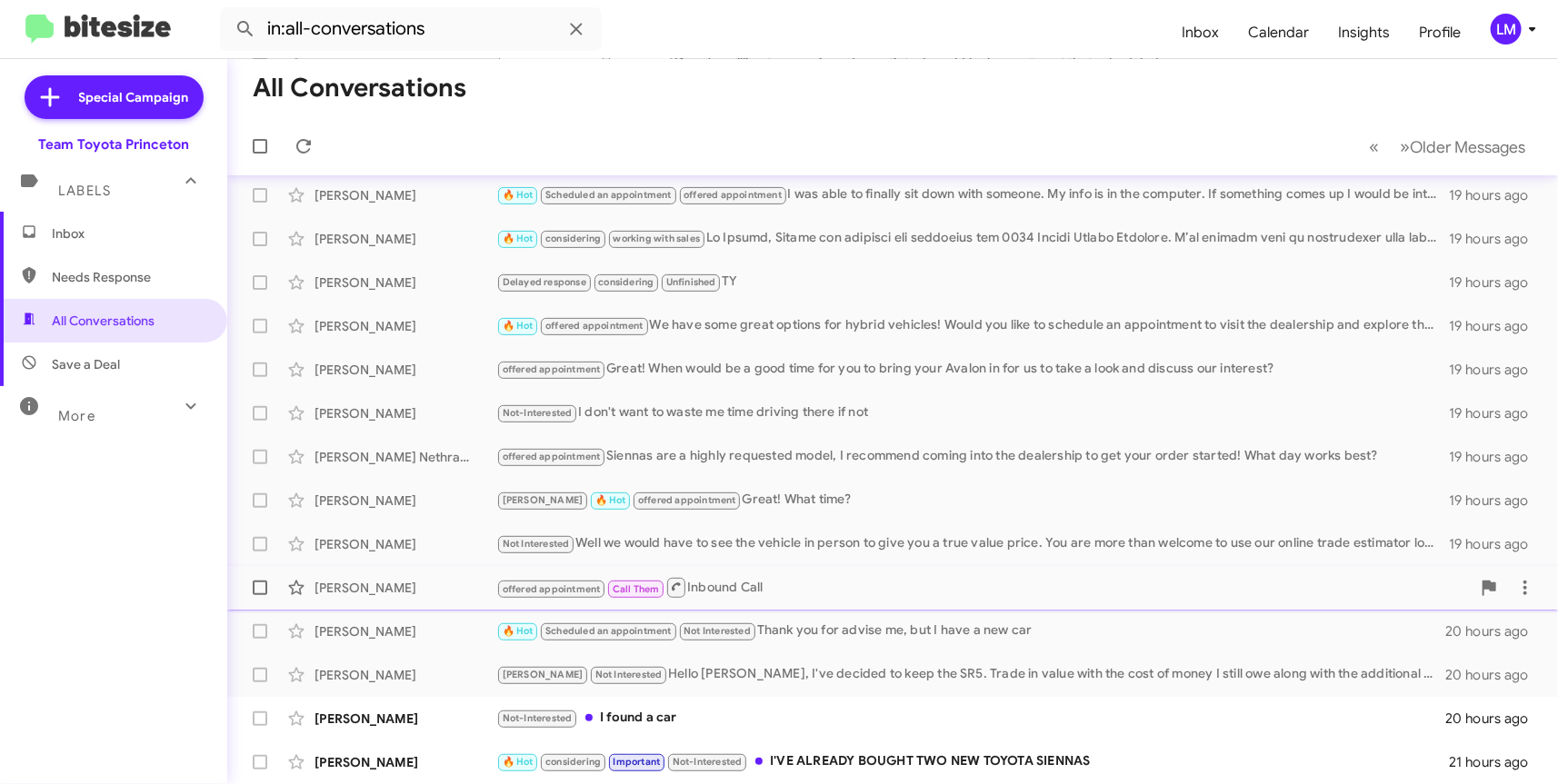
scroll to position [182, 0]
click at [746, 718] on div "Not-Interested I found a car" at bounding box center [983, 718] width 974 height 21
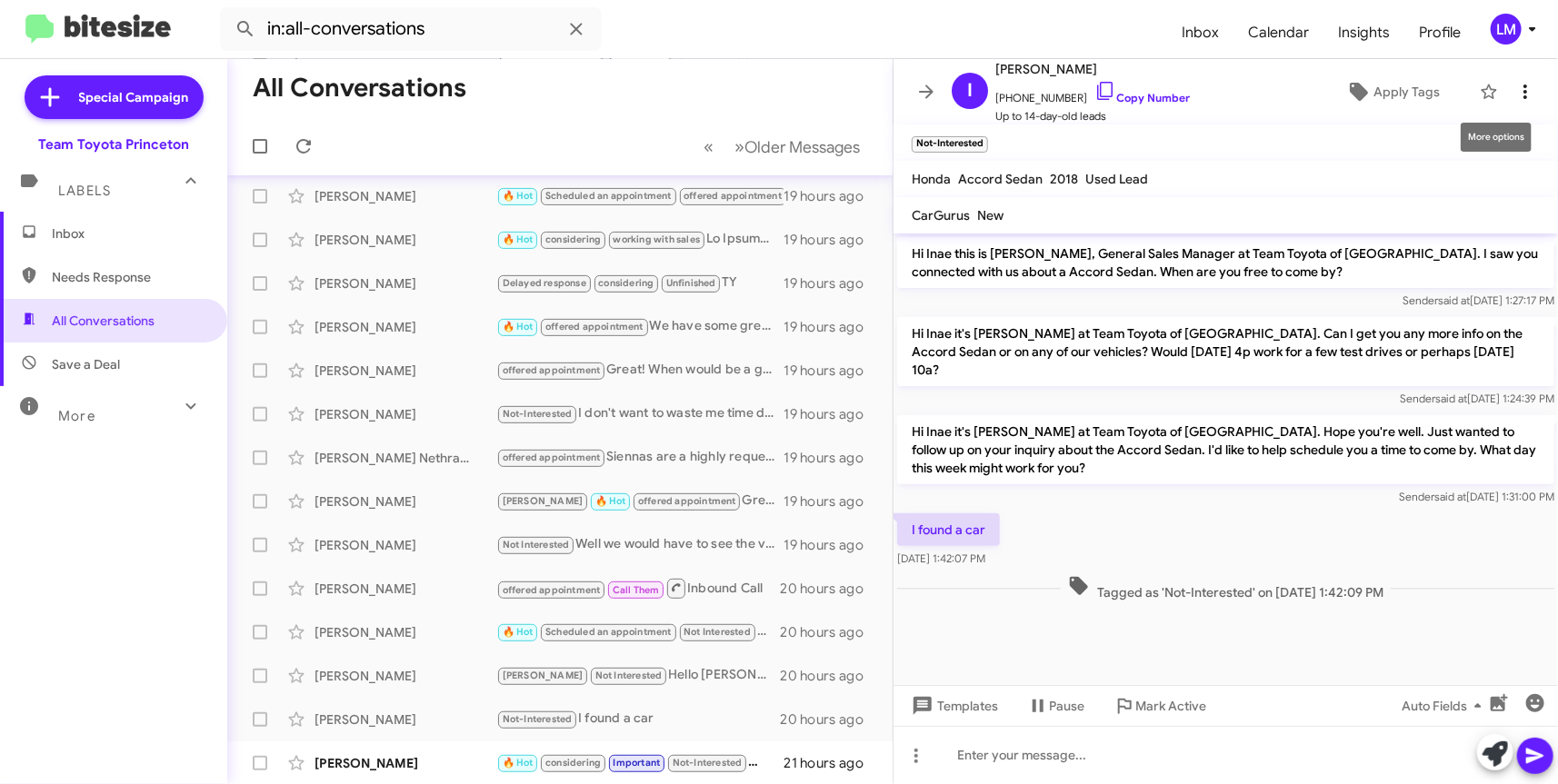
click at [1514, 97] on icon at bounding box center [1525, 92] width 22 height 22
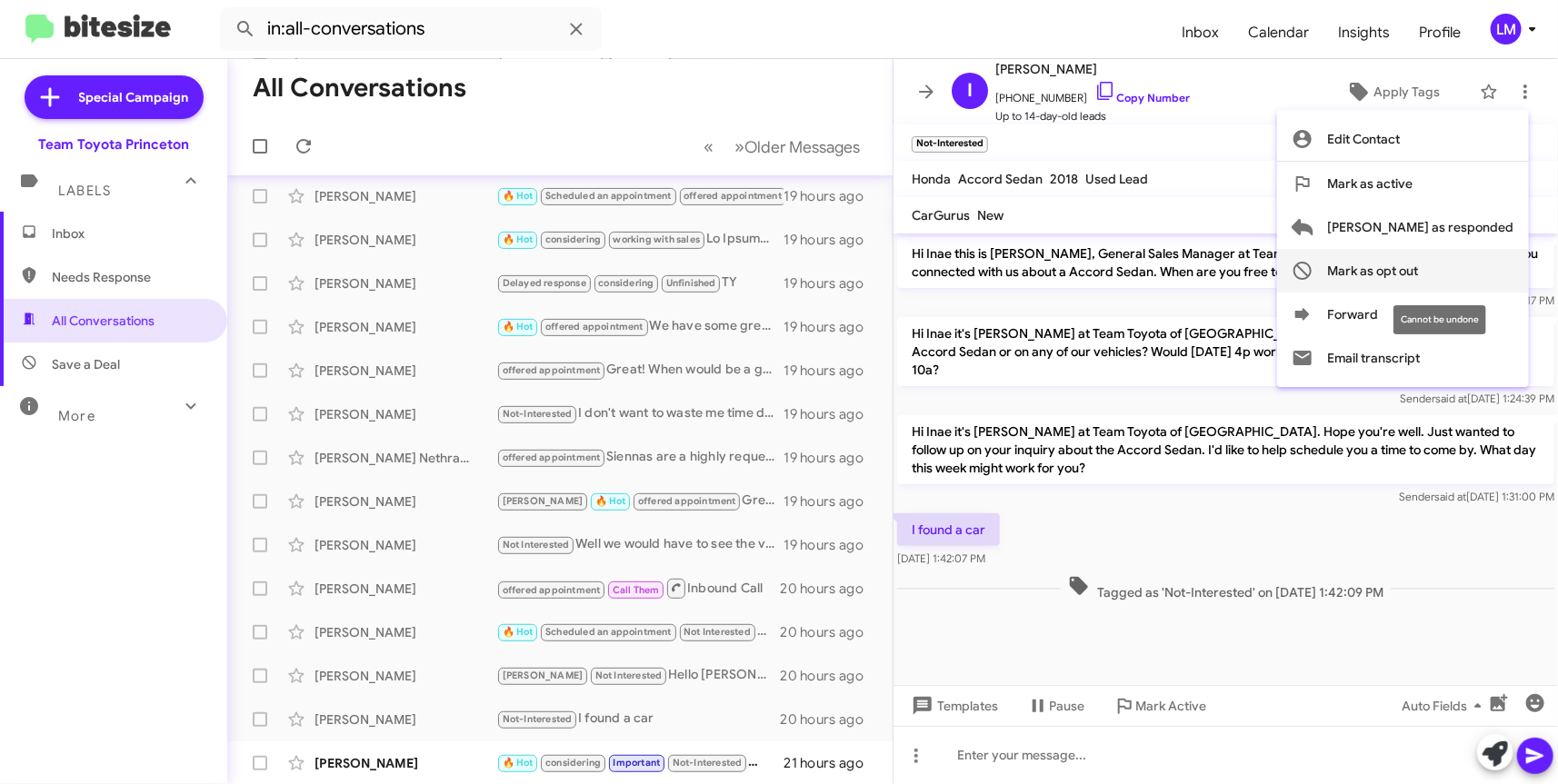
click at [1419, 264] on span "Mark as opt out" at bounding box center [1373, 270] width 91 height 44
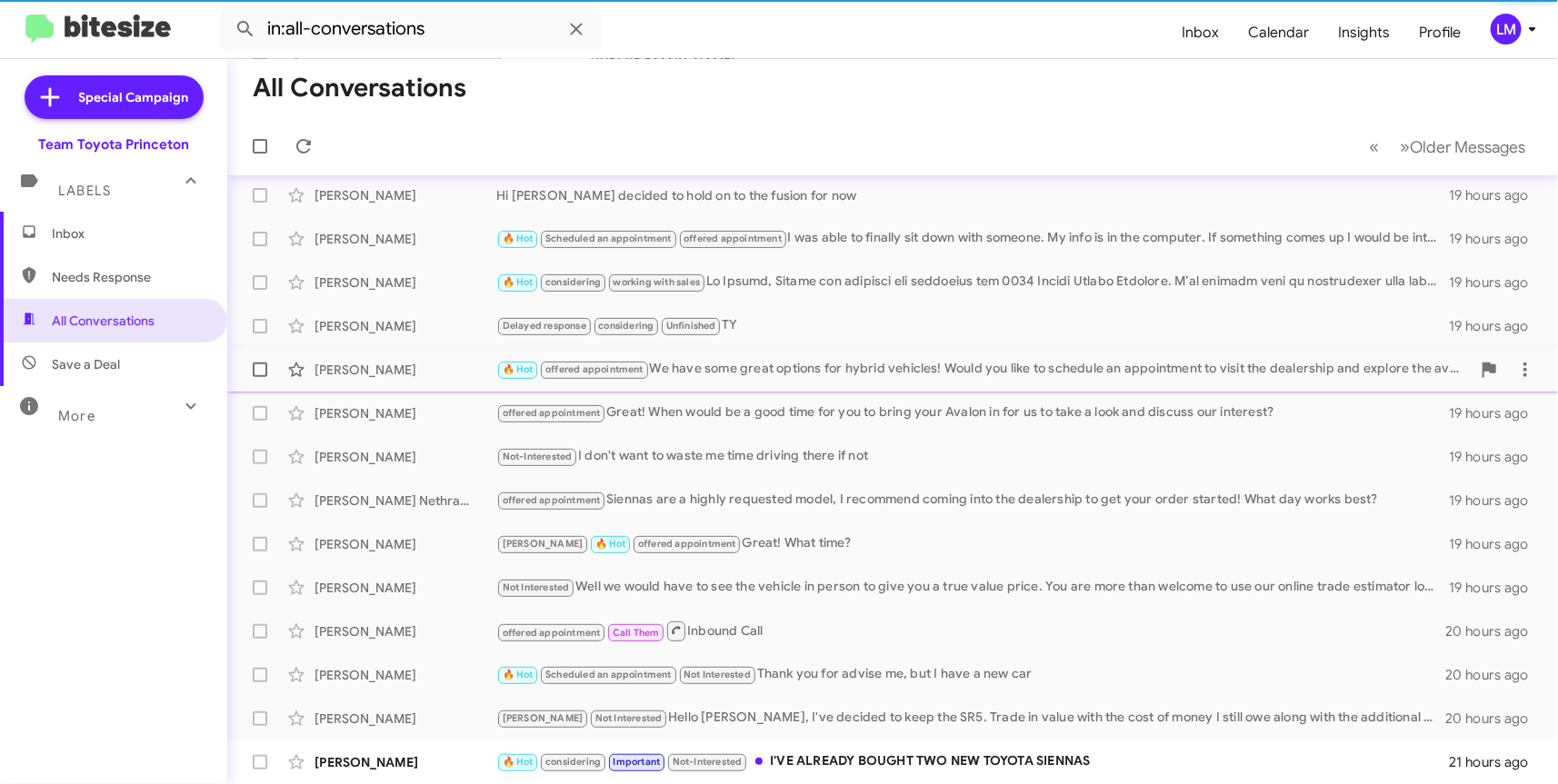
scroll to position [139, 0]
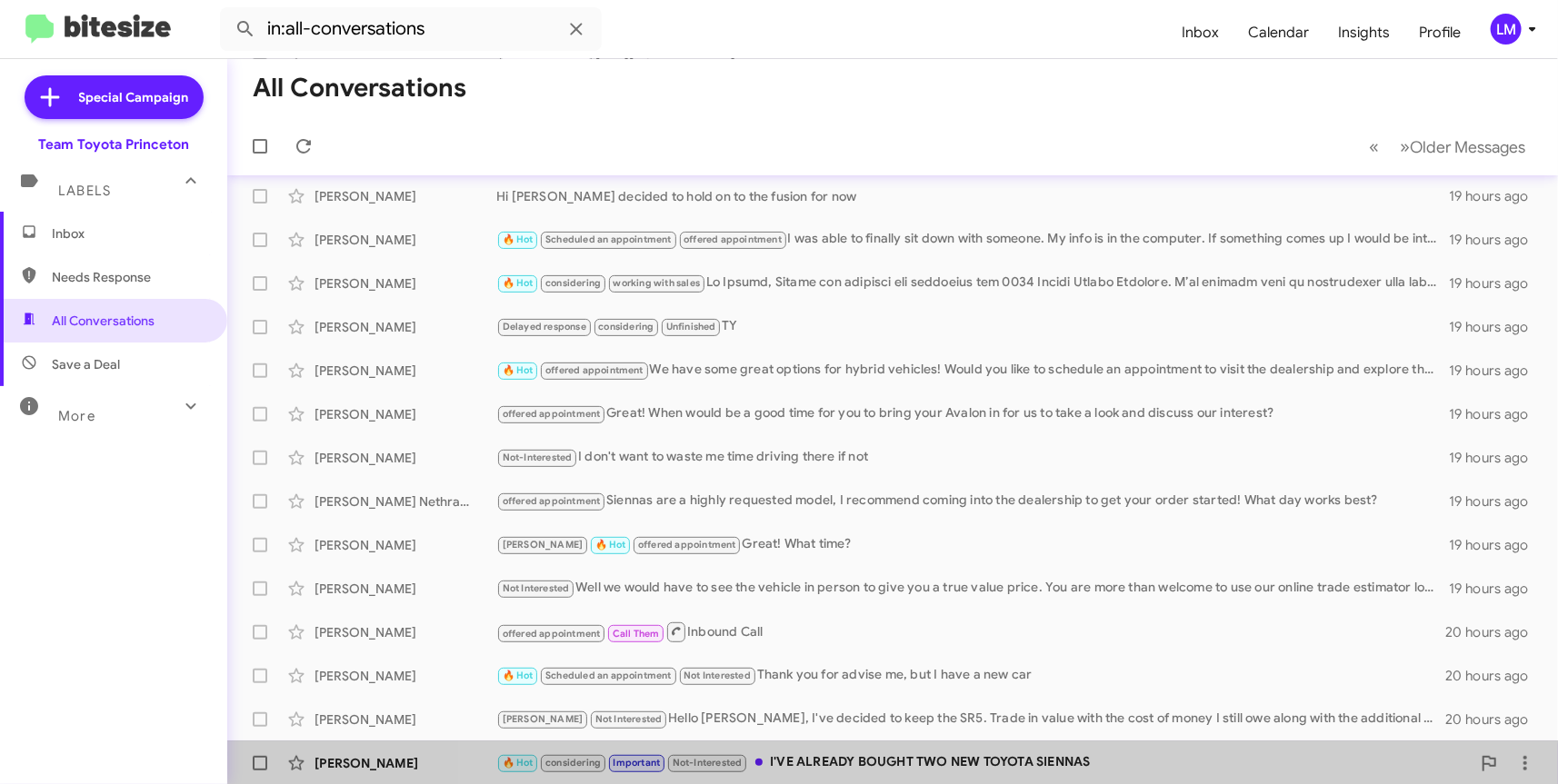
click at [1019, 754] on div "🔥 Hot considering Important Not-Interested I'VE ALREADY BOUGHT TWO NEW TOYOTA S…" at bounding box center [983, 762] width 974 height 21
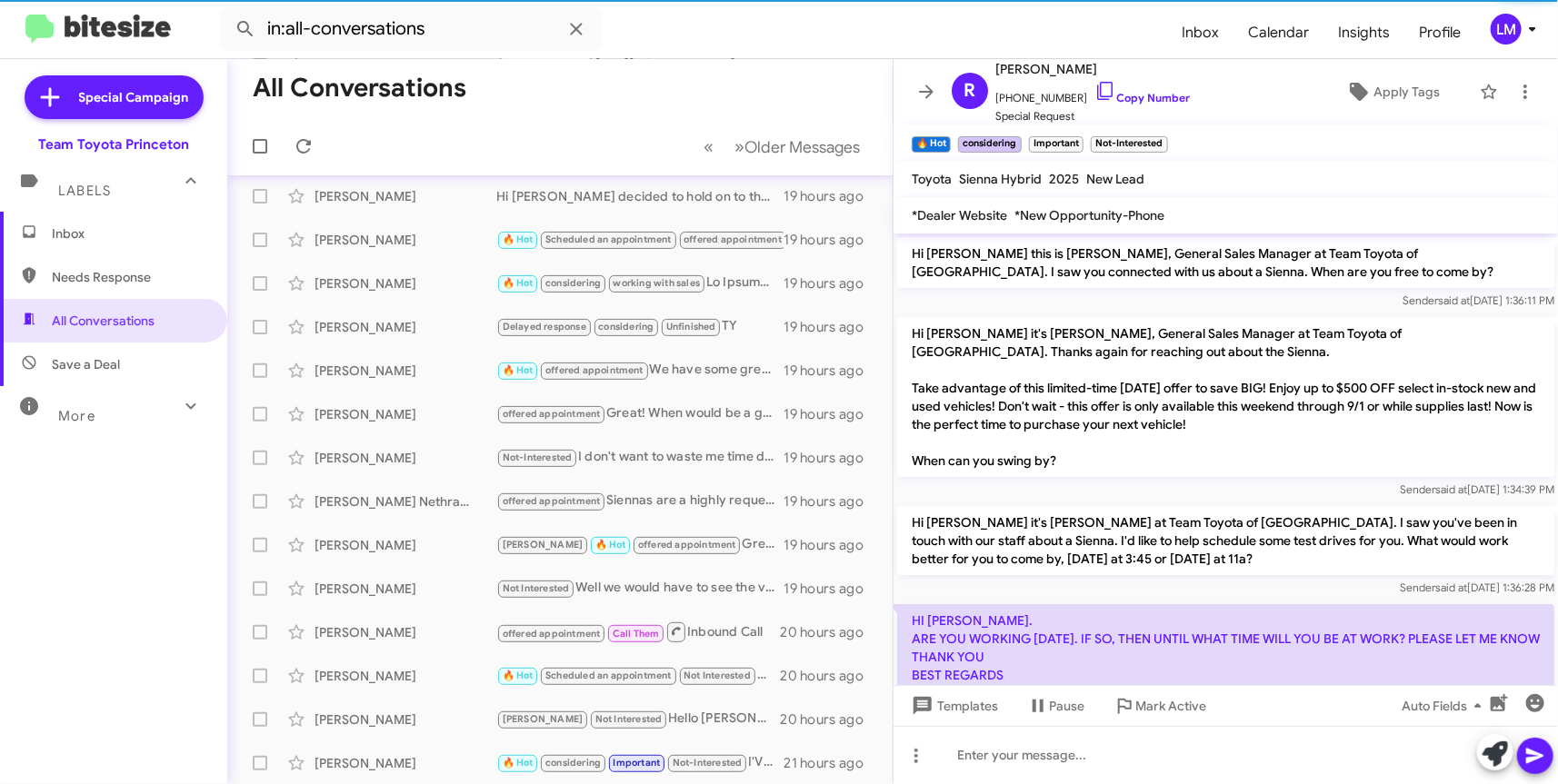
scroll to position [750, 0]
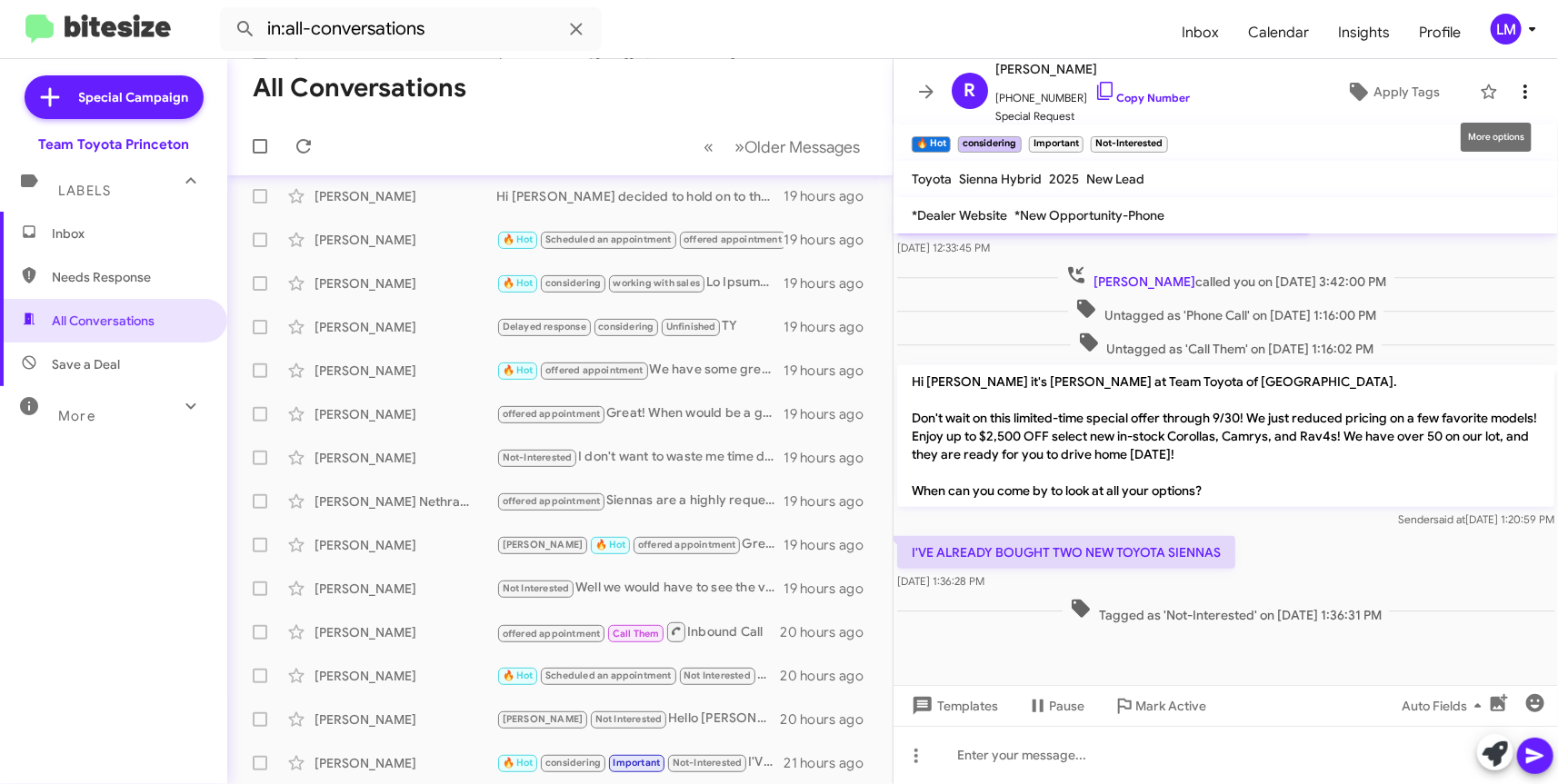
click at [1514, 96] on icon at bounding box center [1525, 92] width 22 height 22
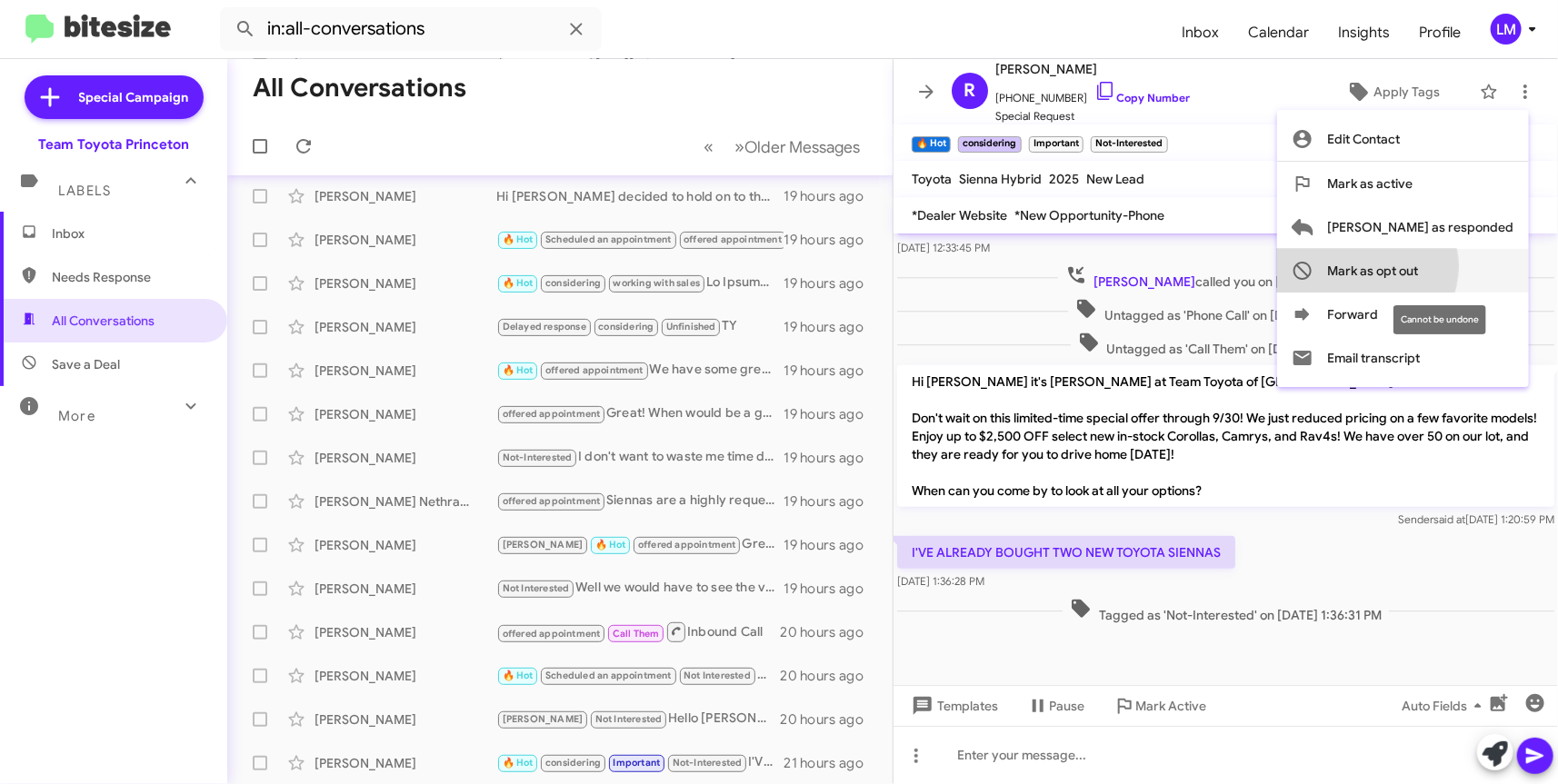
click at [1419, 266] on span "Mark as opt out" at bounding box center [1373, 270] width 91 height 44
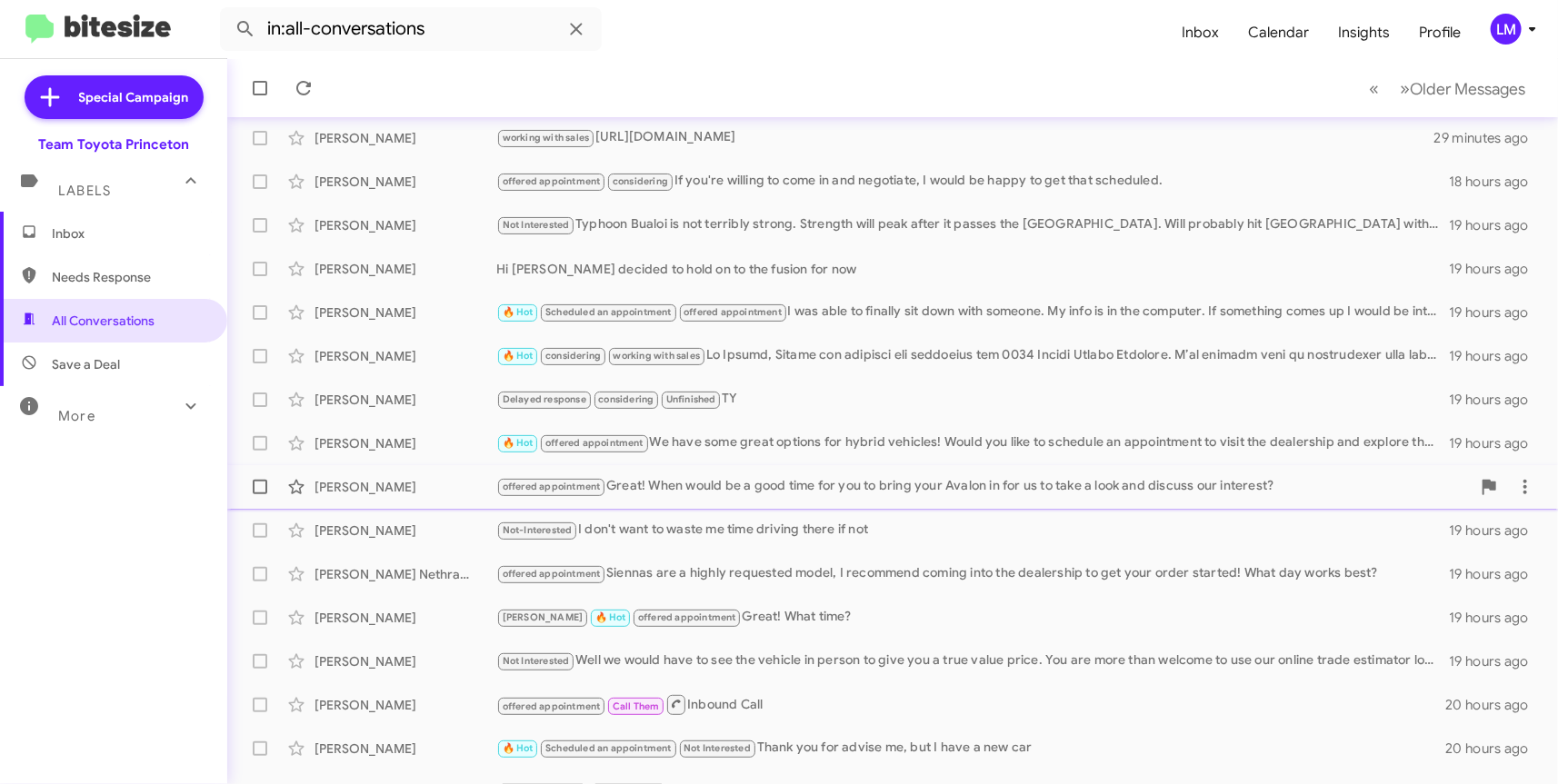
scroll to position [96, 0]
